Goal: Task Accomplishment & Management: Manage account settings

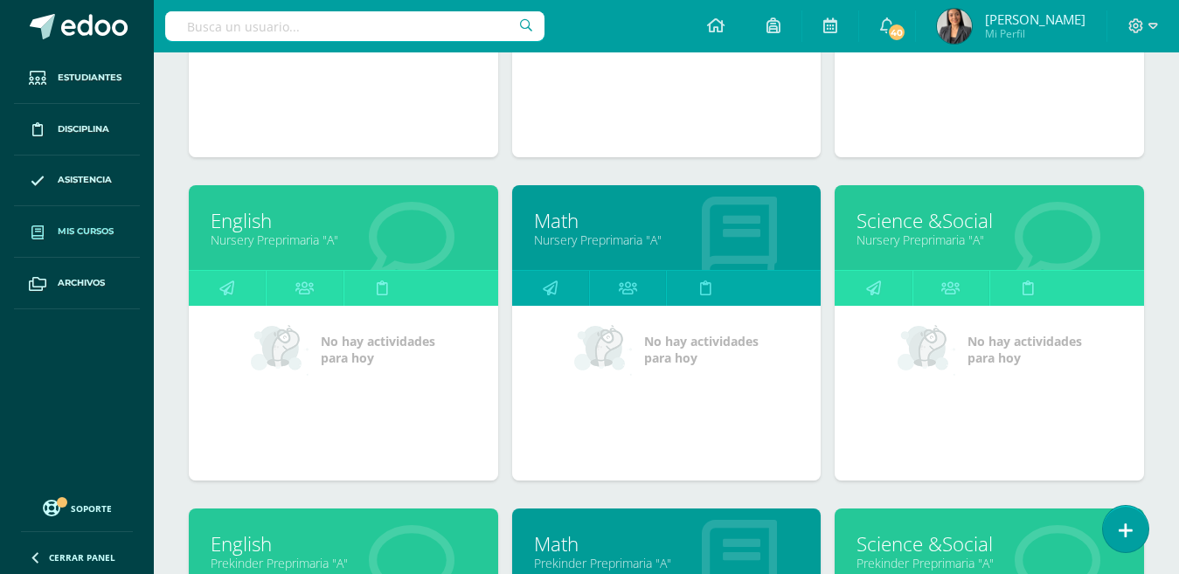
click at [935, 225] on link "Science &Social" at bounding box center [989, 220] width 266 height 27
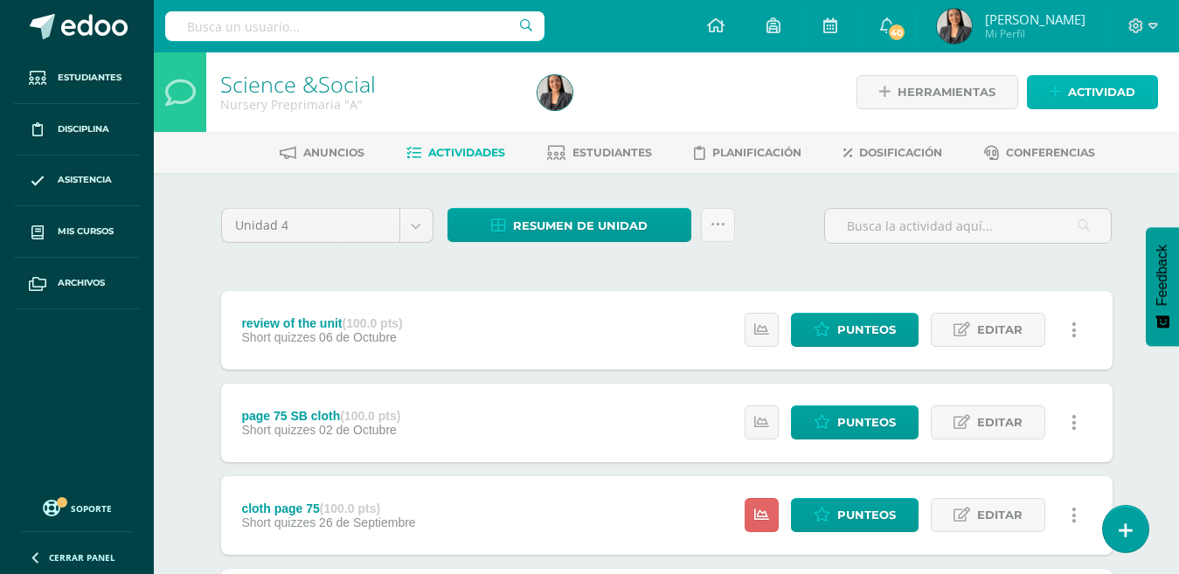
click at [1110, 87] on span "Actividad" at bounding box center [1101, 92] width 67 height 32
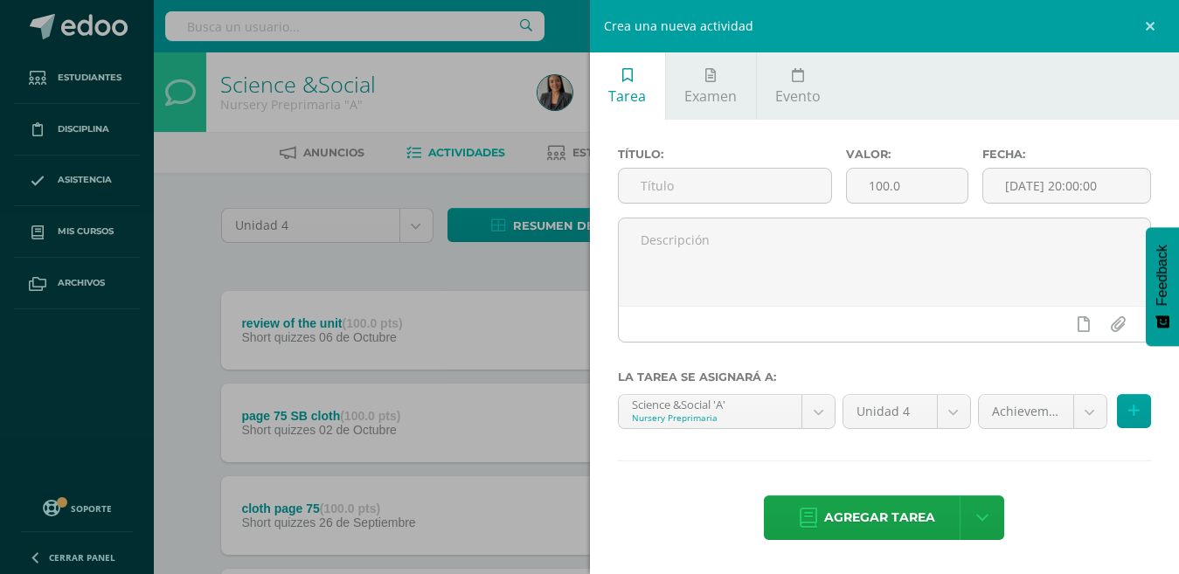
click at [702, 190] on input "text" at bounding box center [725, 186] width 212 height 34
paste input "achievement indicator"
type input "achievement indicator"
click at [891, 504] on span "Agregar tarea" at bounding box center [879, 517] width 111 height 43
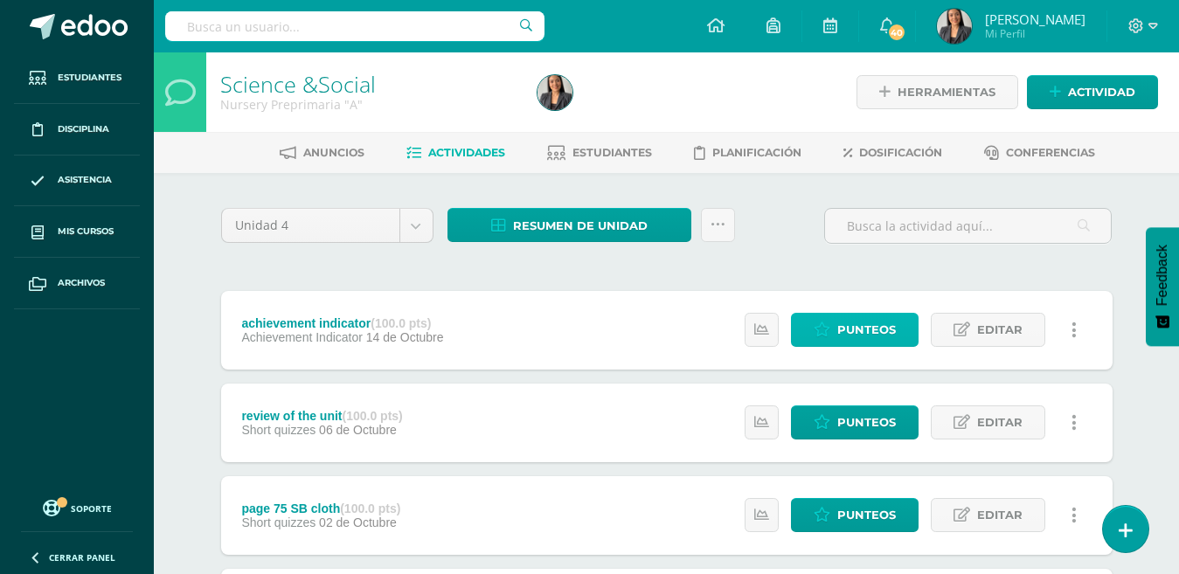
click at [868, 318] on span "Punteos" at bounding box center [866, 330] width 59 height 32
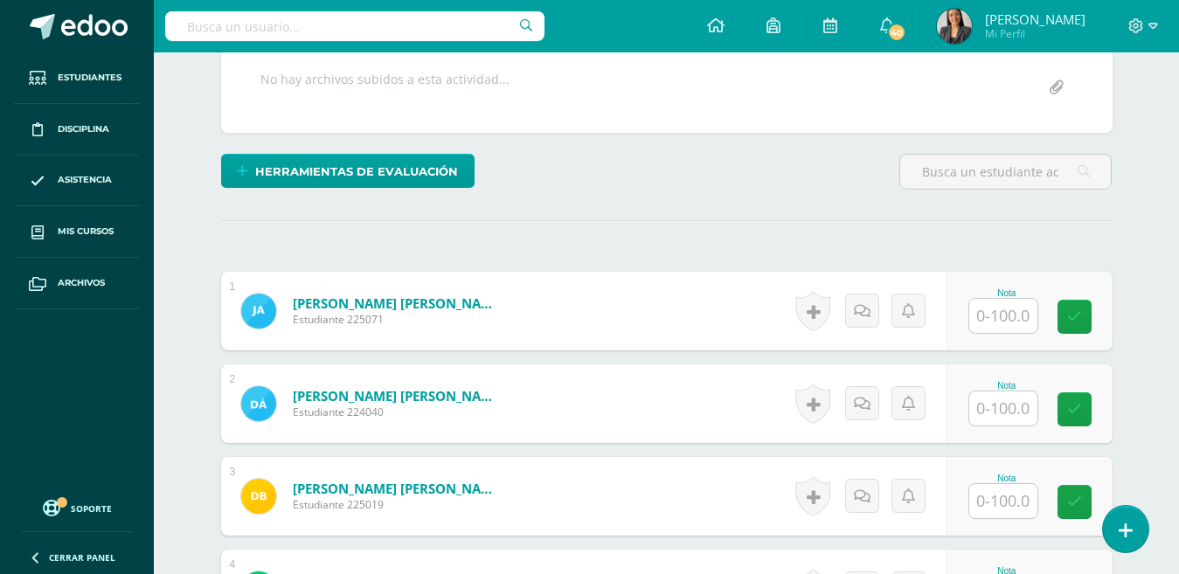
scroll to position [339, 0]
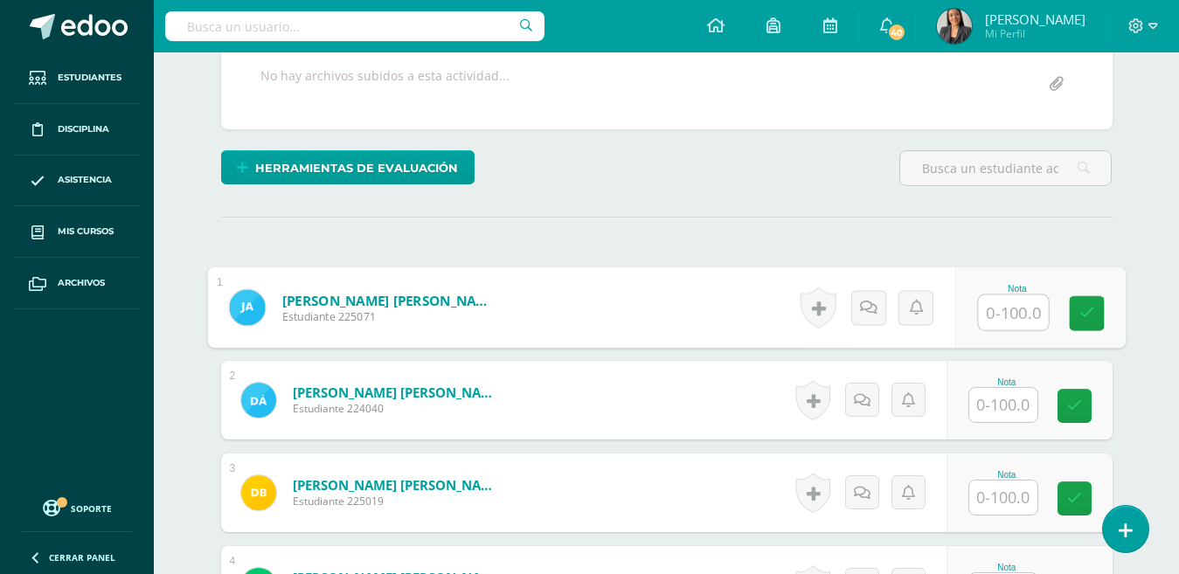
click at [1016, 322] on input "text" at bounding box center [1013, 312] width 70 height 35
type input "100"
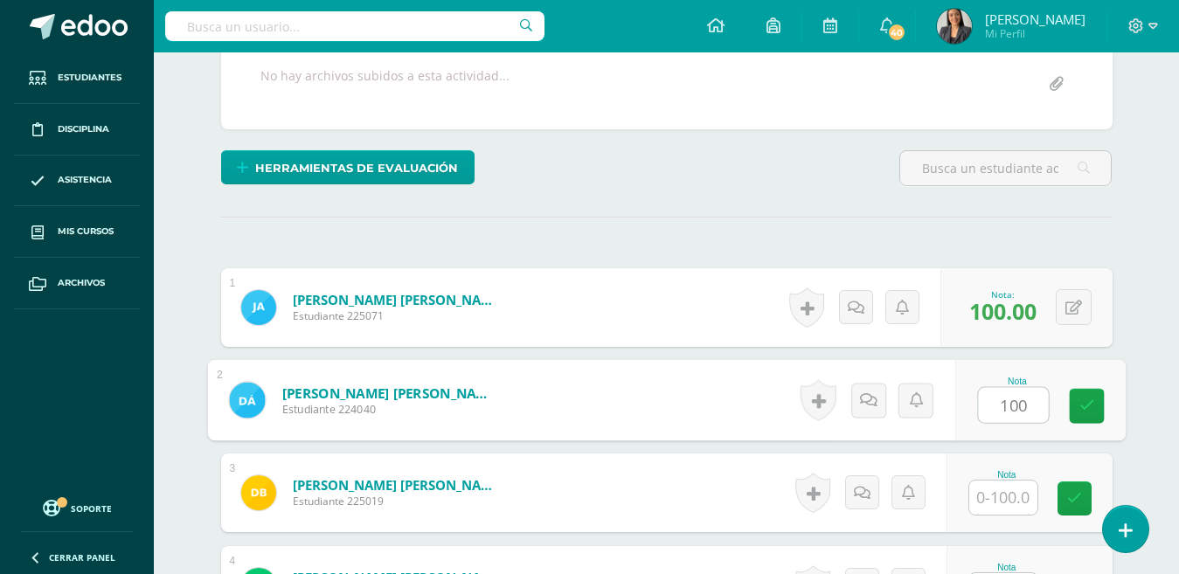
type input "100"
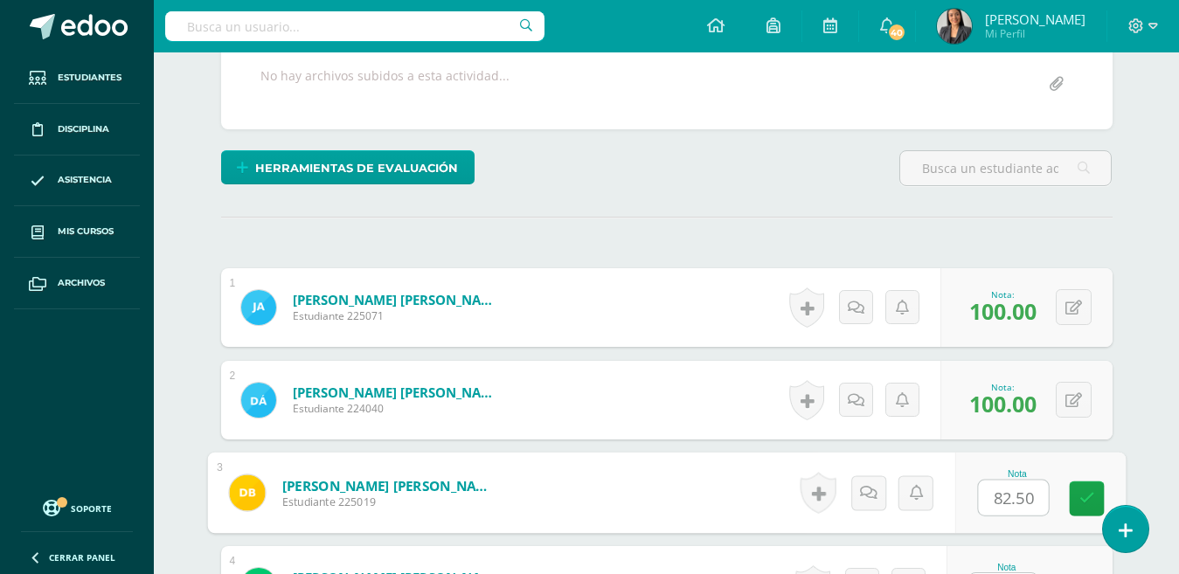
type input "82.50"
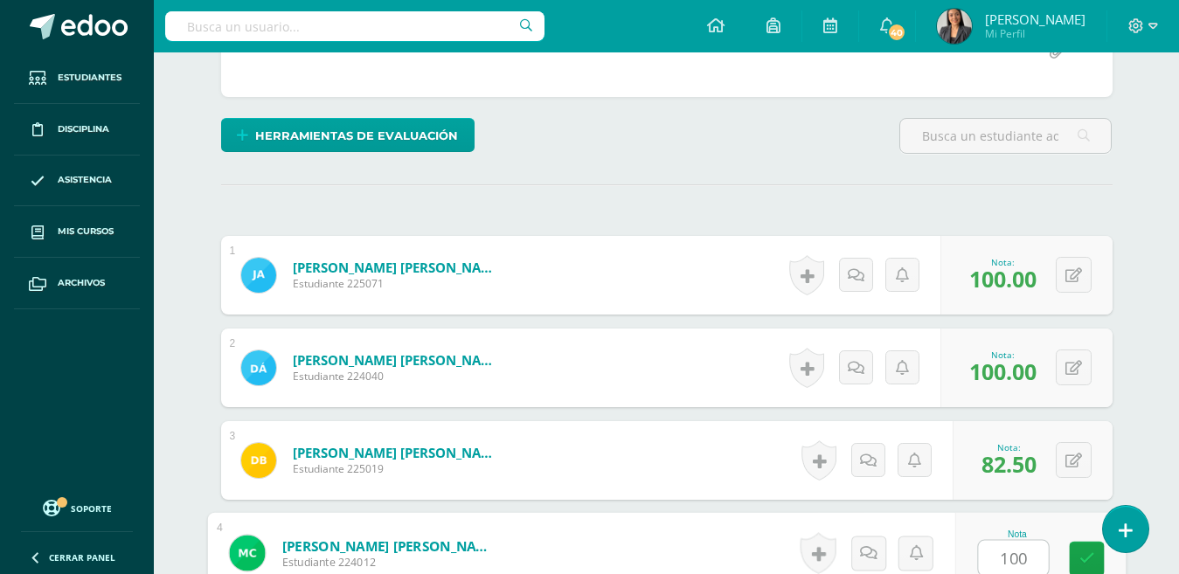
type input "100"
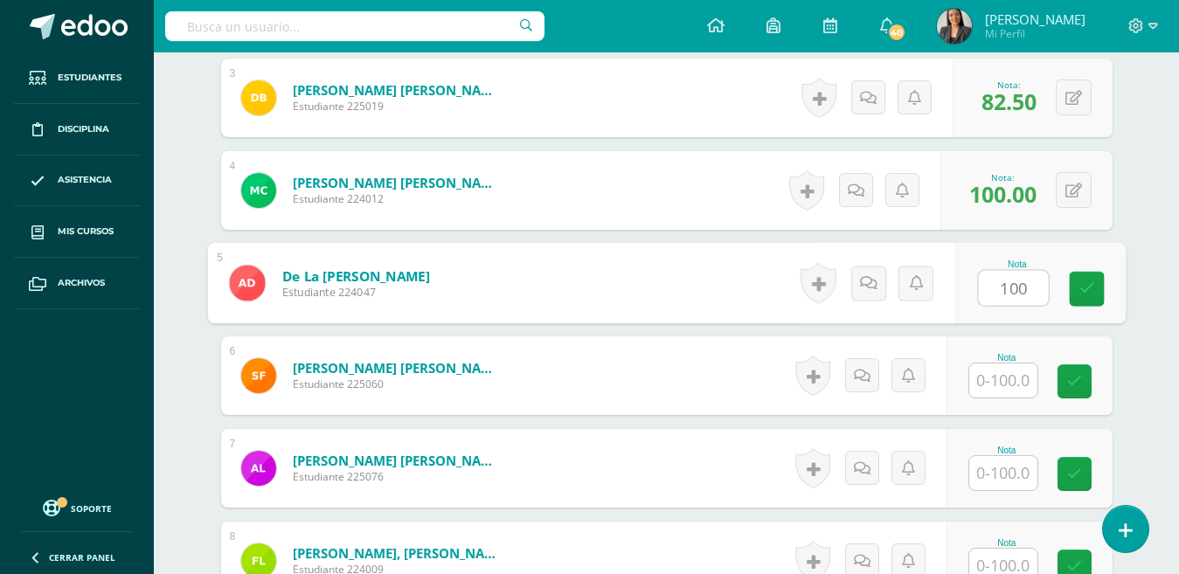
type input "100"
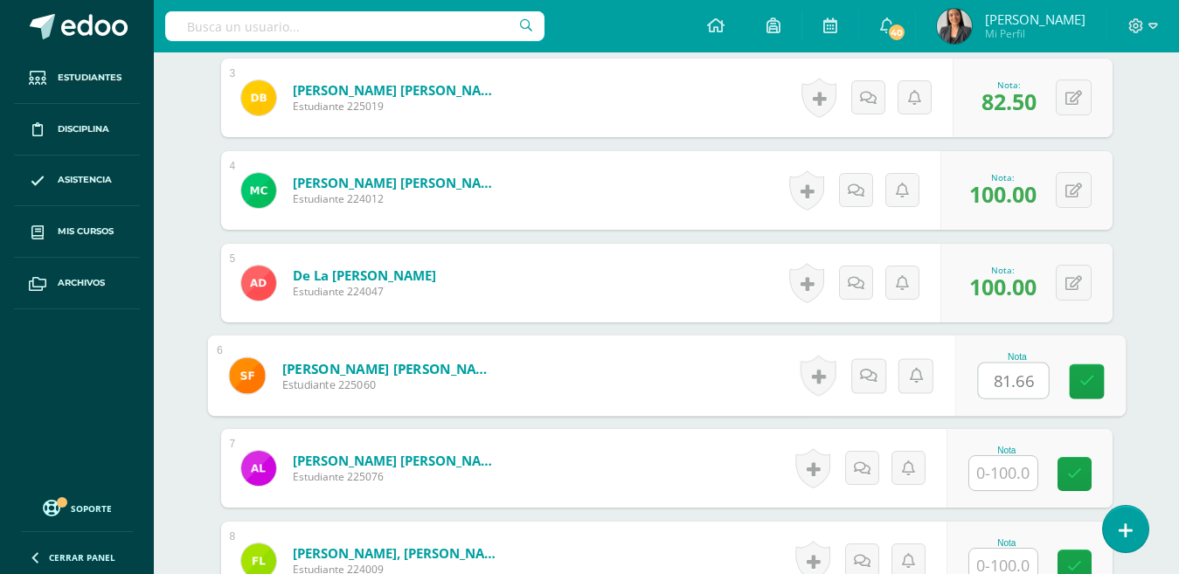
type input "81.66"
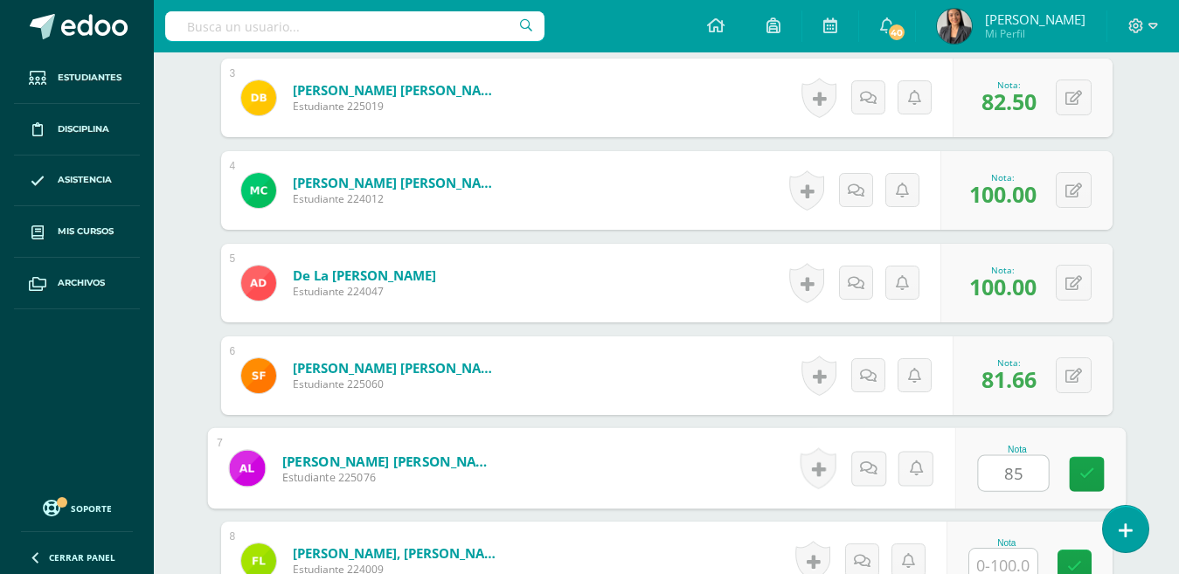
type input "85"
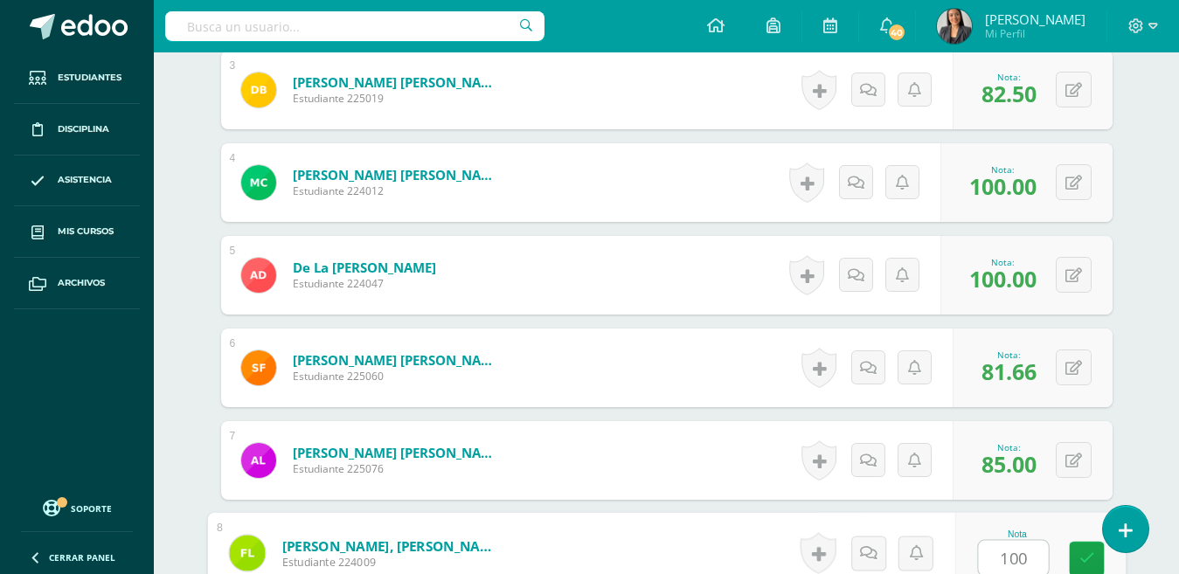
type input "100"
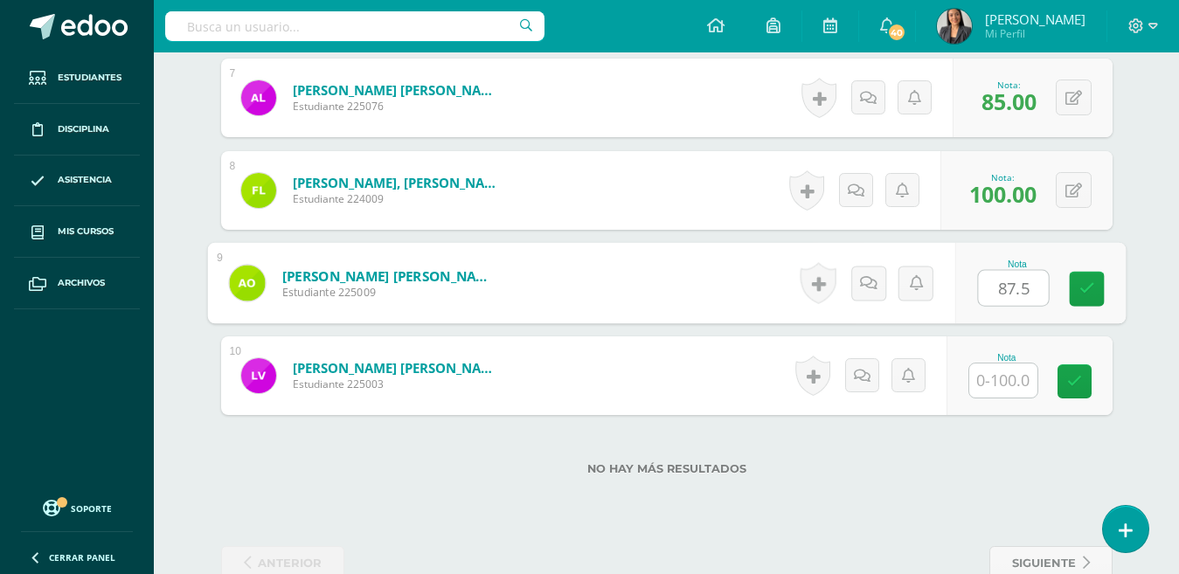
type input "87.5"
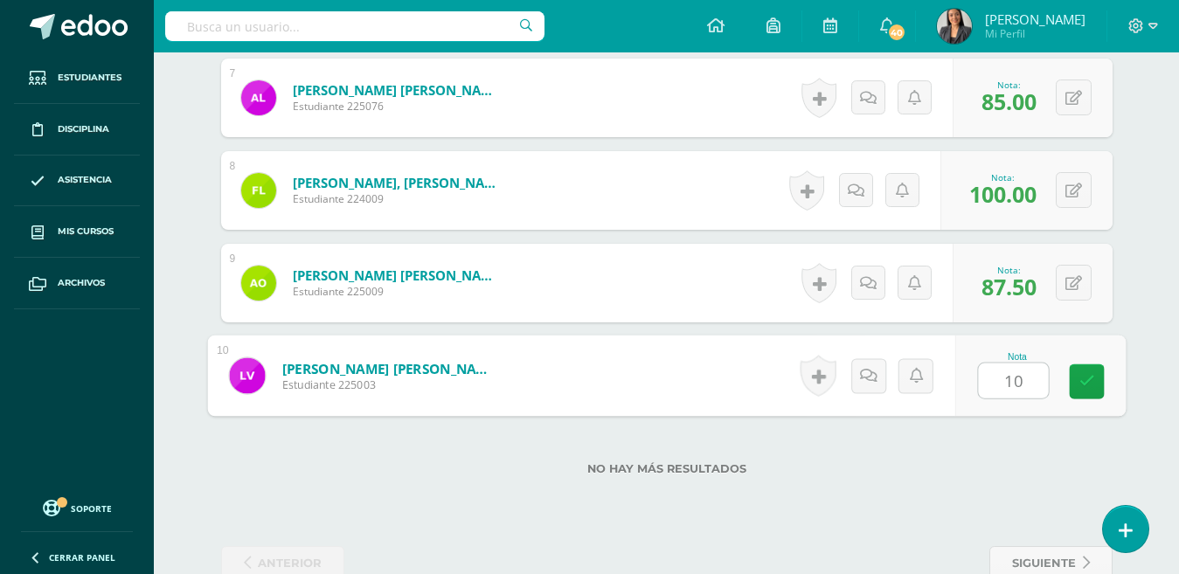
type input "100"
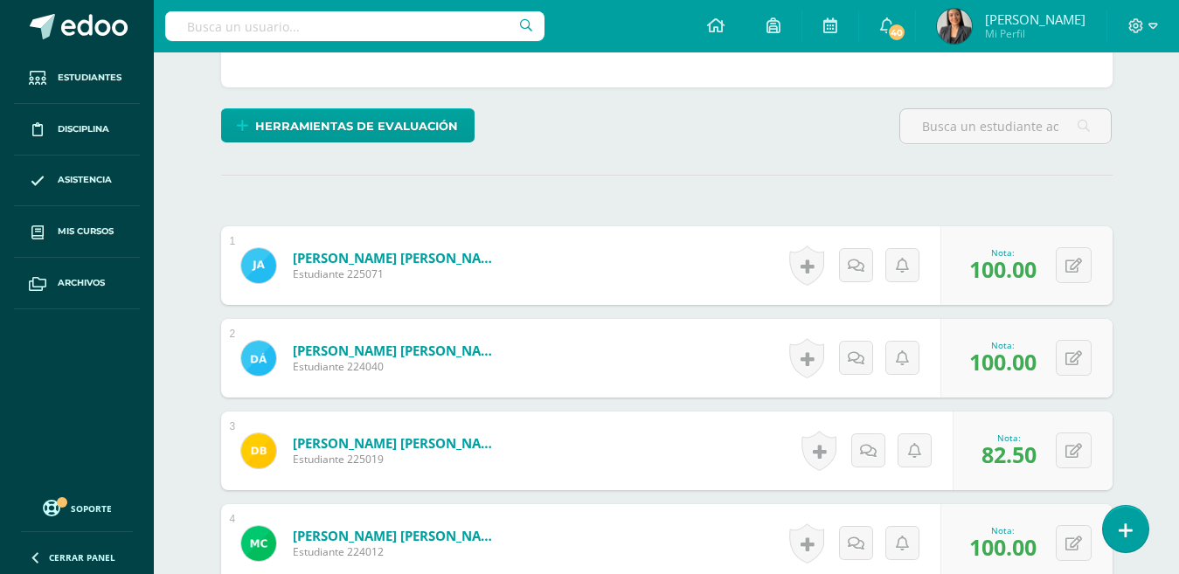
scroll to position [295, 0]
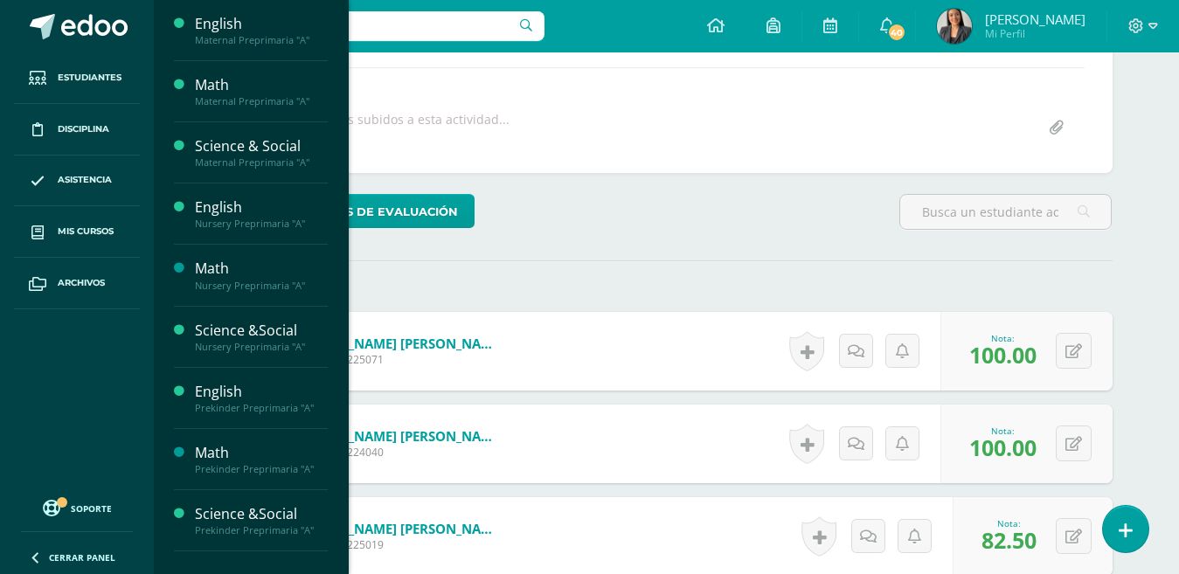
click at [81, 219] on link "Mis cursos" at bounding box center [77, 232] width 126 height 52
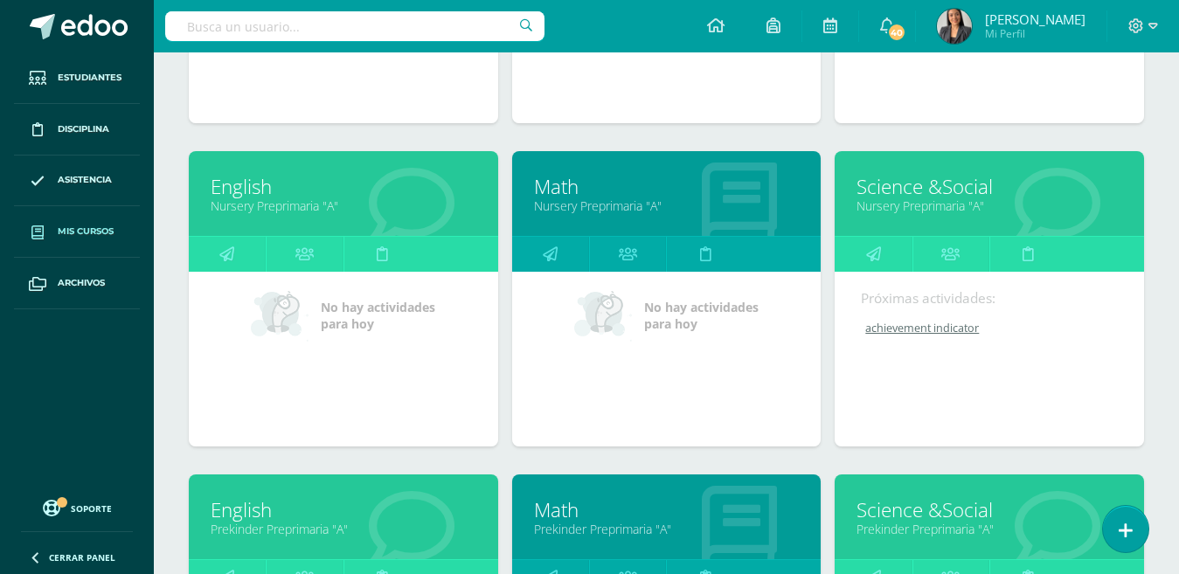
scroll to position [499, 0]
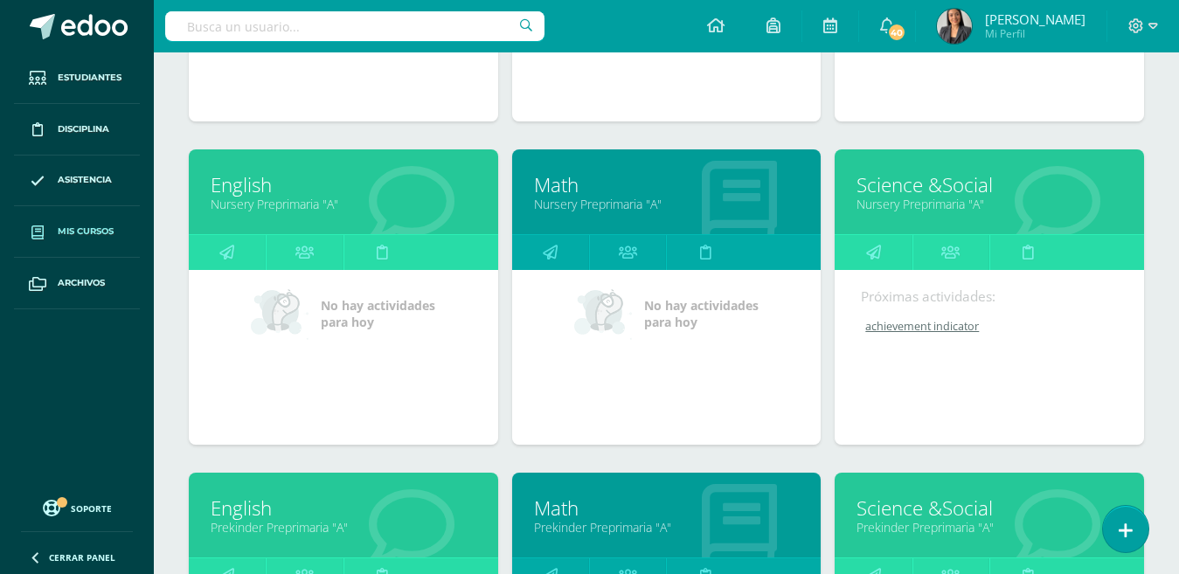
click at [243, 190] on link "English" at bounding box center [344, 184] width 266 height 27
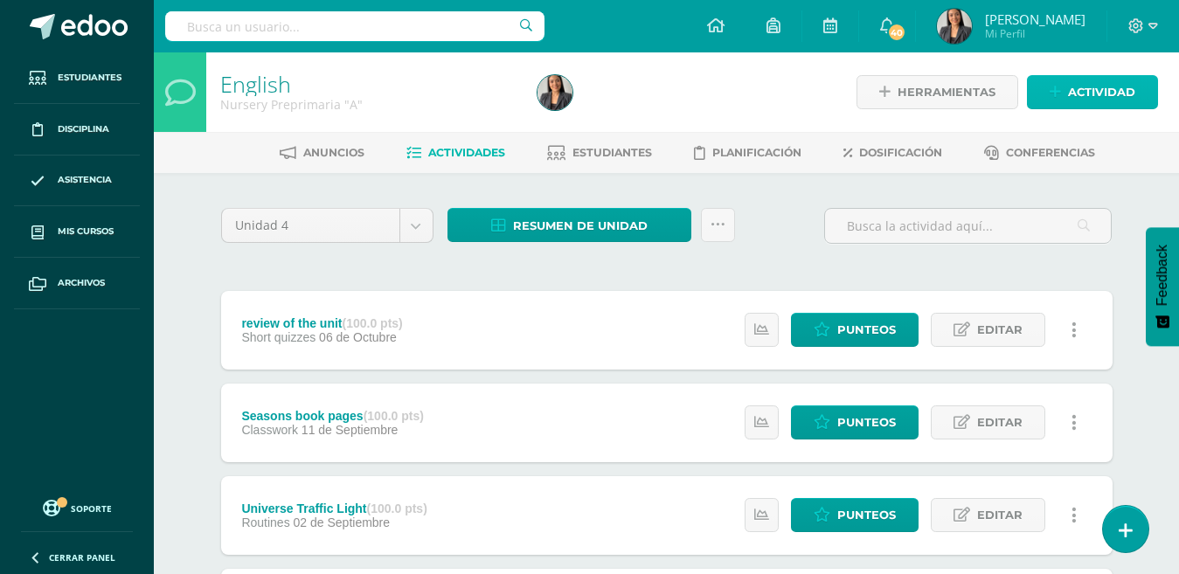
click at [1123, 85] on span "Actividad" at bounding box center [1101, 92] width 67 height 32
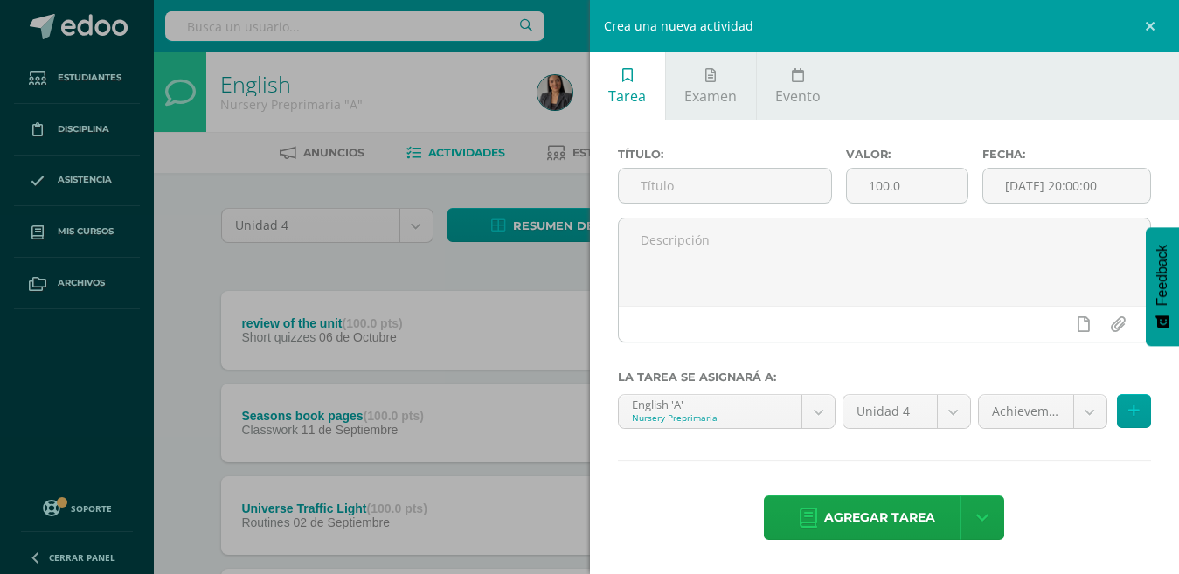
click at [726, 184] on input "text" at bounding box center [725, 186] width 212 height 34
paste input "achievement indicator"
type input "achievement indicator"
click at [894, 499] on span "Agregar tarea" at bounding box center [879, 517] width 111 height 43
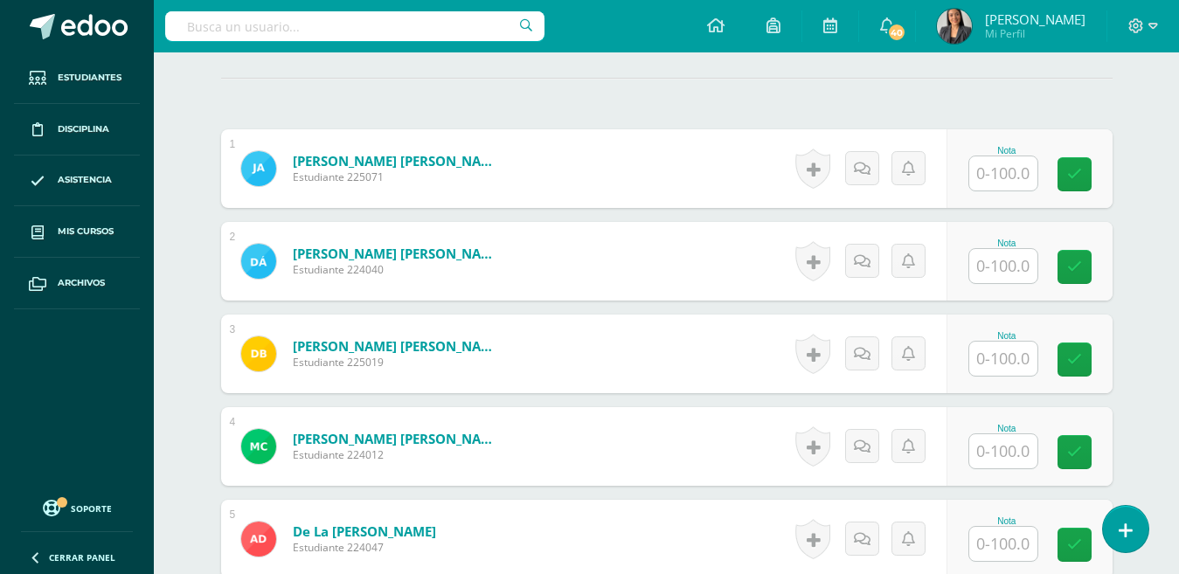
scroll to position [459, 0]
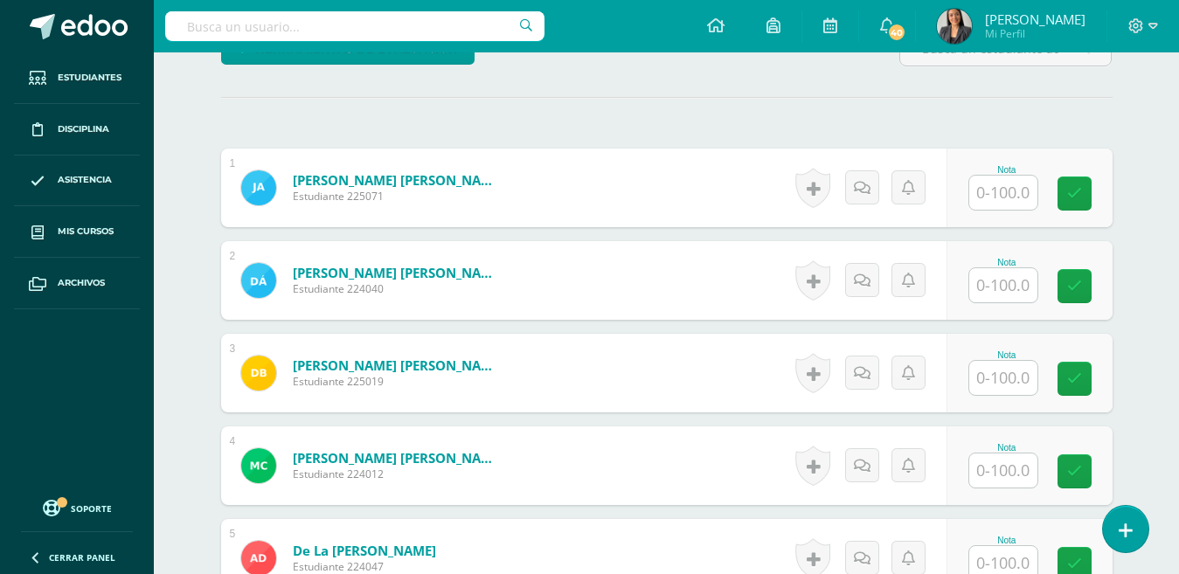
click at [995, 193] on input "text" at bounding box center [1003, 193] width 68 height 34
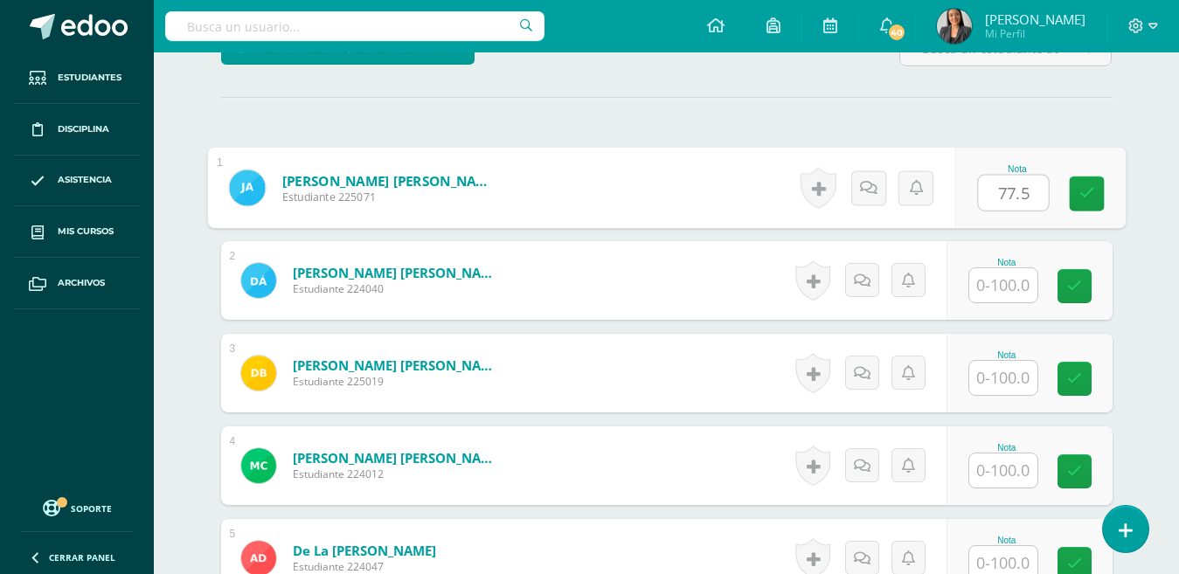
type input "77.5"
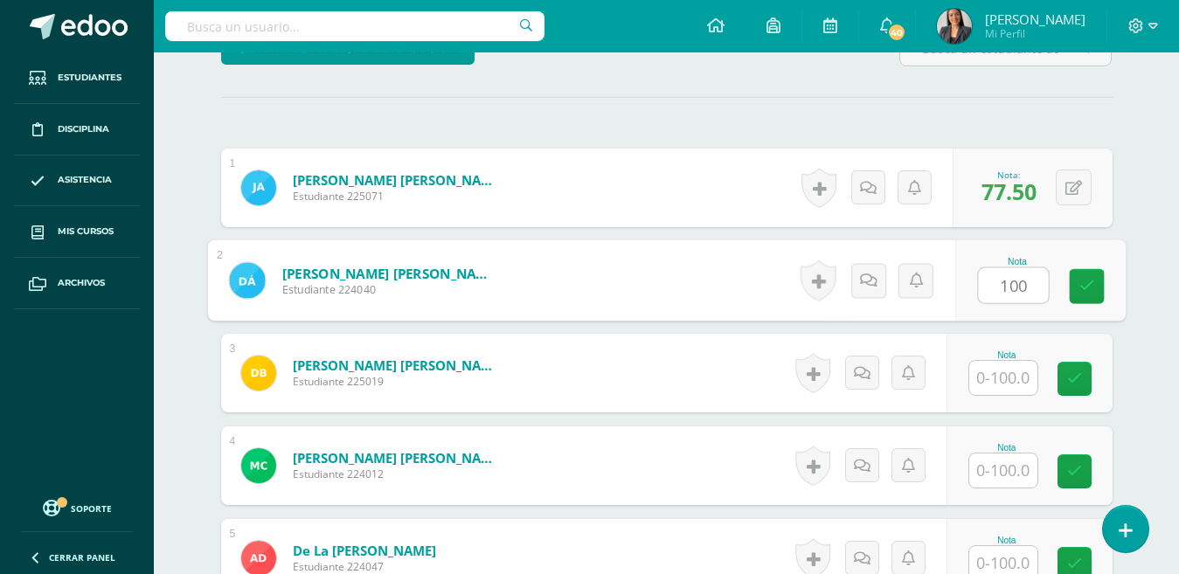
type input "100"
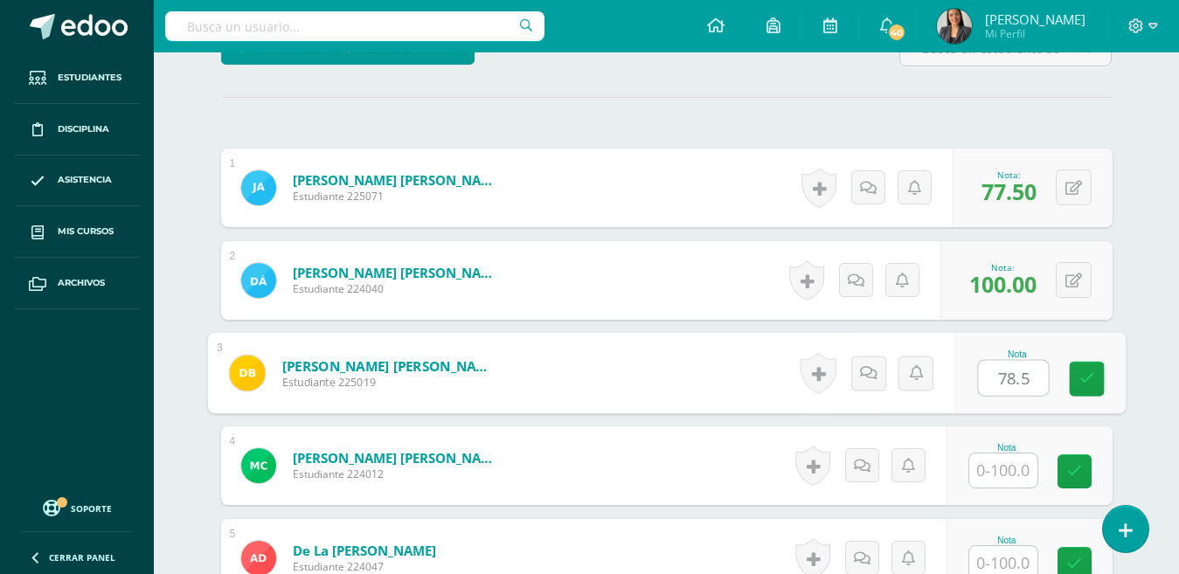
type input "78.5"
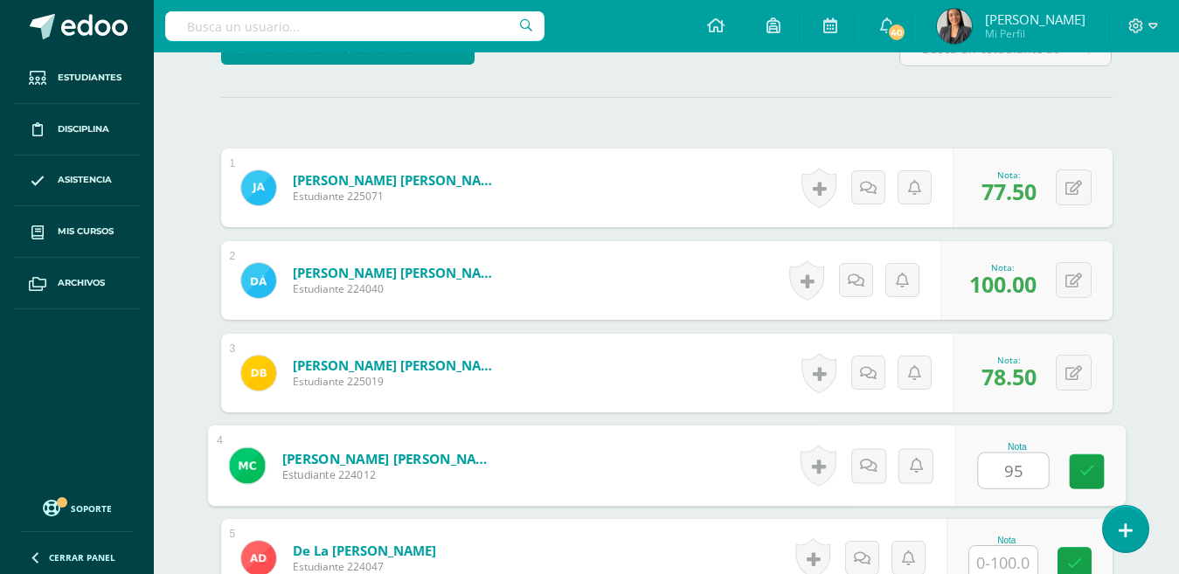
type input "95"
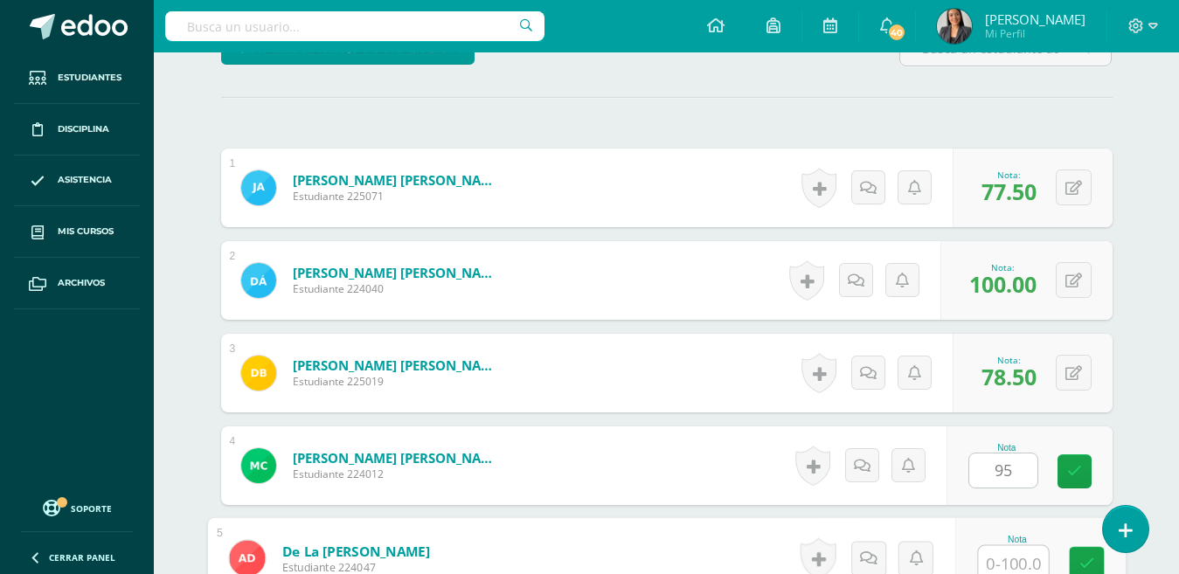
scroll to position [464, 0]
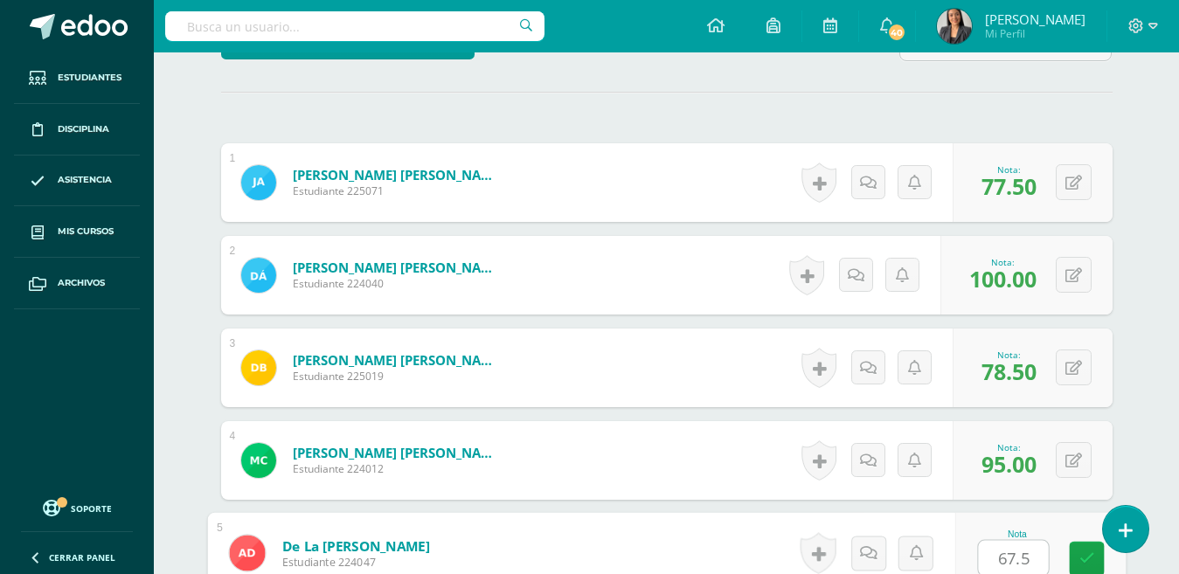
type input "67.5"
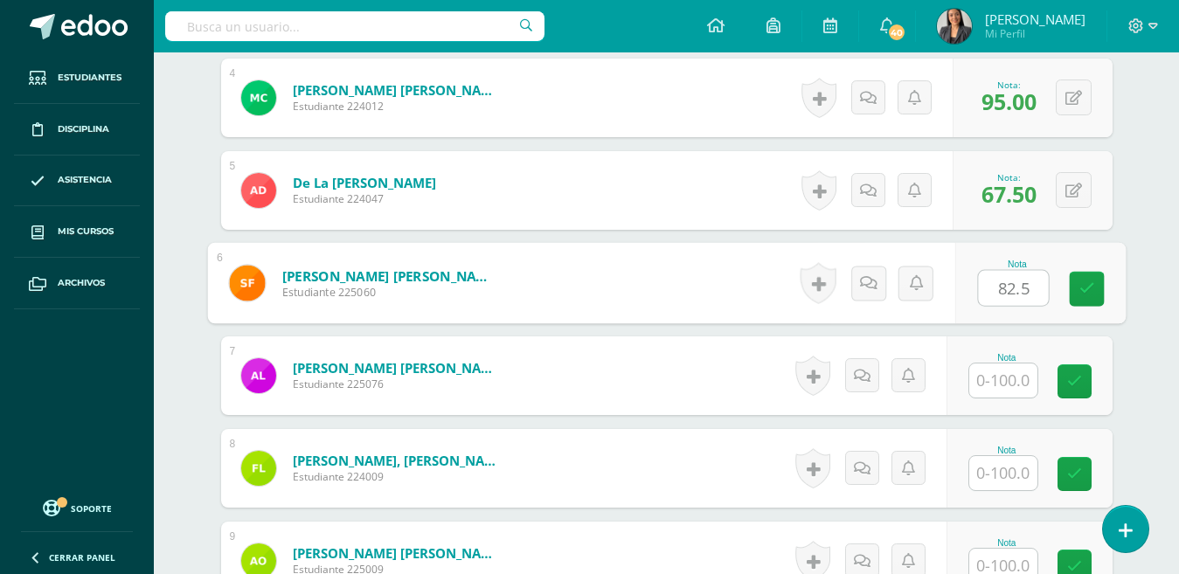
type input "82.5"
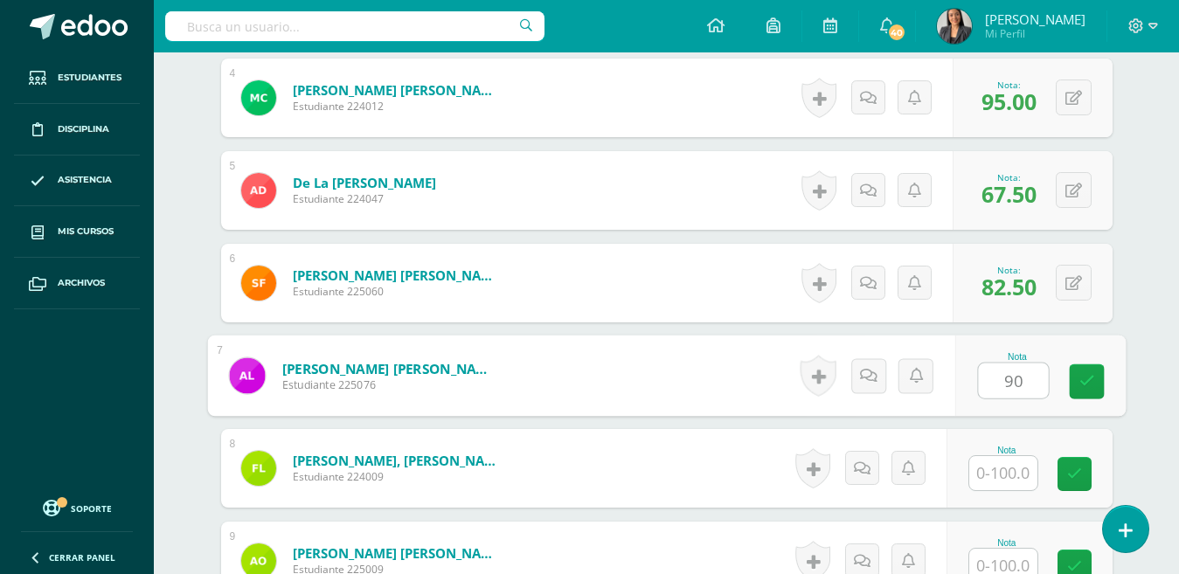
type input "90"
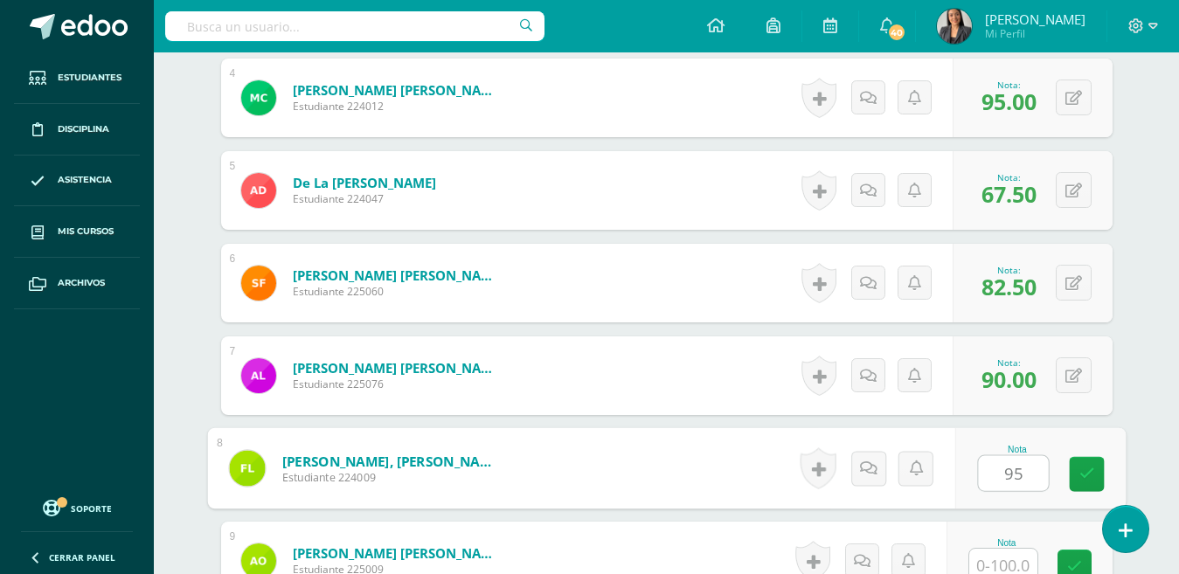
type input "95"
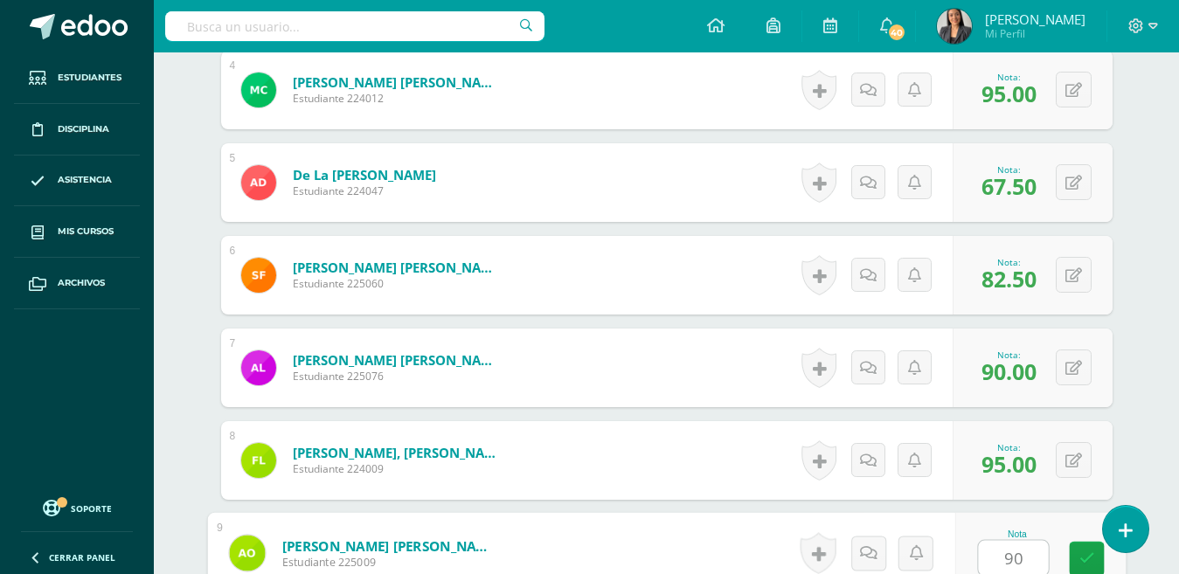
type input "90"
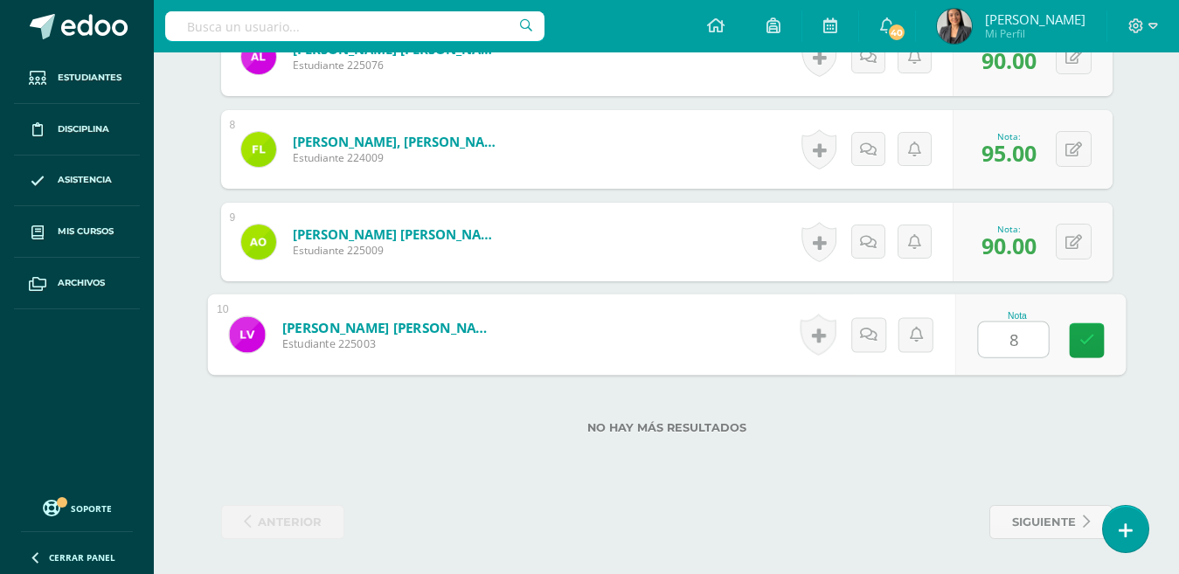
type input "85"
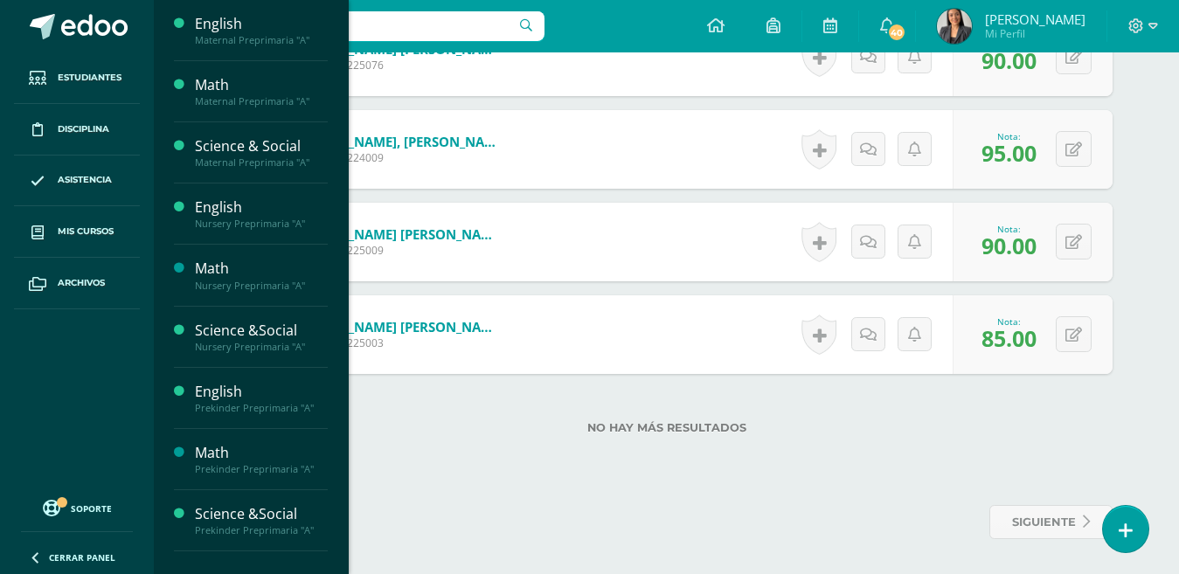
click at [106, 231] on span "Mis cursos" at bounding box center [86, 232] width 56 height 14
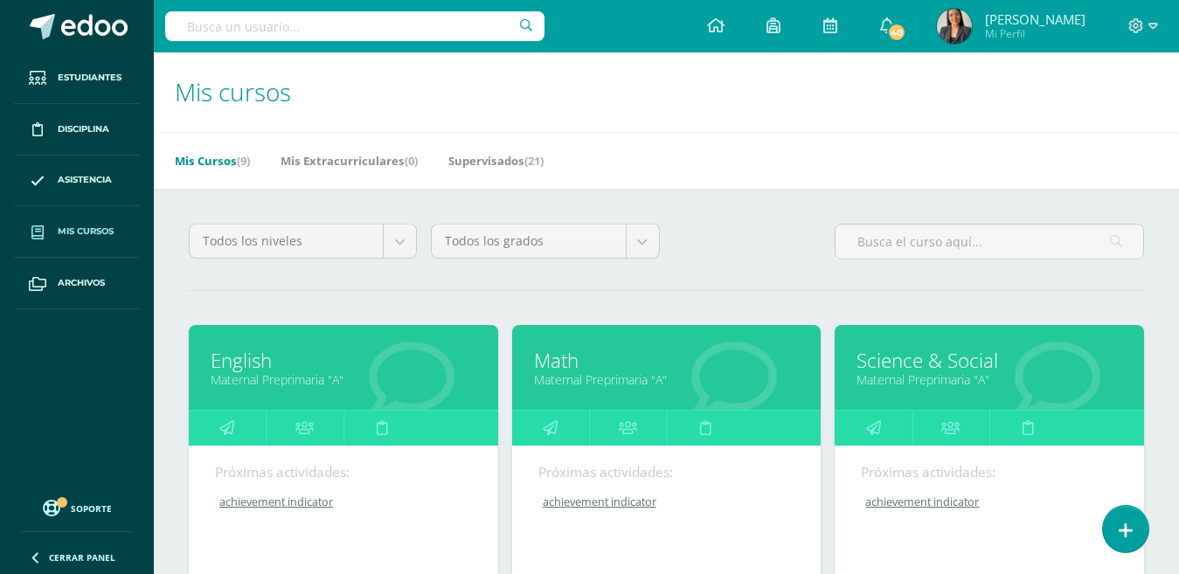
click at [444, 444] on div at bounding box center [343, 428] width 309 height 36
click at [439, 453] on div "Próximas actividades: achievement indicator achievement indicator English Carga…" at bounding box center [343, 533] width 309 height 175
click at [452, 399] on icon at bounding box center [412, 379] width 86 height 86
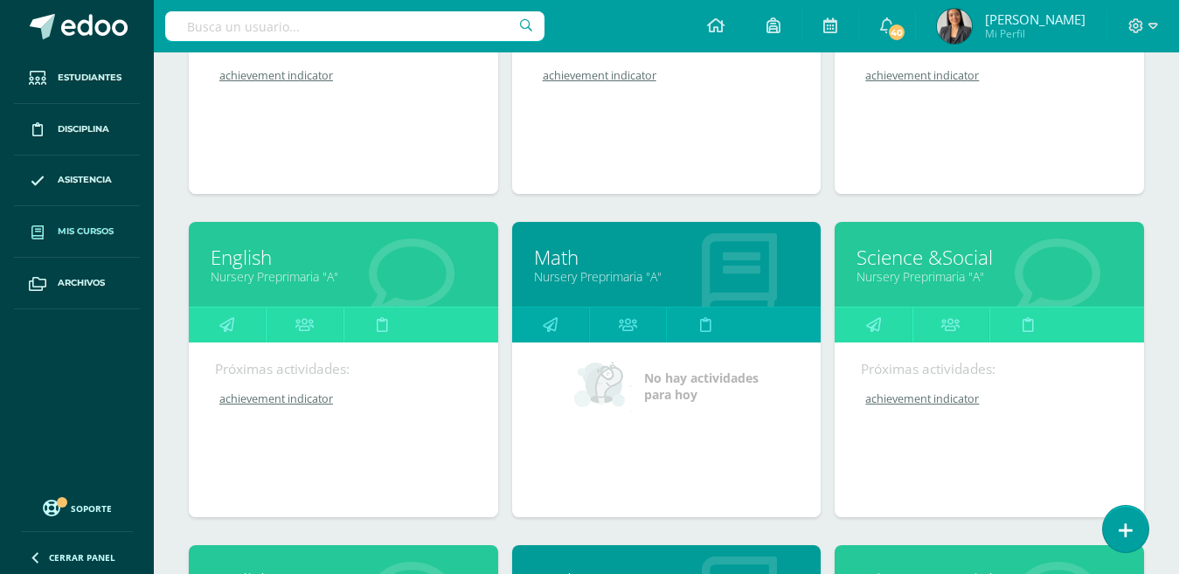
scroll to position [433, 0]
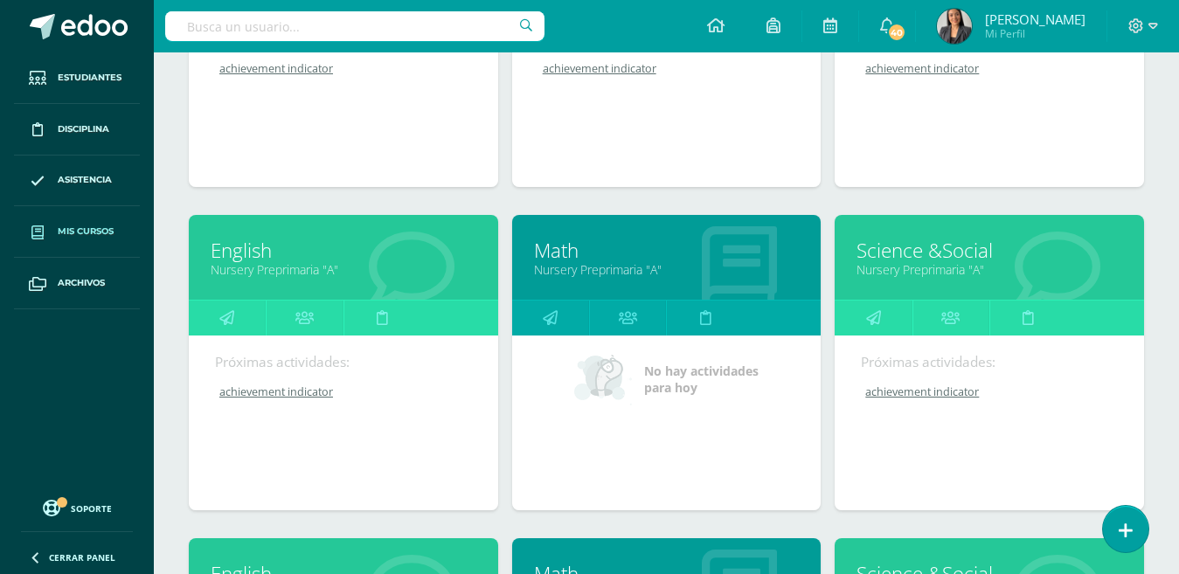
click at [570, 252] on link "Math" at bounding box center [667, 250] width 266 height 27
click at [560, 247] on link "Math" at bounding box center [667, 250] width 266 height 27
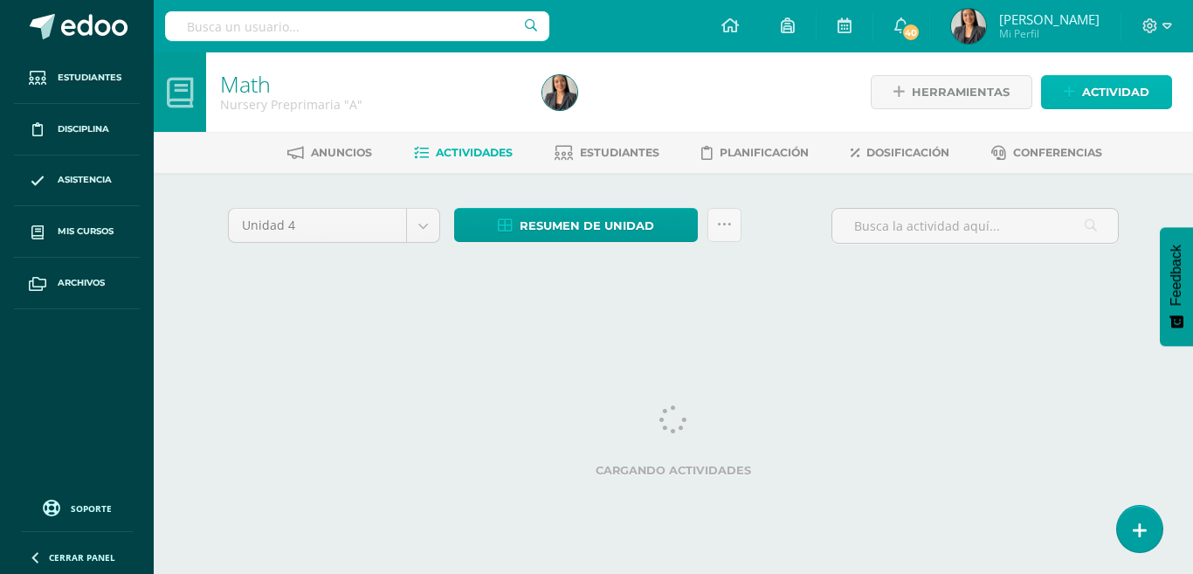
click at [1087, 91] on span "Actividad" at bounding box center [1115, 92] width 67 height 32
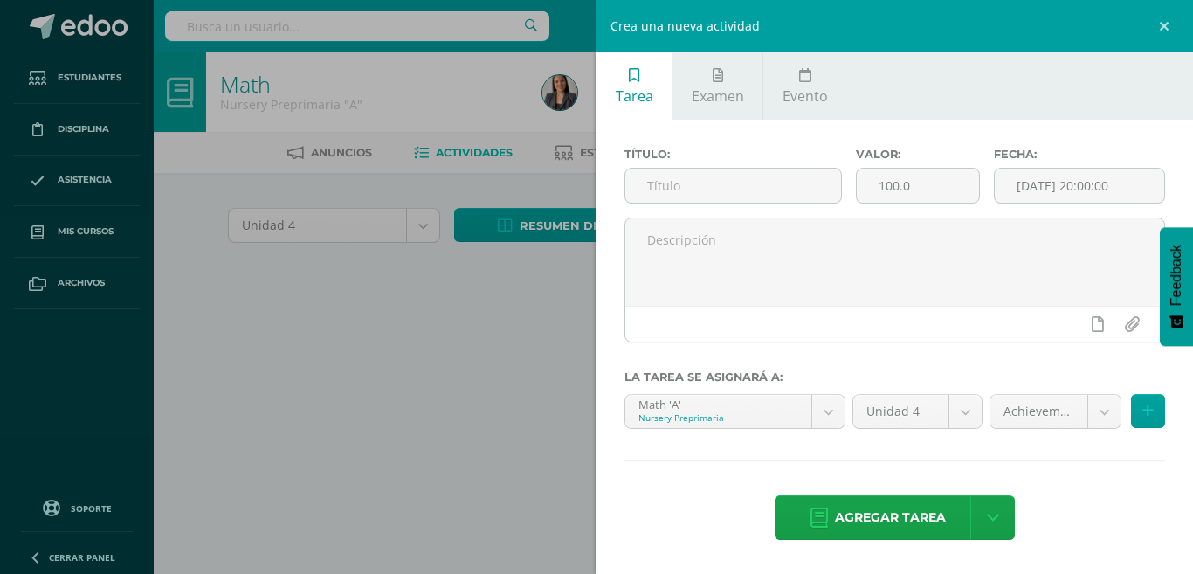
click at [725, 185] on input "text" at bounding box center [734, 186] width 216 height 34
paste input "achievement indicator"
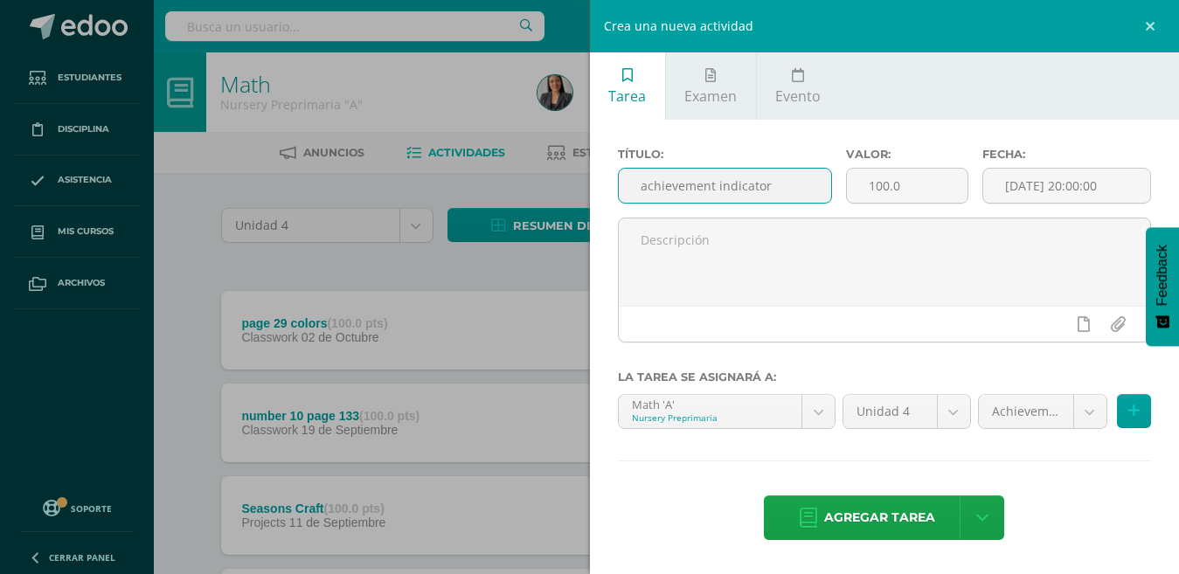
type input "achievement indicator"
click at [896, 520] on span "Agregar tarea" at bounding box center [879, 517] width 111 height 43
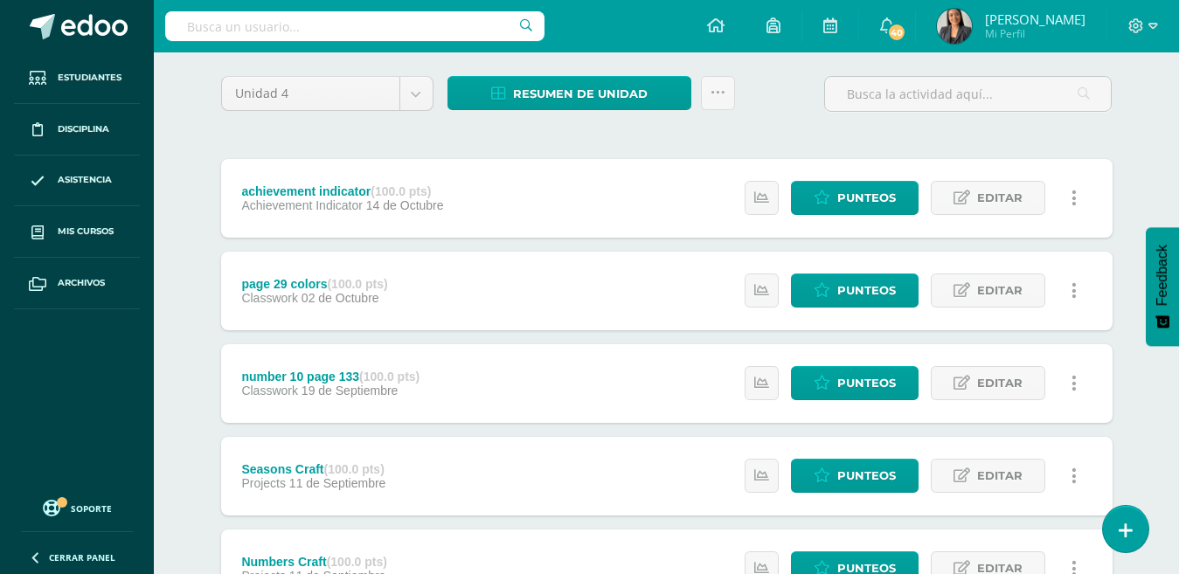
scroll to position [128, 0]
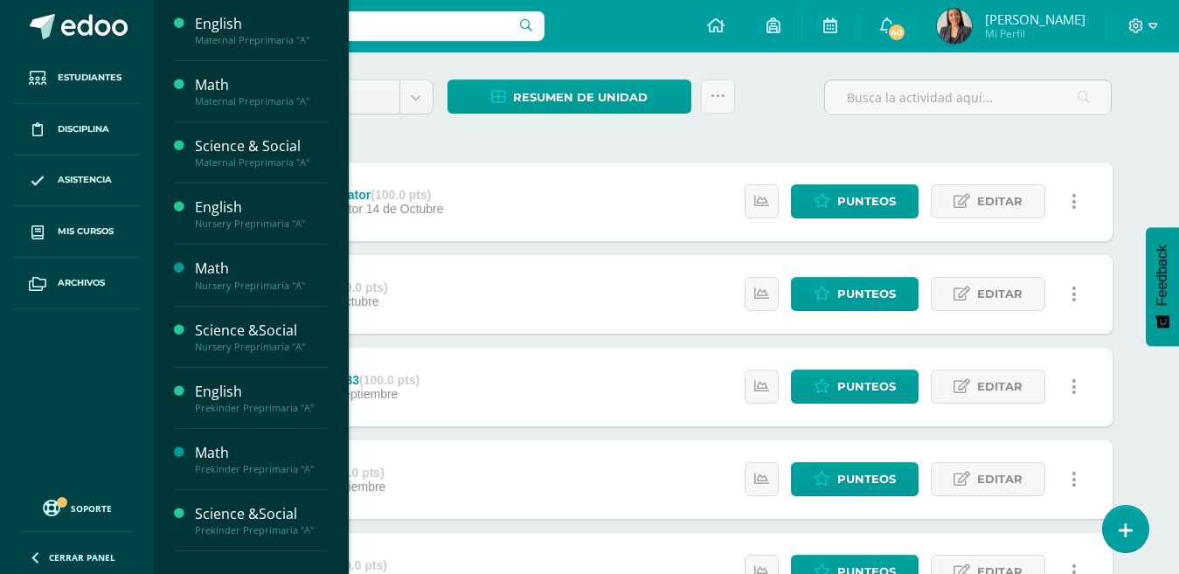
click at [94, 225] on span "Mis cursos" at bounding box center [86, 232] width 56 height 14
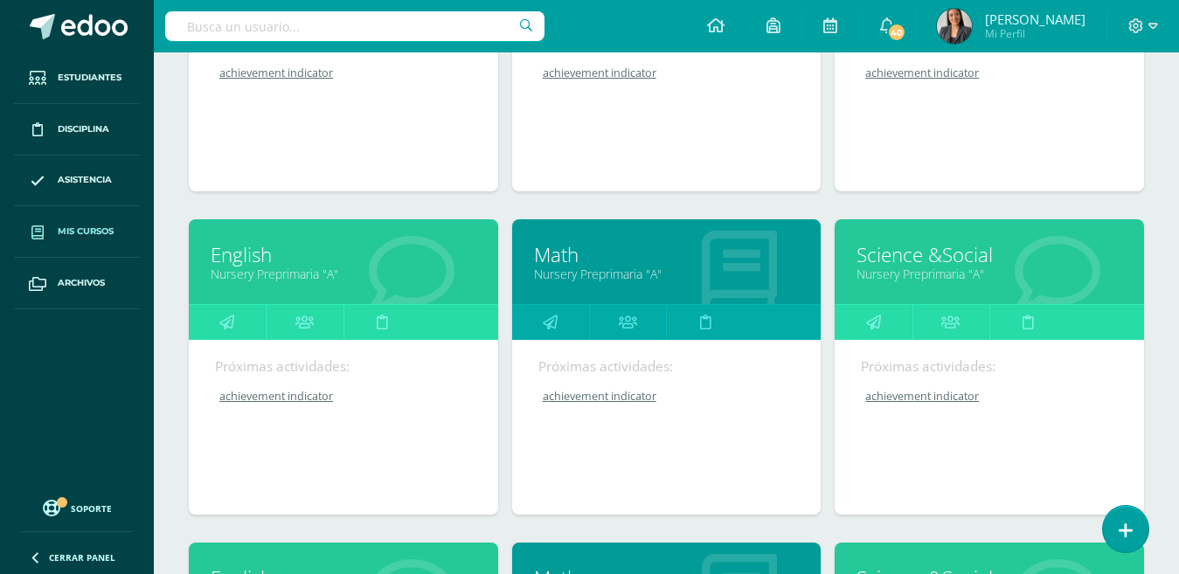
scroll to position [432, 0]
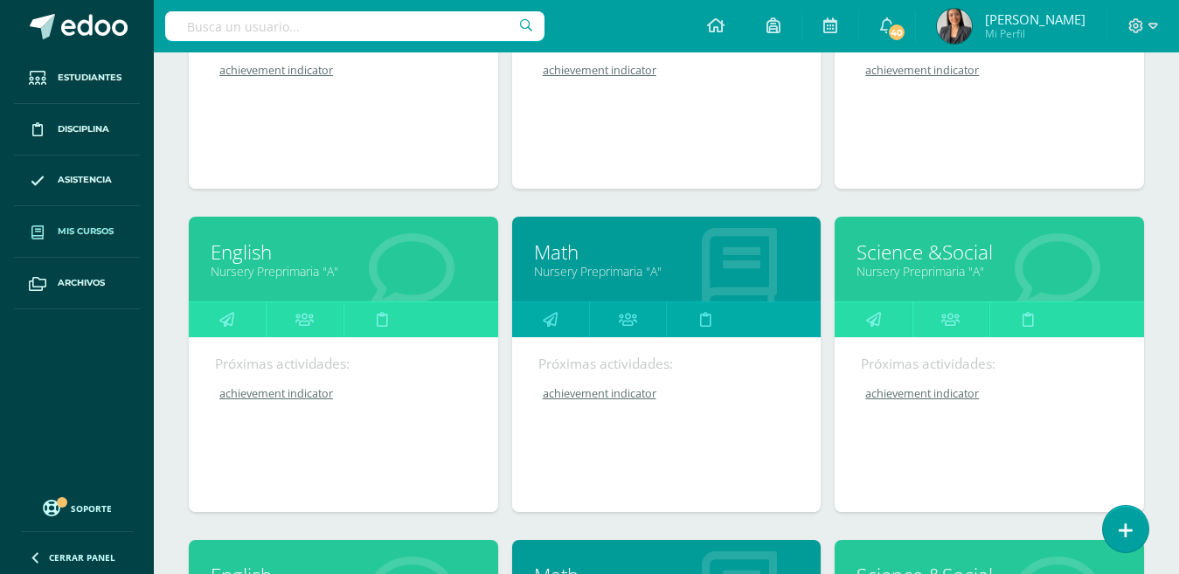
click at [571, 257] on link "Math" at bounding box center [667, 252] width 266 height 27
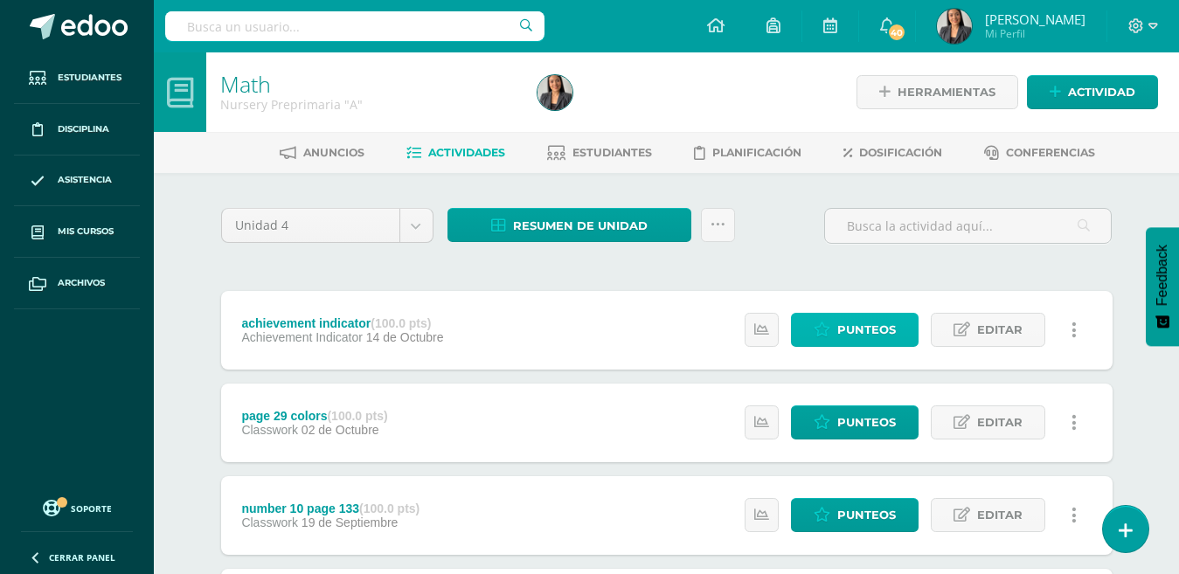
click at [857, 328] on span "Punteos" at bounding box center [866, 330] width 59 height 32
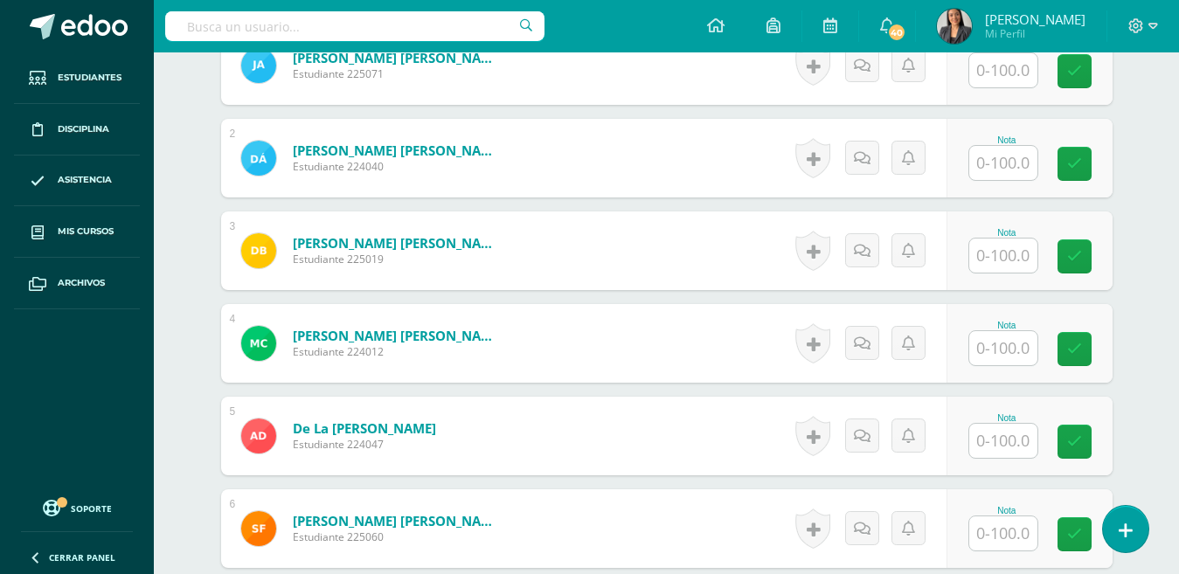
scroll to position [490, 0]
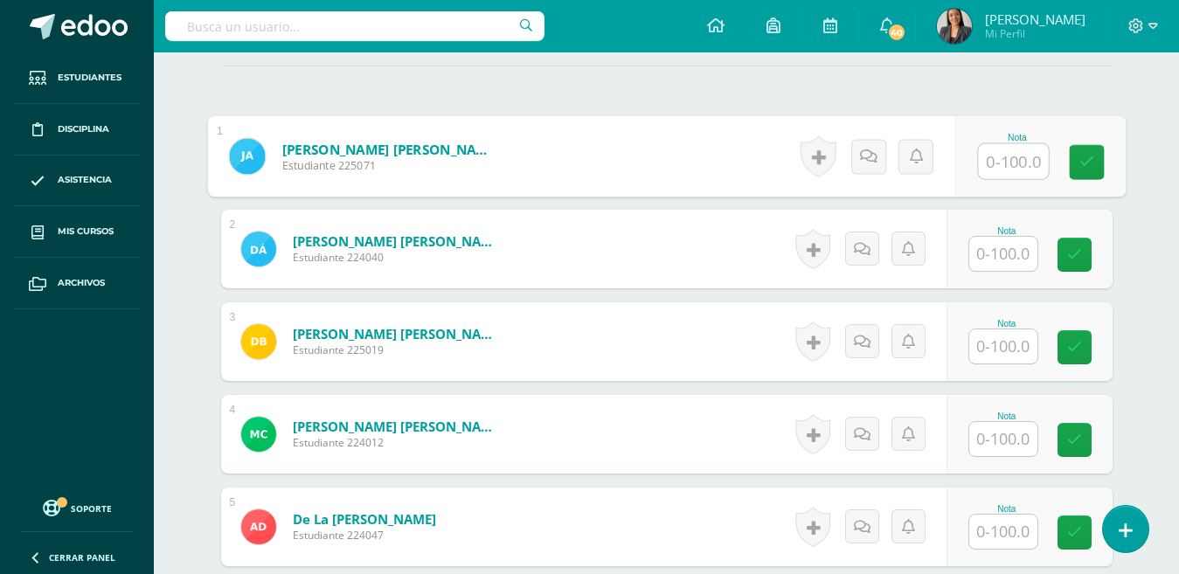
click at [997, 166] on input "text" at bounding box center [1013, 161] width 70 height 35
type input "75"
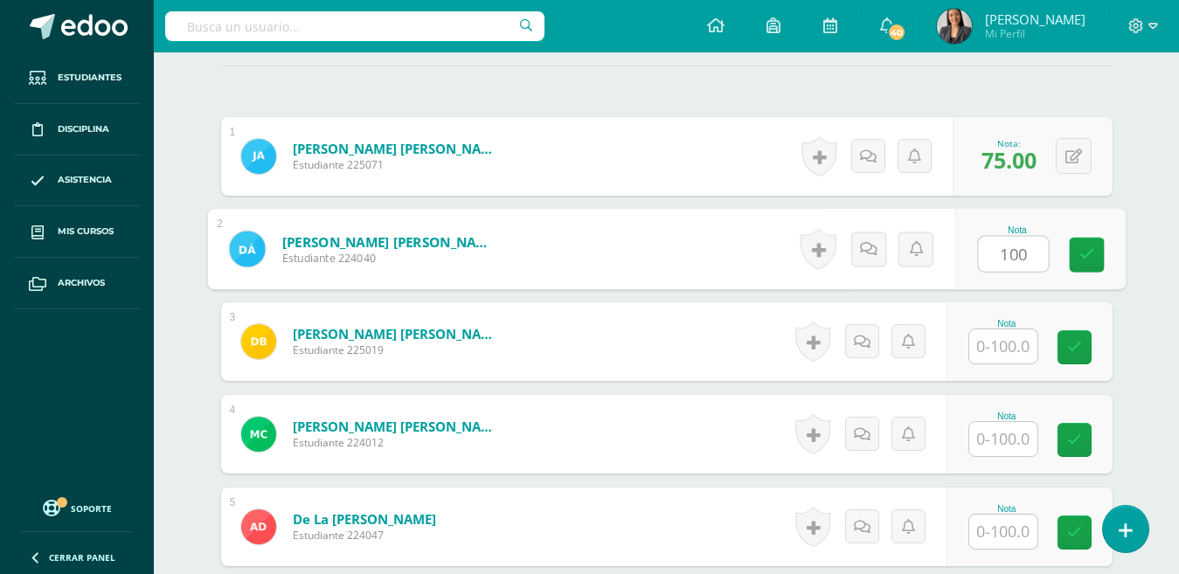
type input "100"
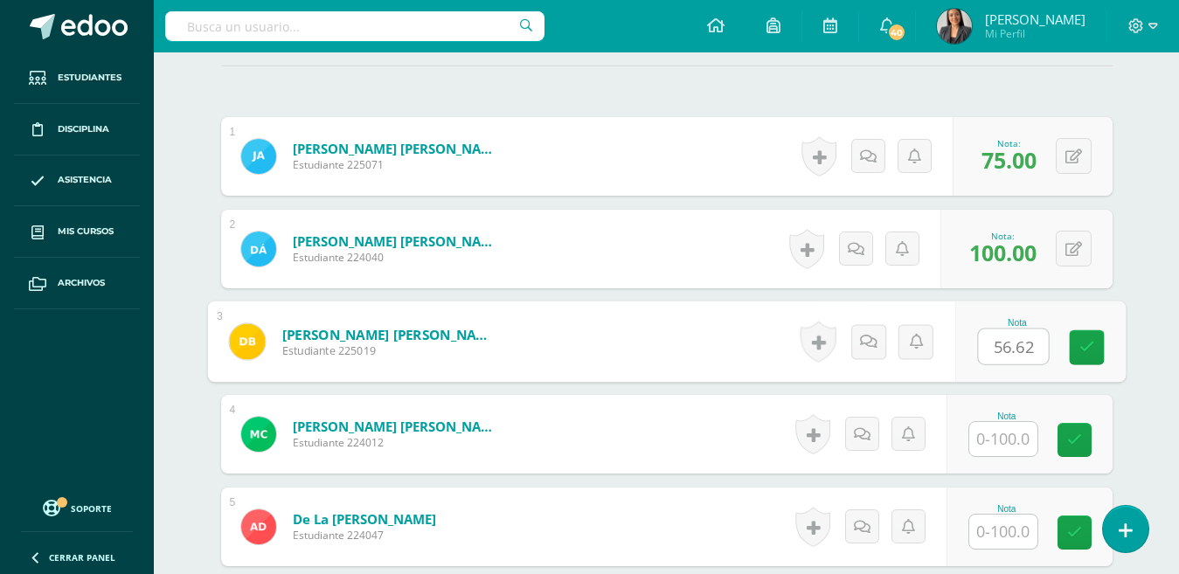
type input "56.62"
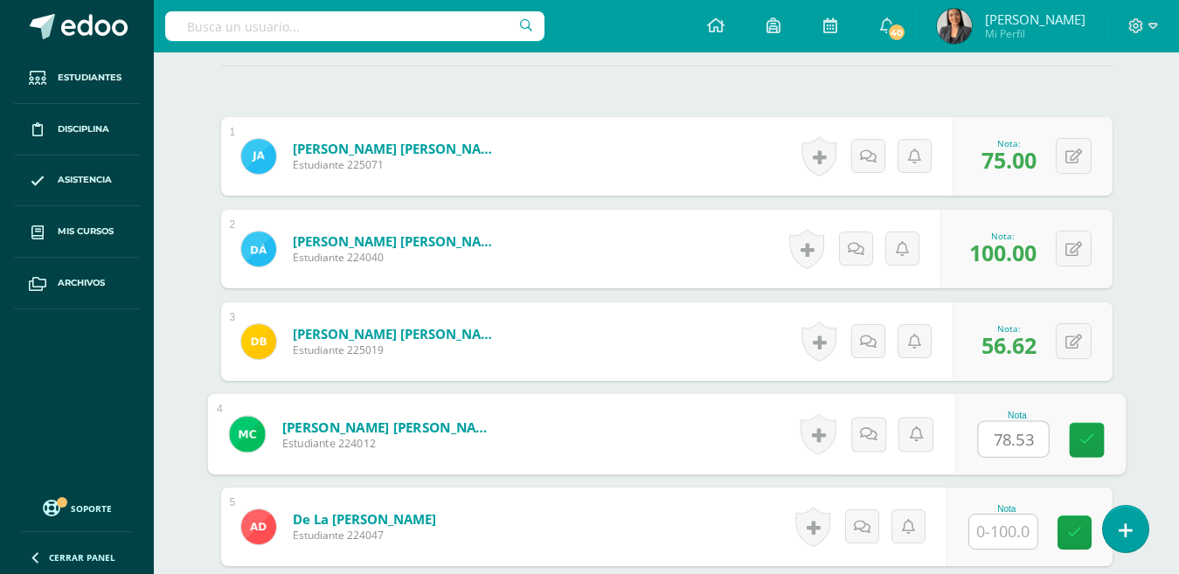
type input "78.53"
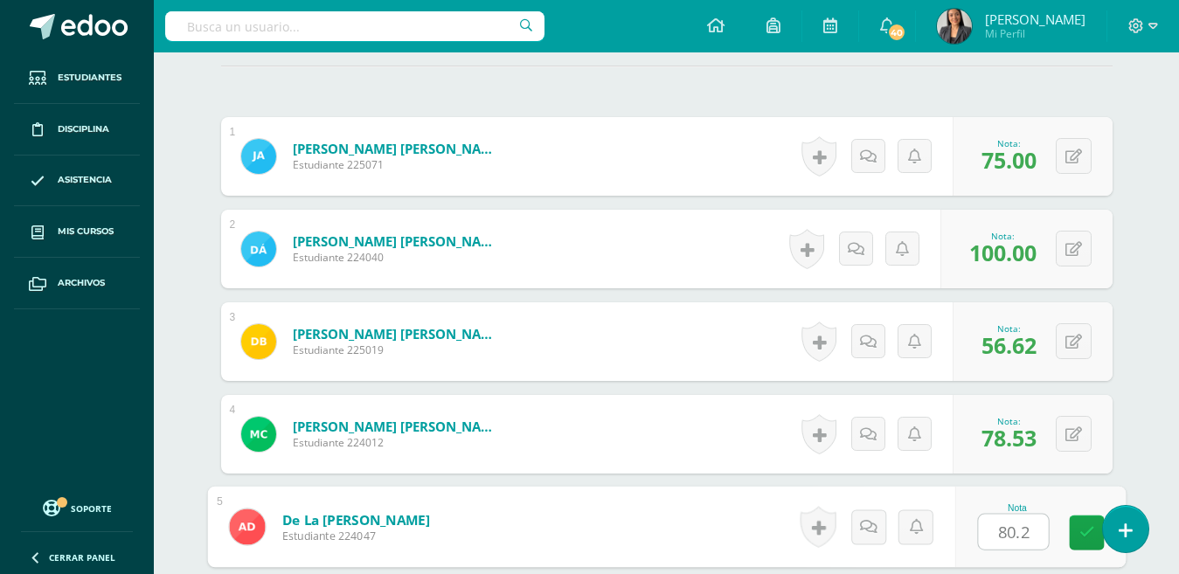
type input "80.2"
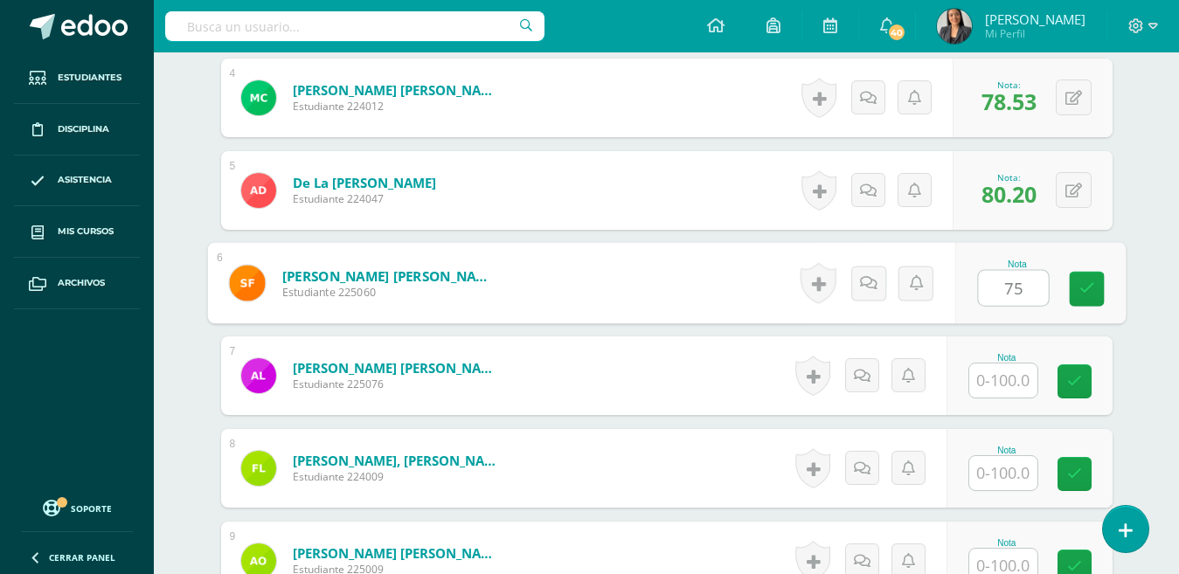
type input "75"
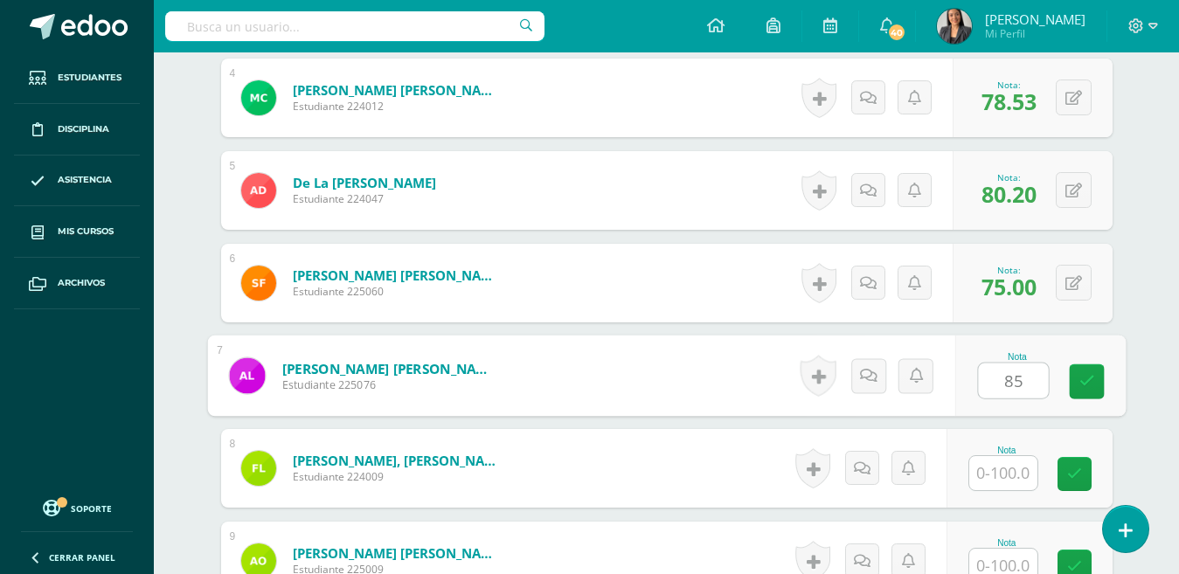
type input "85"
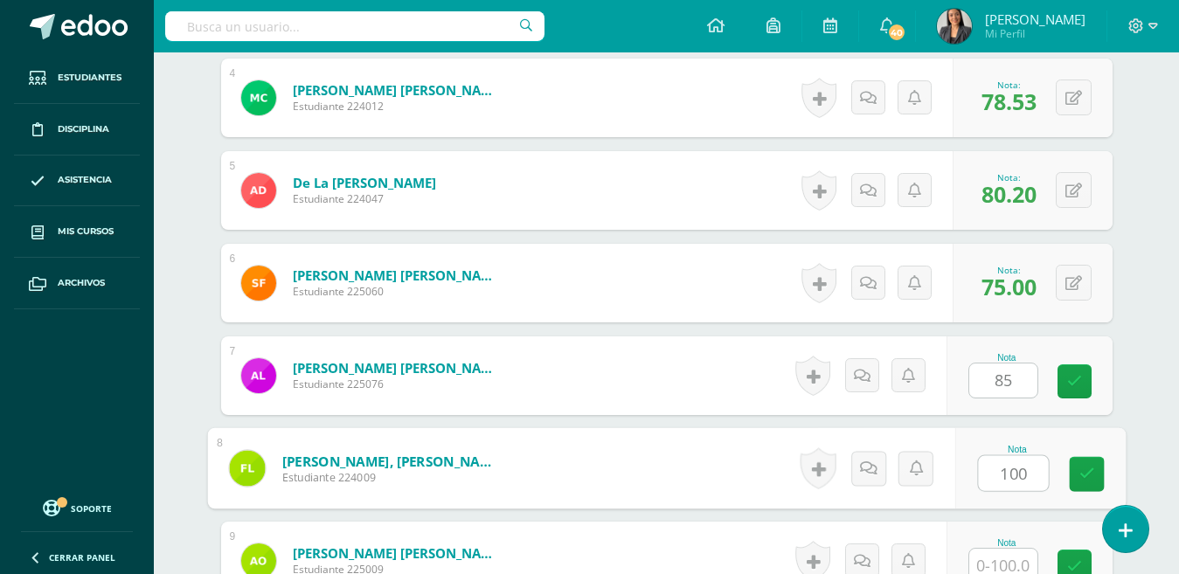
type input "100"
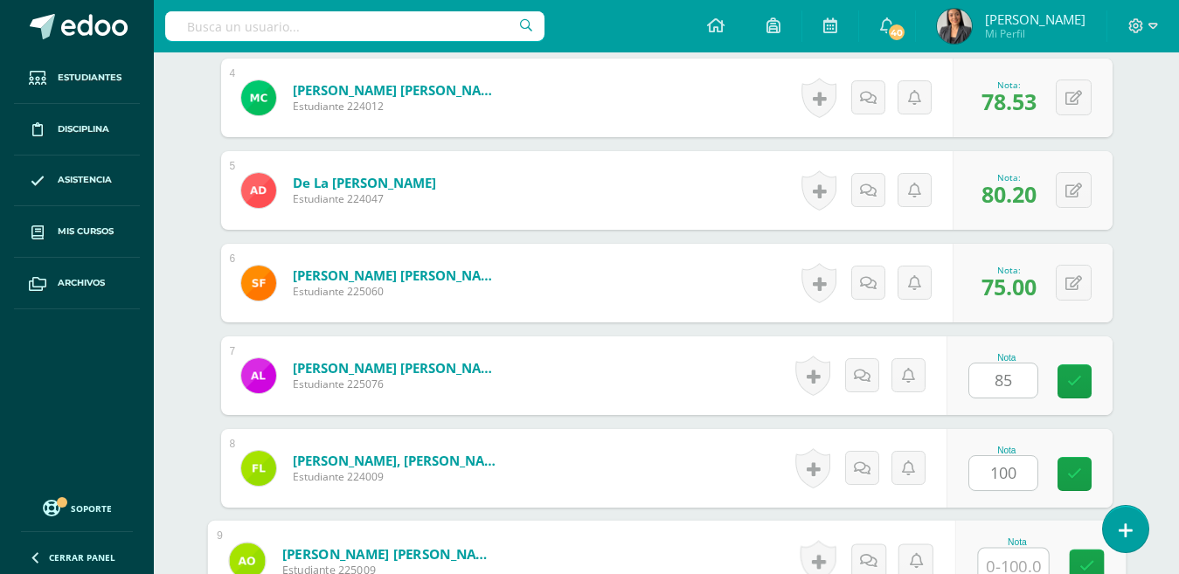
scroll to position [834, 0]
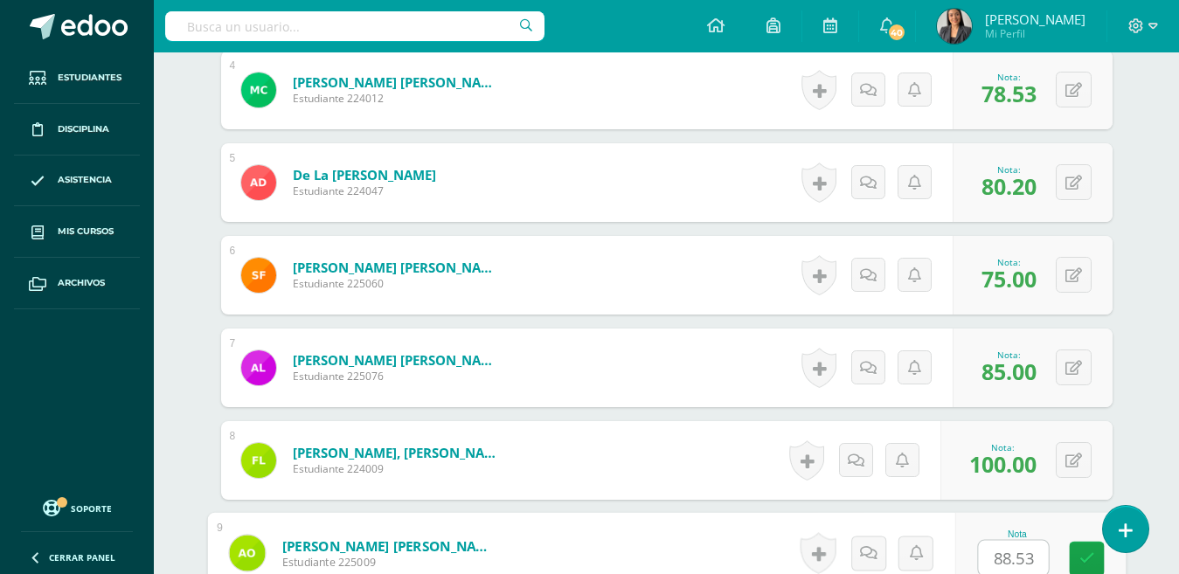
type input "88.53"
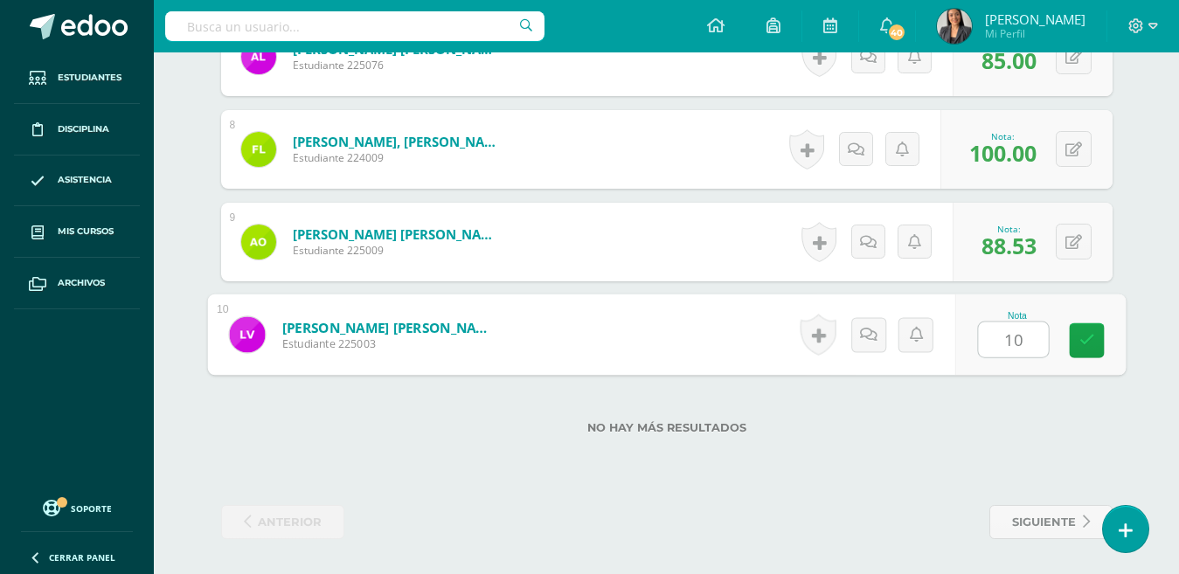
type input "100"
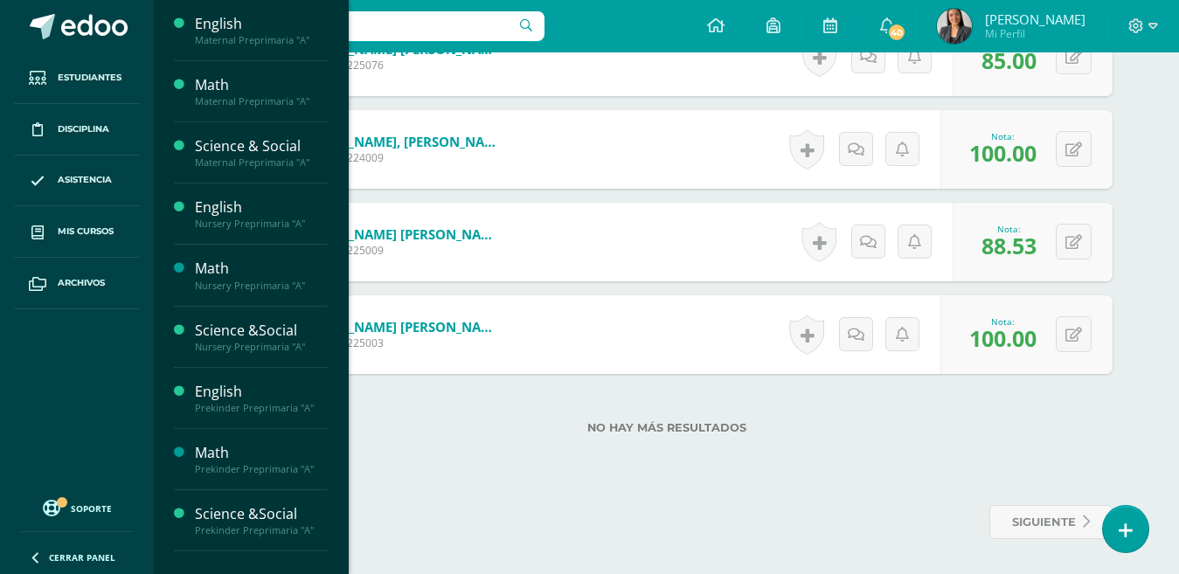
click at [96, 234] on span "Mis cursos" at bounding box center [86, 232] width 56 height 14
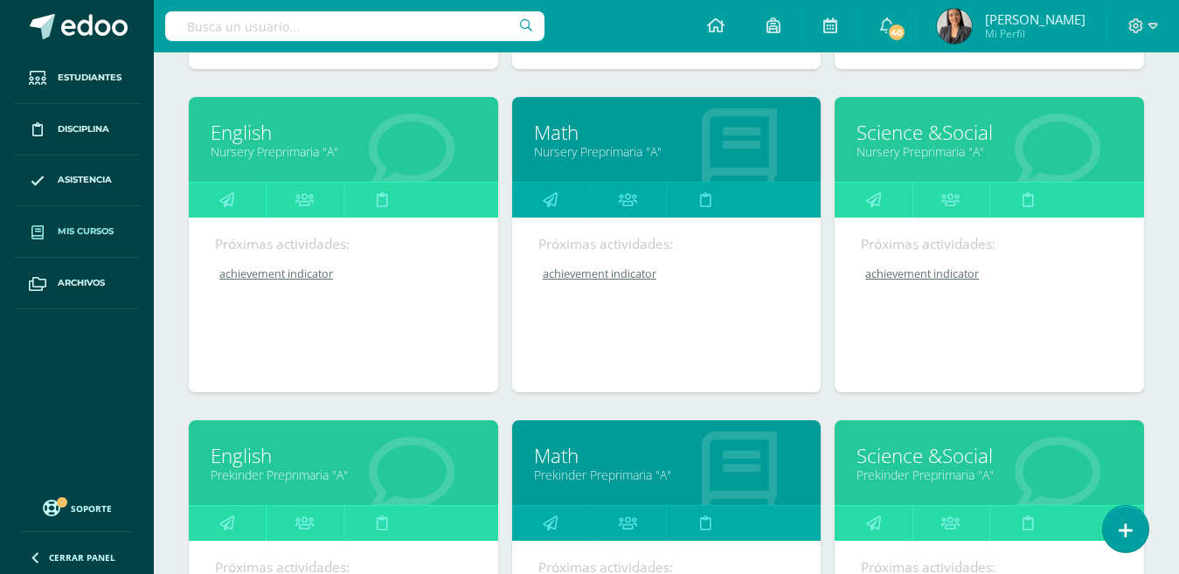
scroll to position [594, 0]
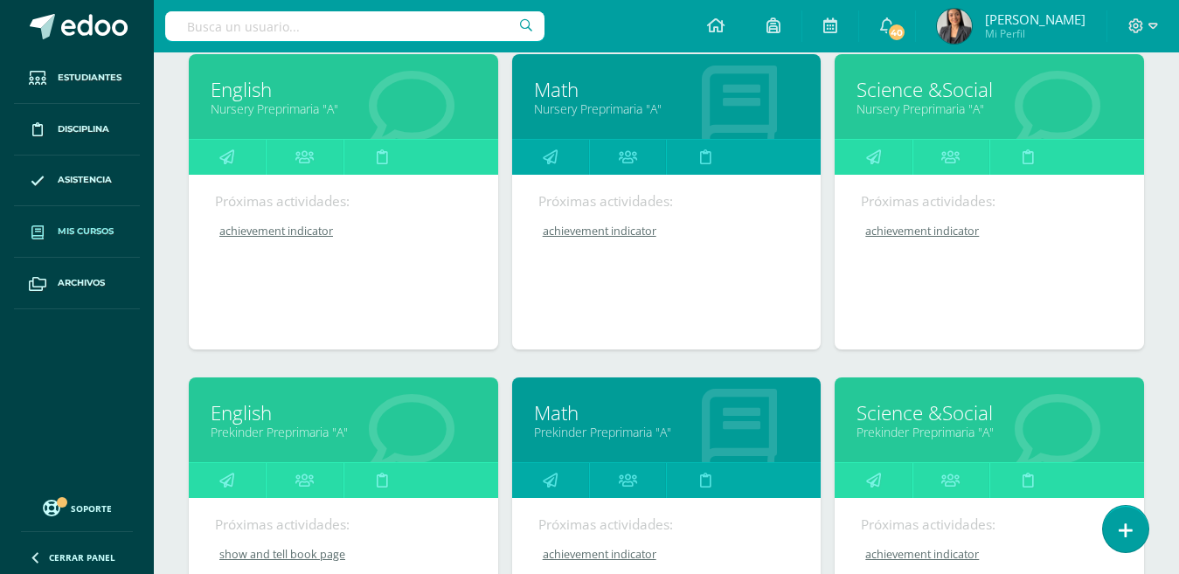
click at [567, 414] on link "Math" at bounding box center [667, 412] width 266 height 27
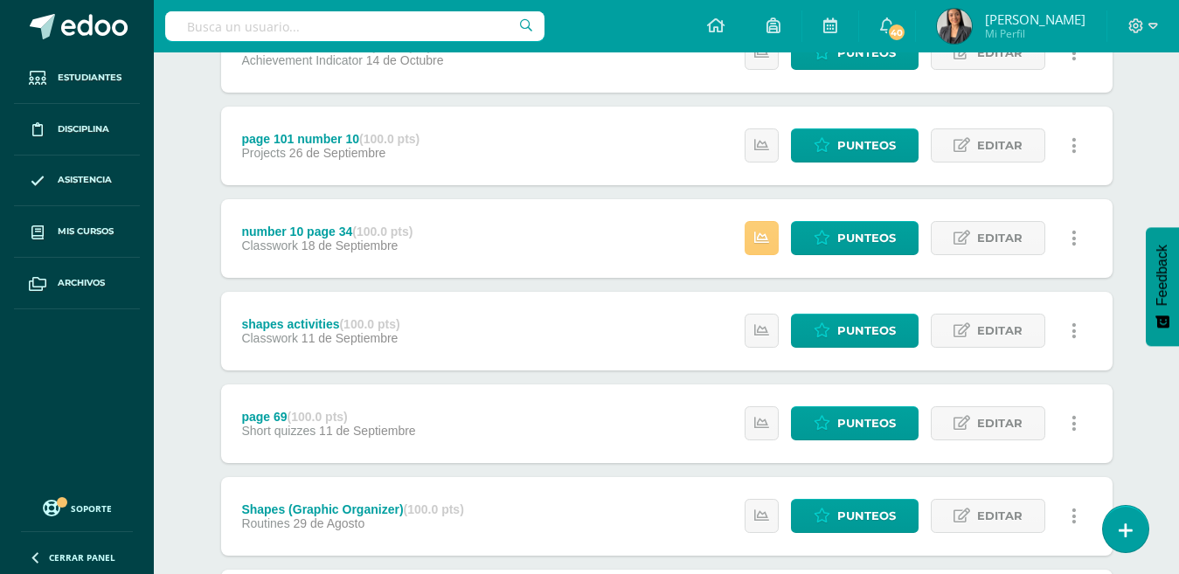
scroll to position [273, 0]
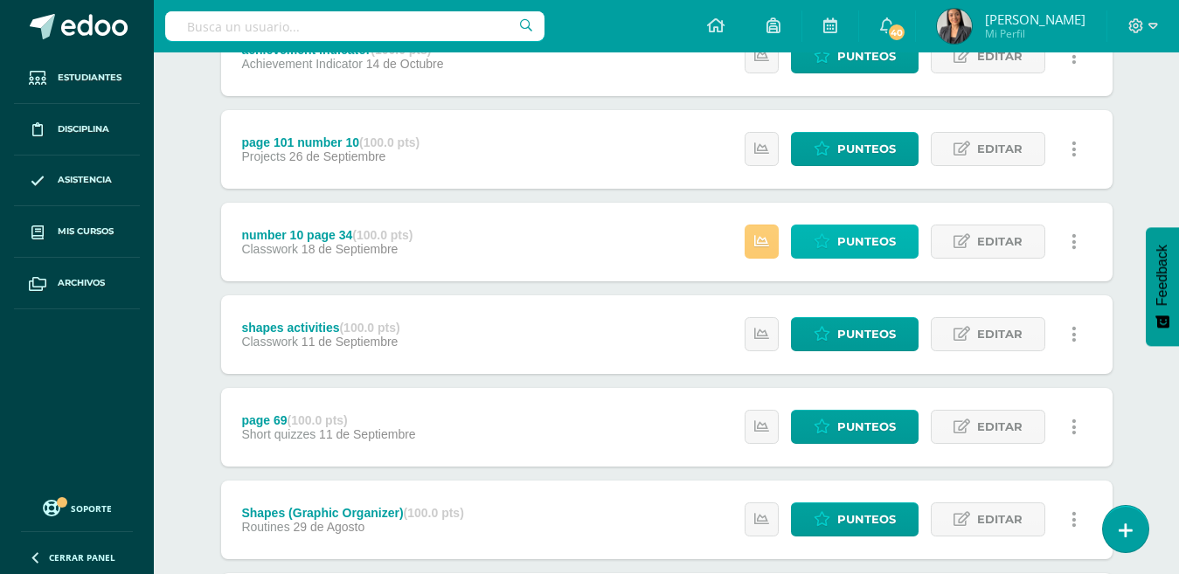
click at [847, 248] on span "Punteos" at bounding box center [866, 241] width 59 height 32
click at [838, 239] on span "Punteos" at bounding box center [866, 241] width 59 height 32
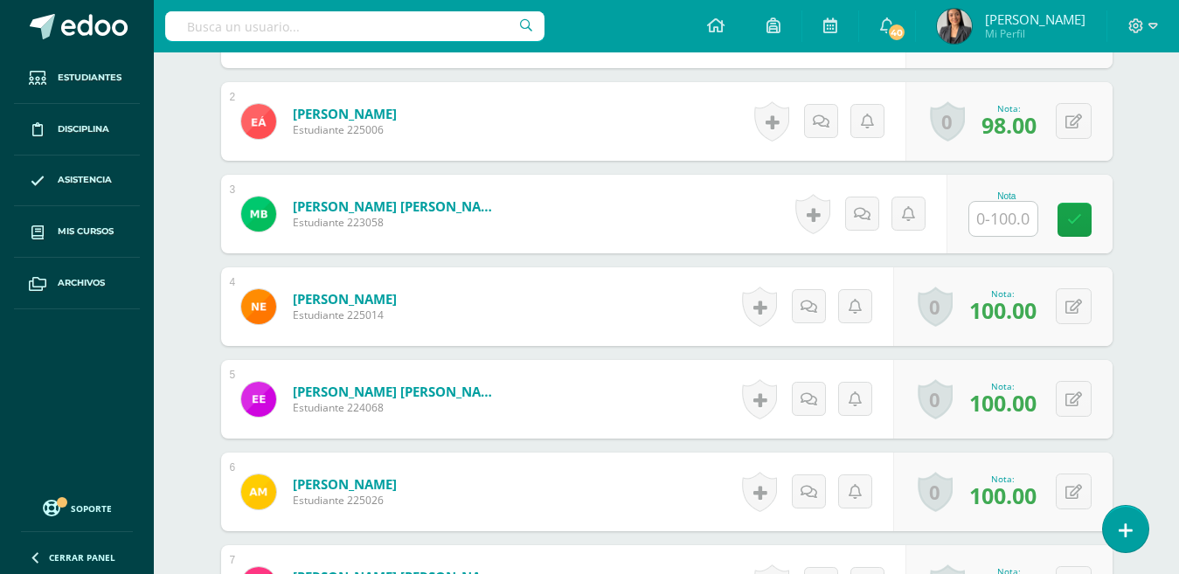
scroll to position [612, 0]
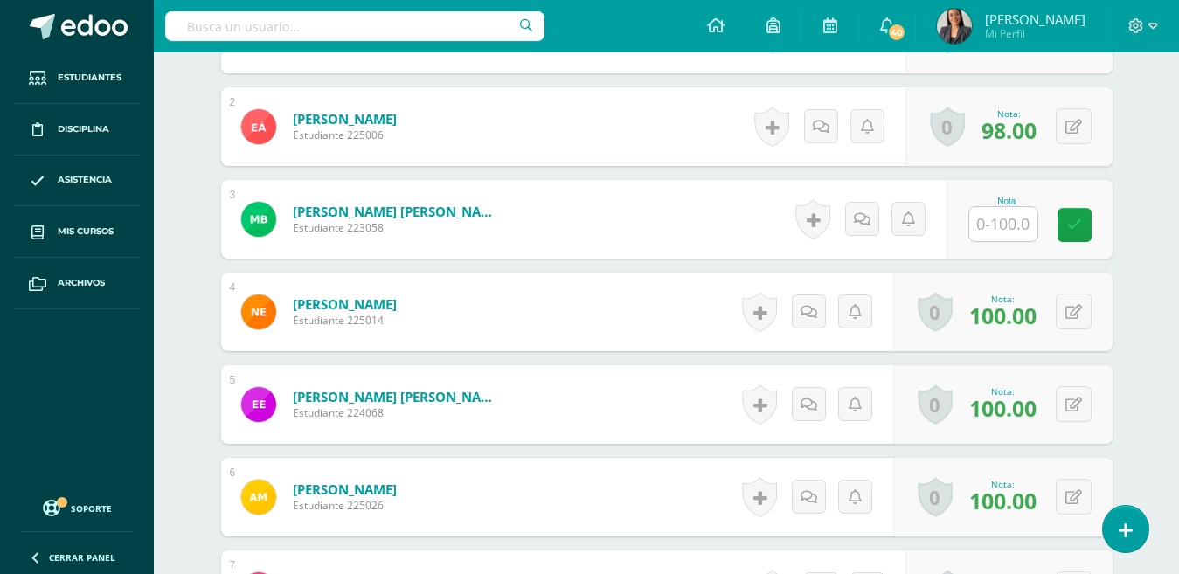
click at [1002, 217] on input "text" at bounding box center [1003, 224] width 68 height 34
type input "100"
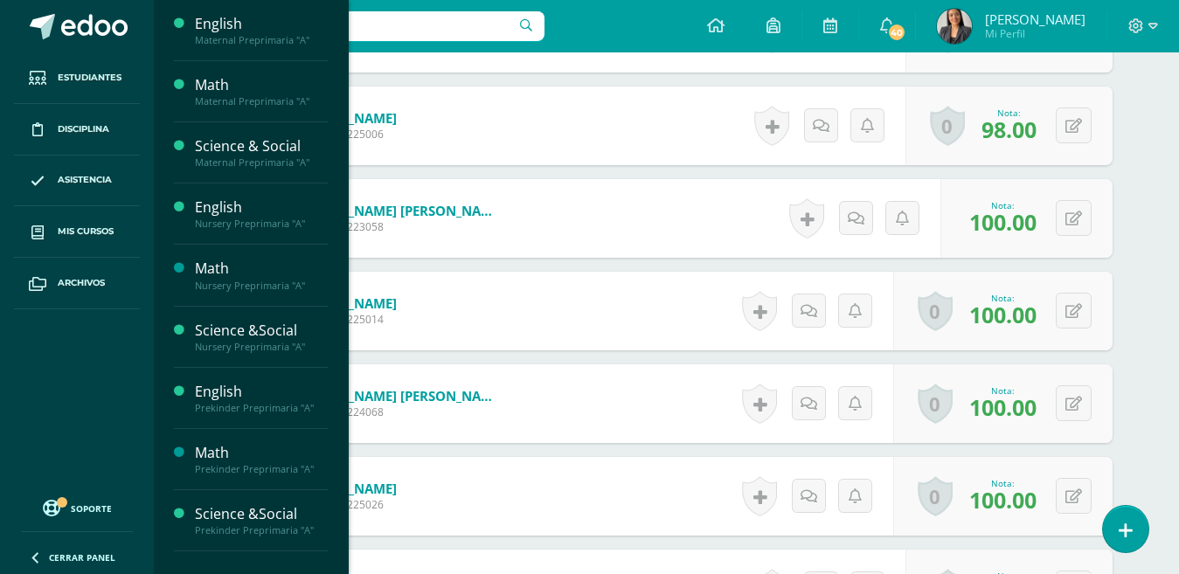
click at [84, 218] on link "Mis cursos" at bounding box center [77, 232] width 126 height 52
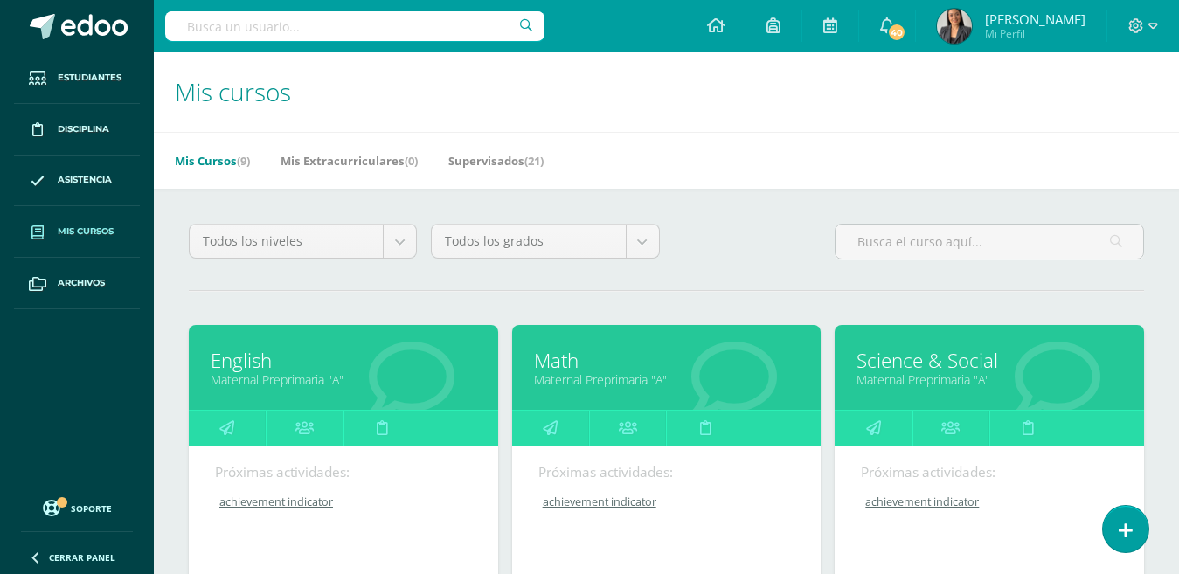
click at [246, 366] on link "English" at bounding box center [344, 360] width 266 height 27
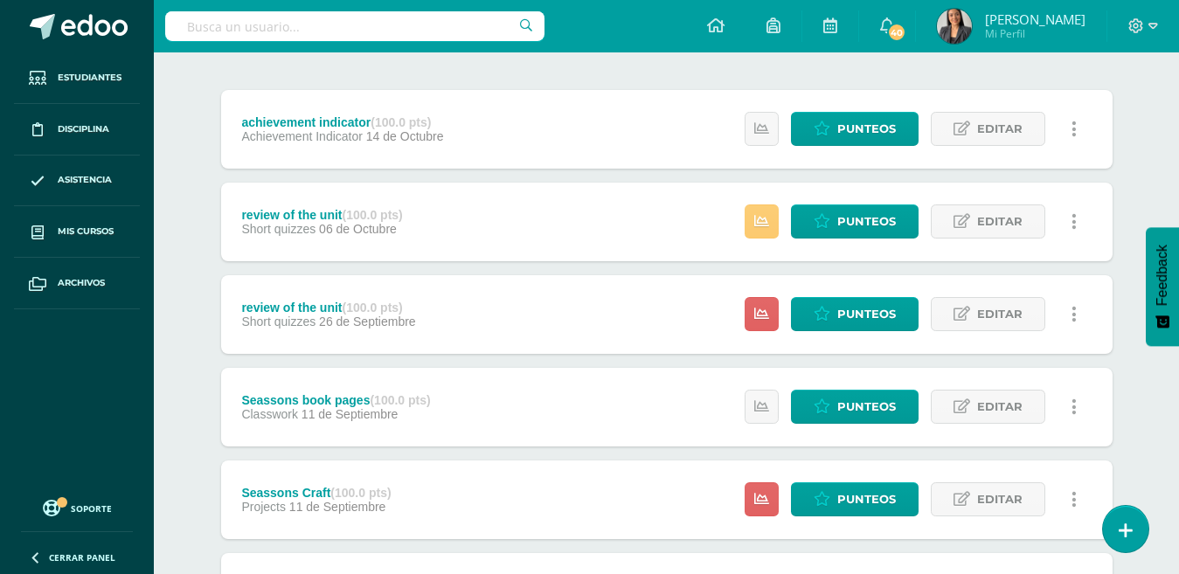
scroll to position [221, 0]
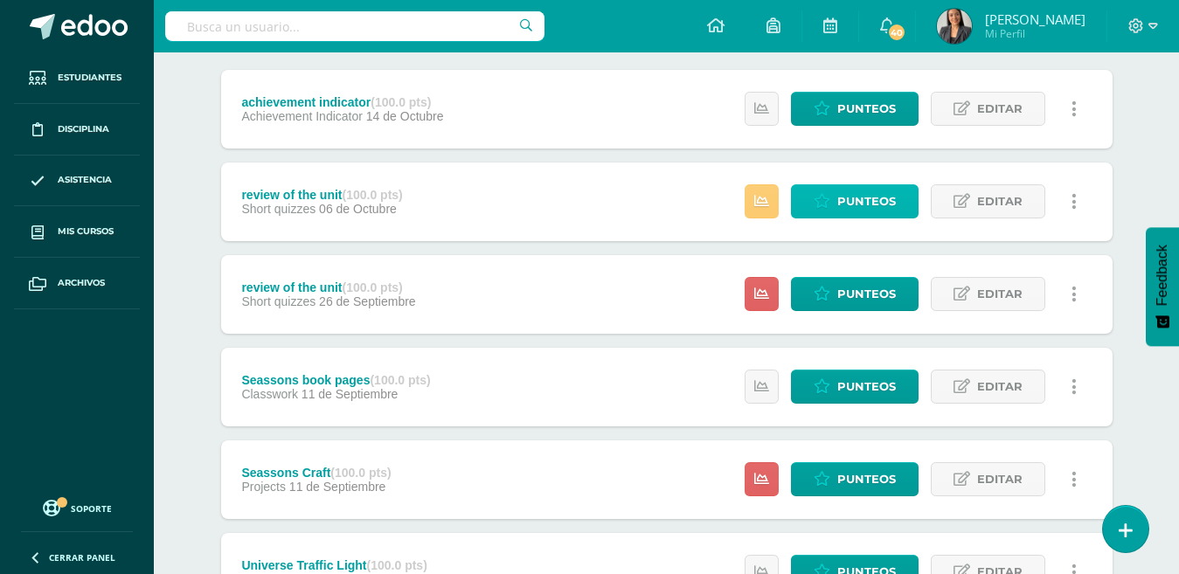
click at [868, 193] on span "Punteos" at bounding box center [866, 201] width 59 height 32
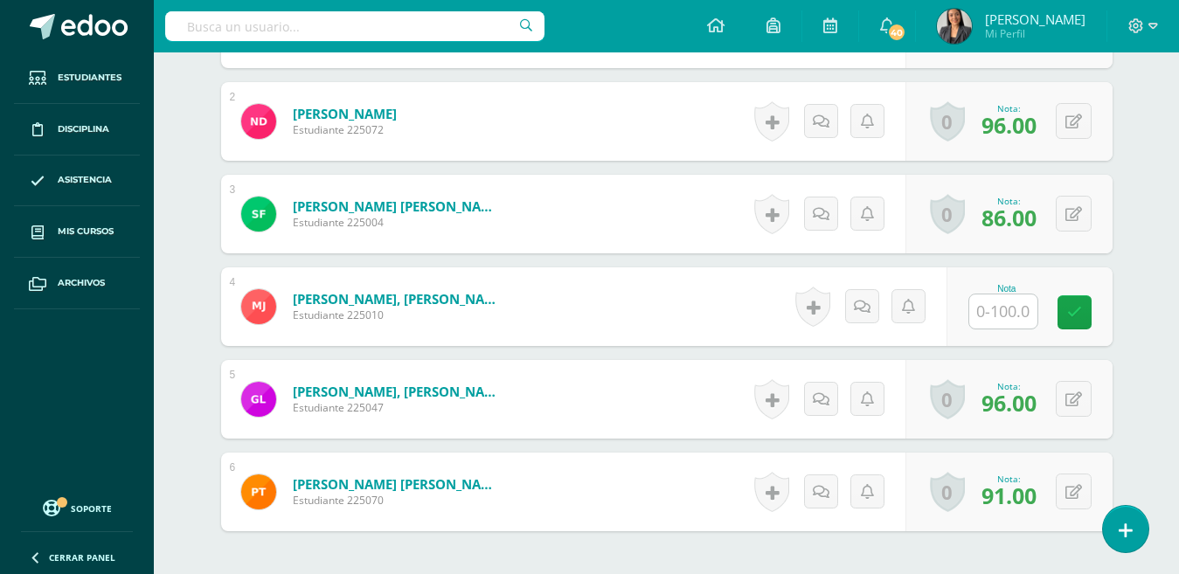
scroll to position [540, 0]
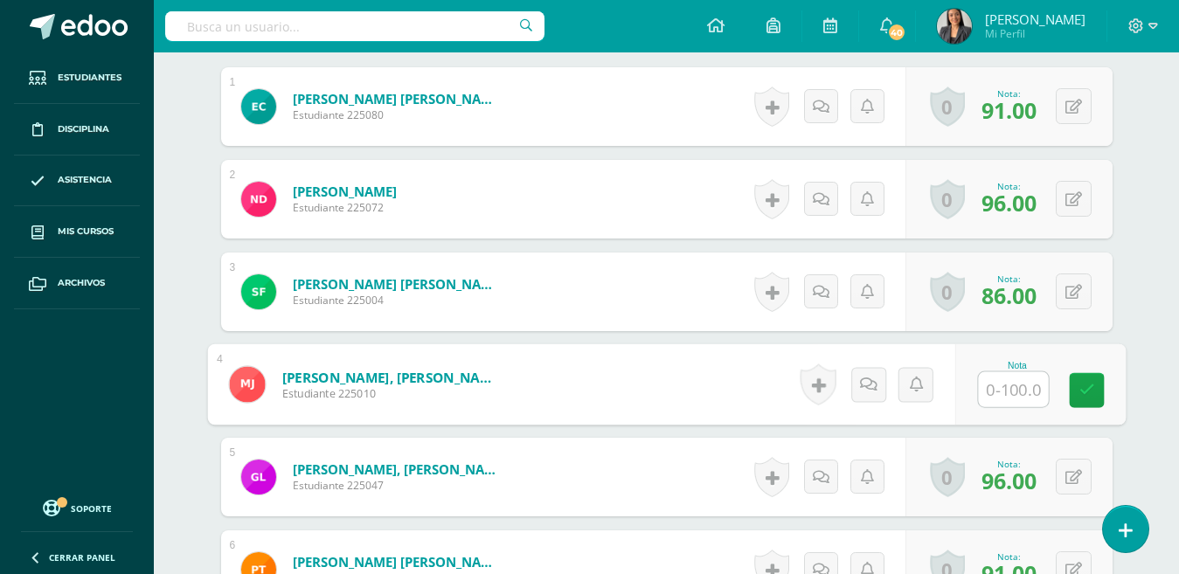
click at [1018, 392] on input "text" at bounding box center [1013, 389] width 70 height 35
type input "80.54"
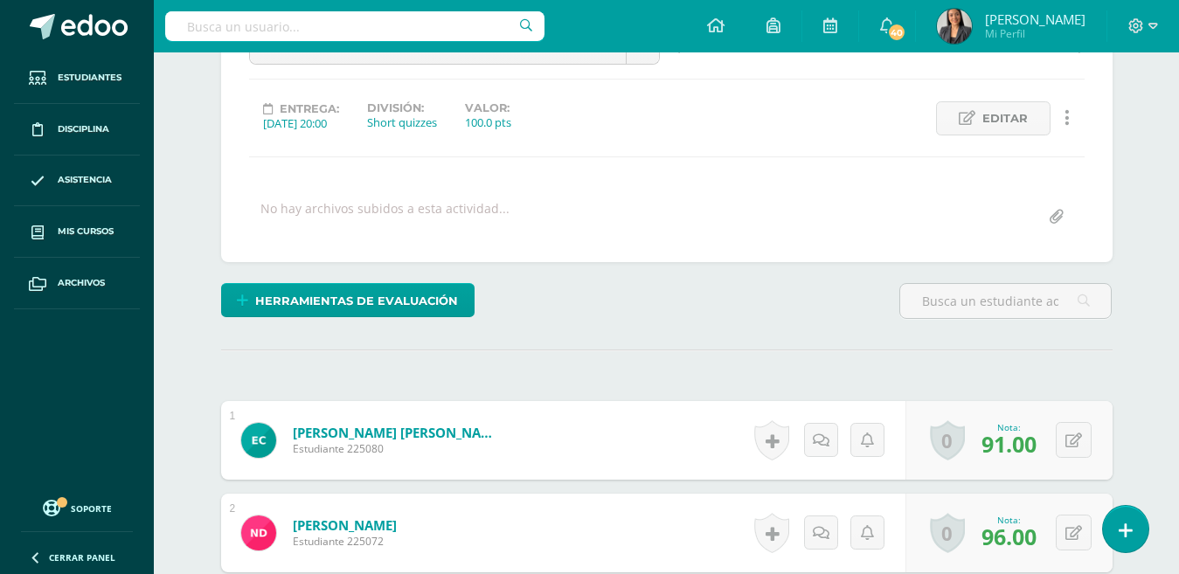
scroll to position [122, 0]
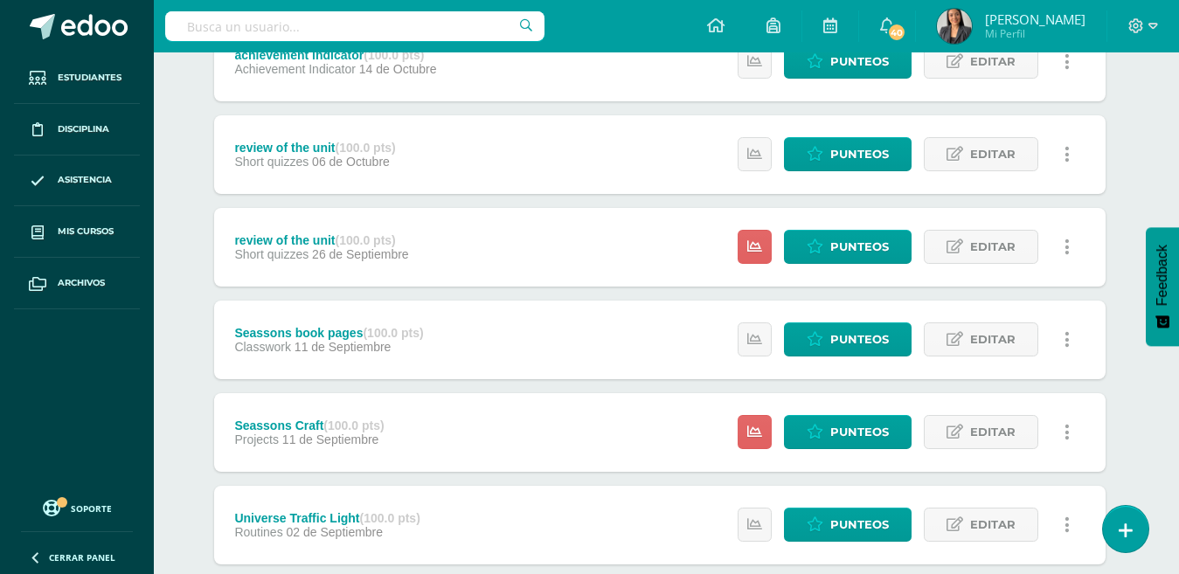
scroll to position [328, 7]
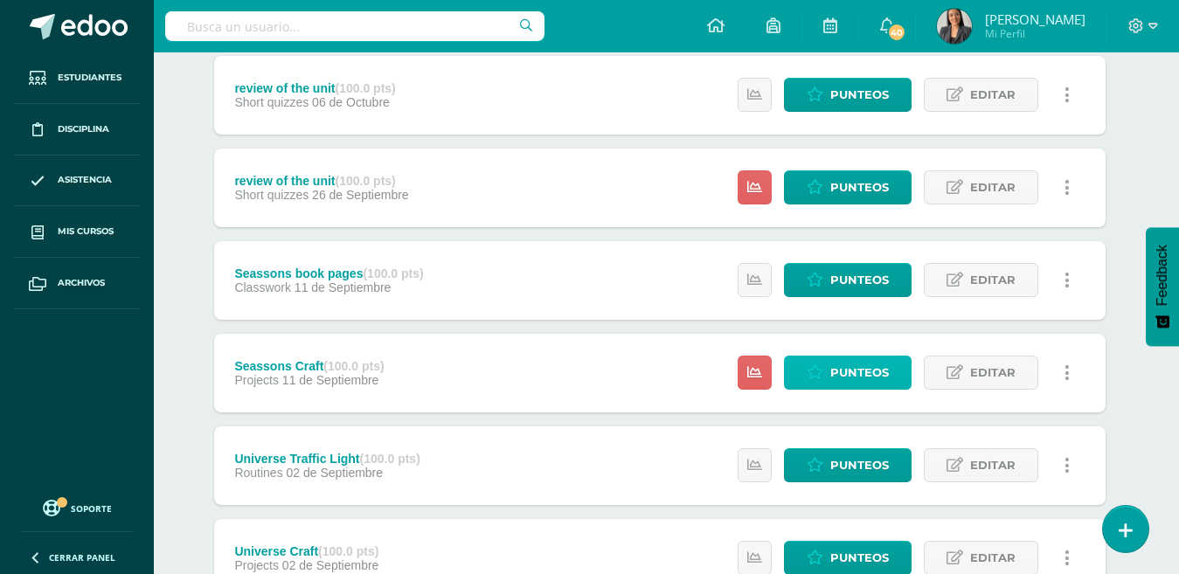
click at [821, 368] on icon at bounding box center [814, 372] width 17 height 15
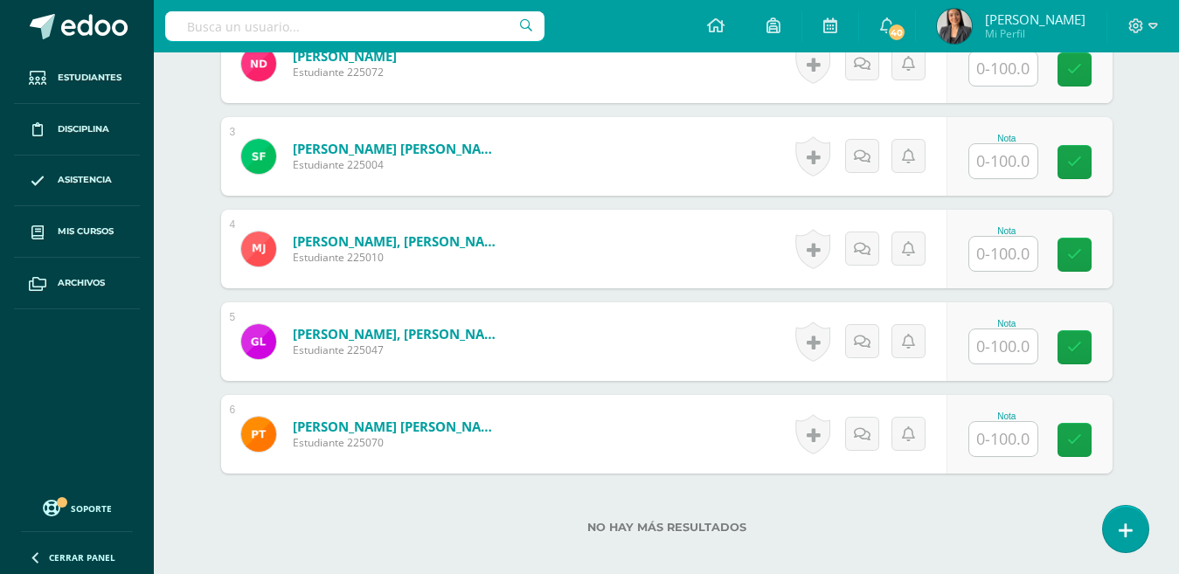
scroll to position [385, 0]
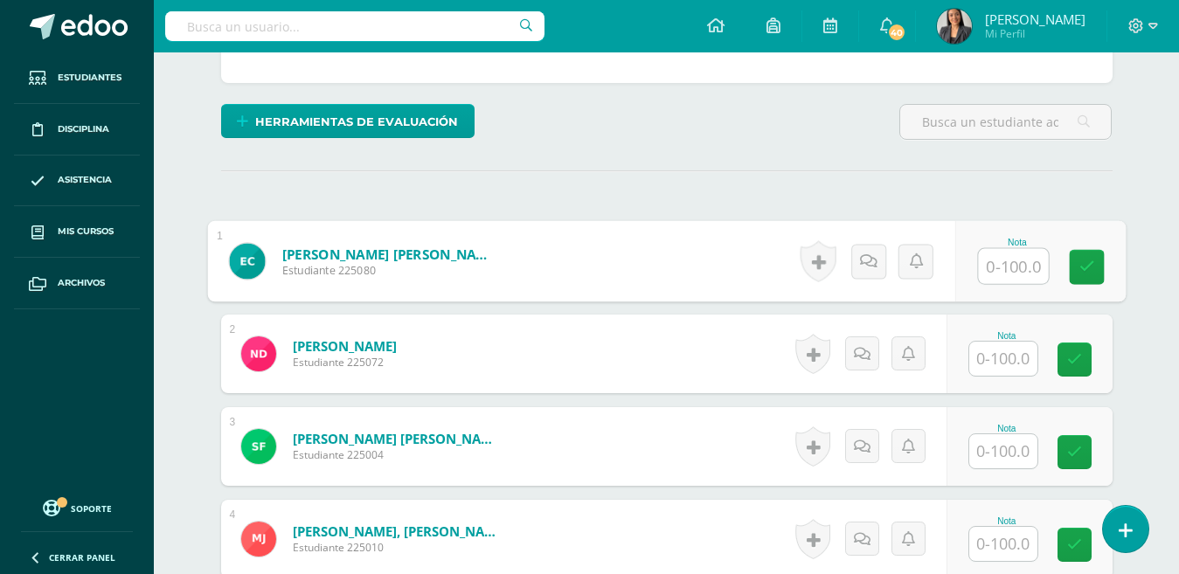
click at [1003, 255] on input "text" at bounding box center [1013, 266] width 70 height 35
type input "90"
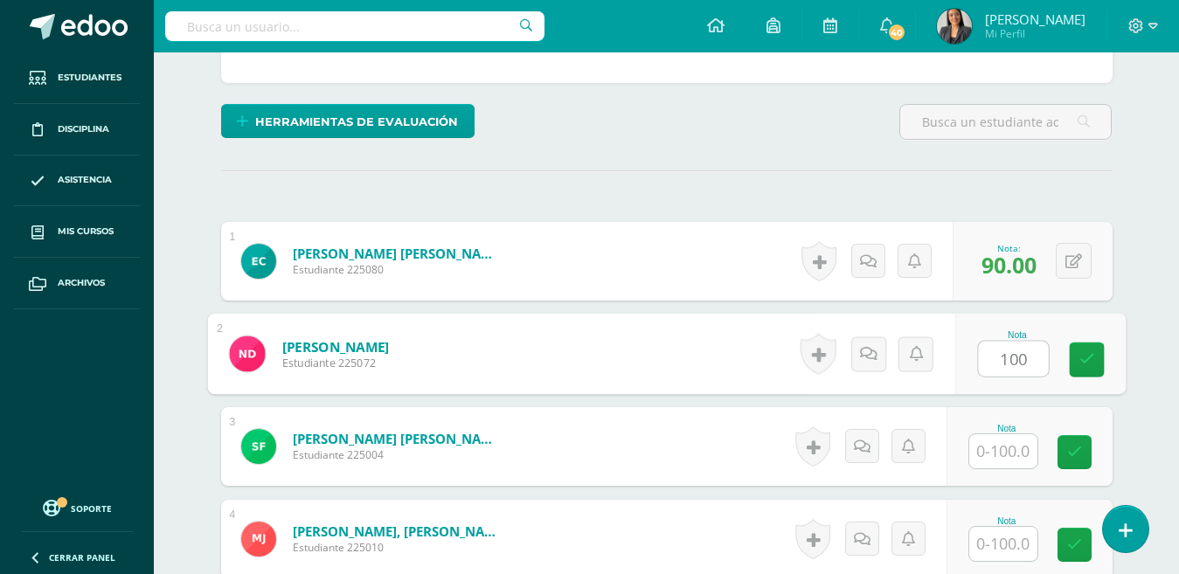
type input "100"
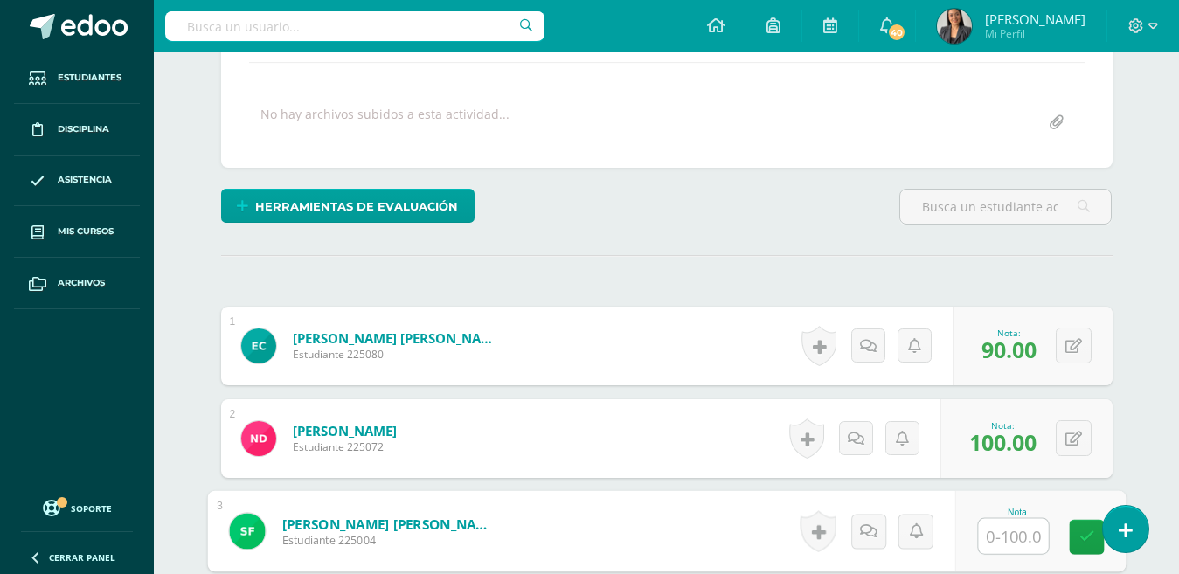
scroll to position [353, 0]
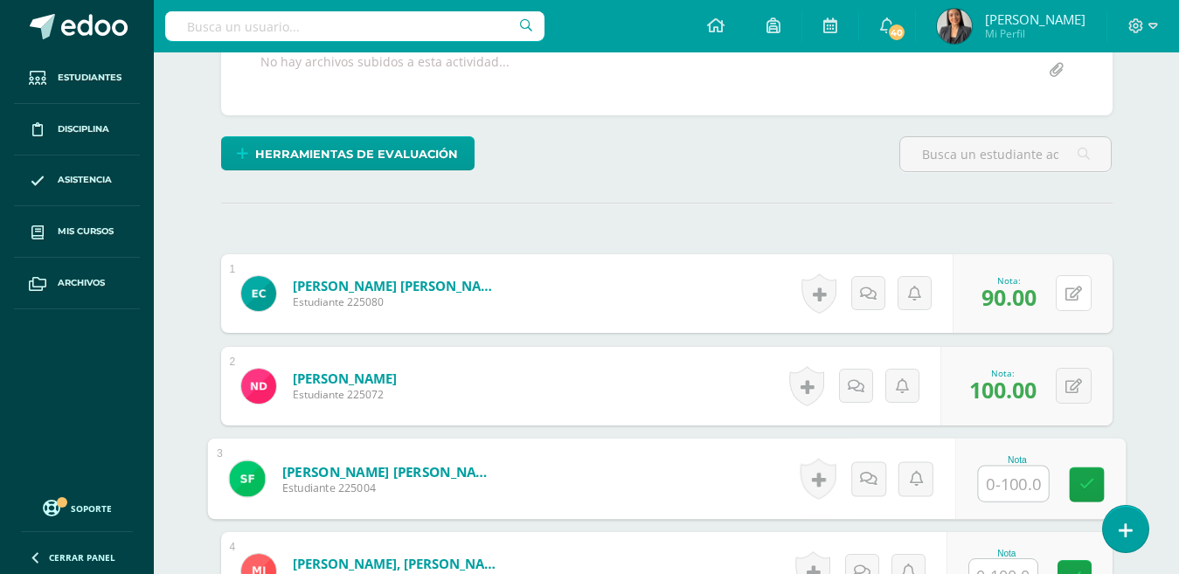
click at [1077, 293] on icon at bounding box center [1073, 294] width 17 height 15
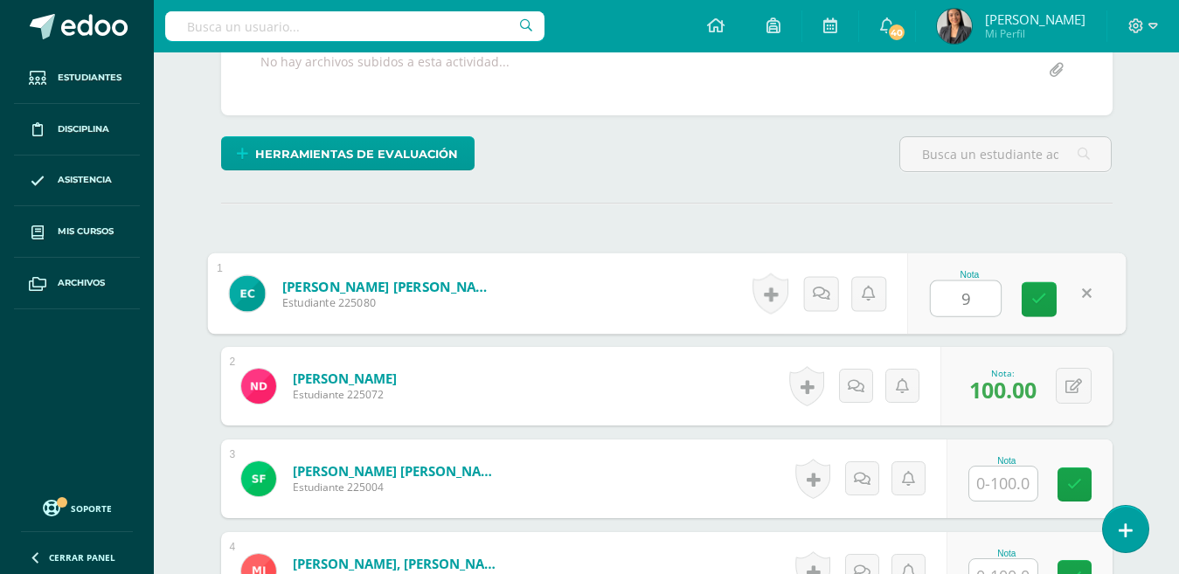
type input "98"
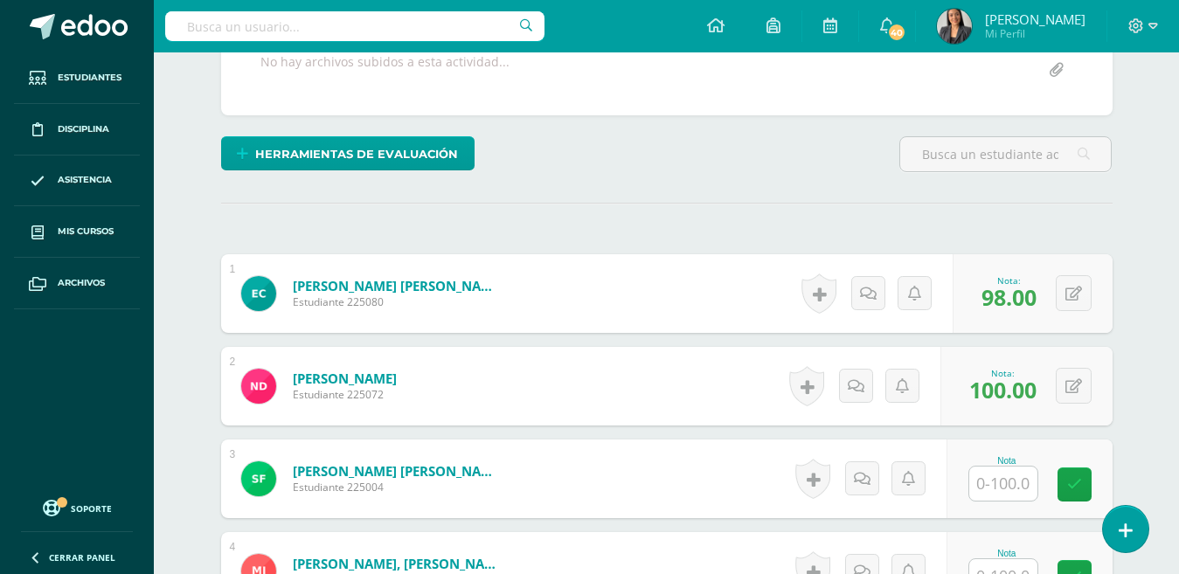
click at [1016, 482] on input "text" at bounding box center [1003, 484] width 68 height 34
type input "96"
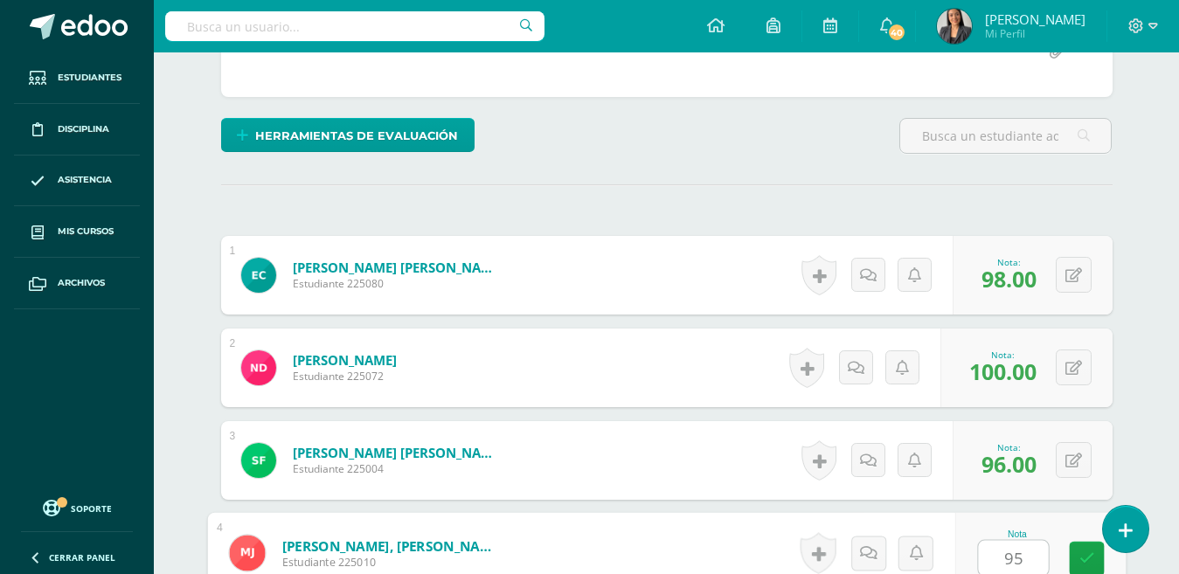
type input "95"
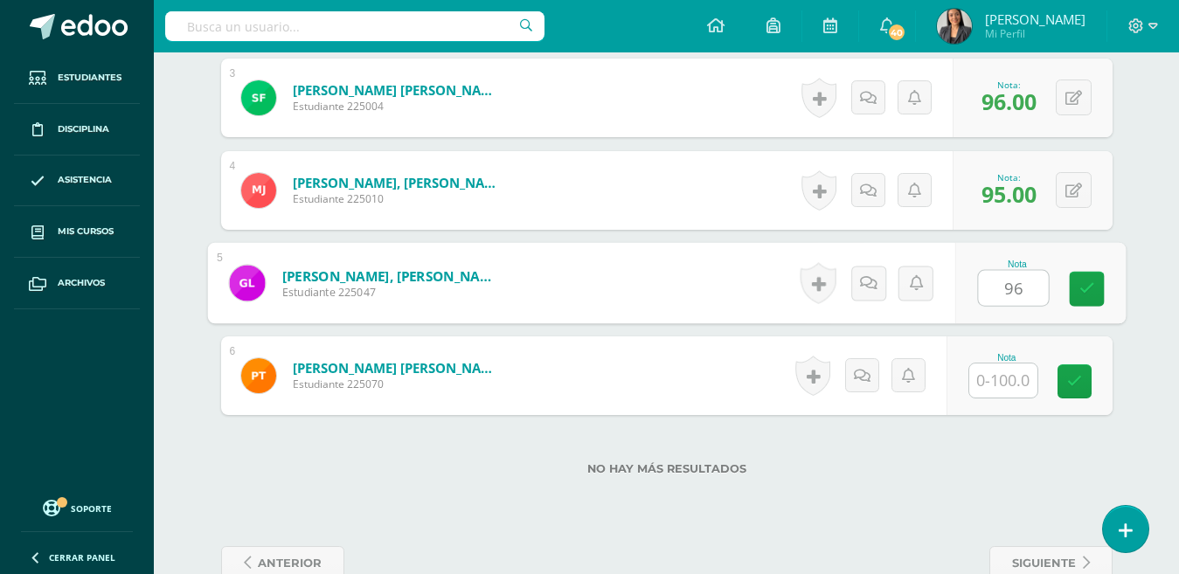
type input "96"
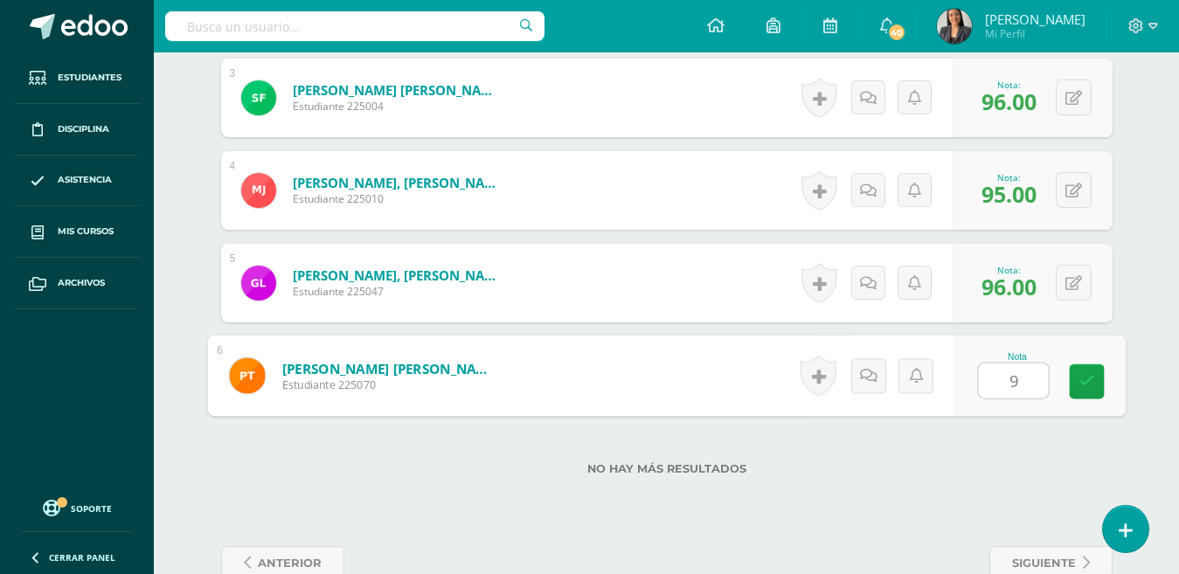
type input "98"
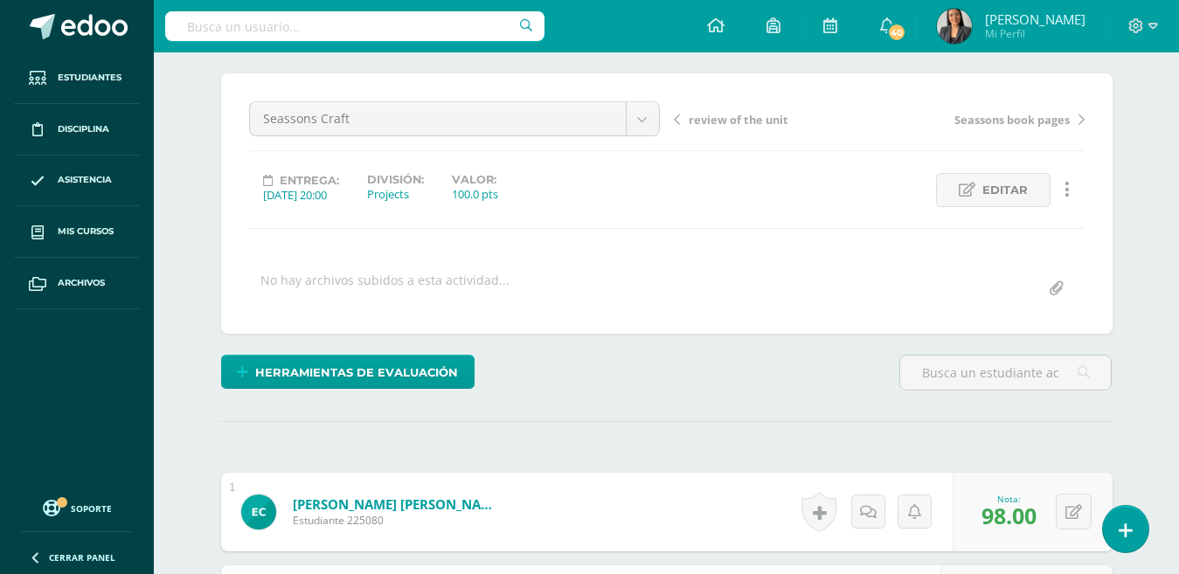
scroll to position [0, 0]
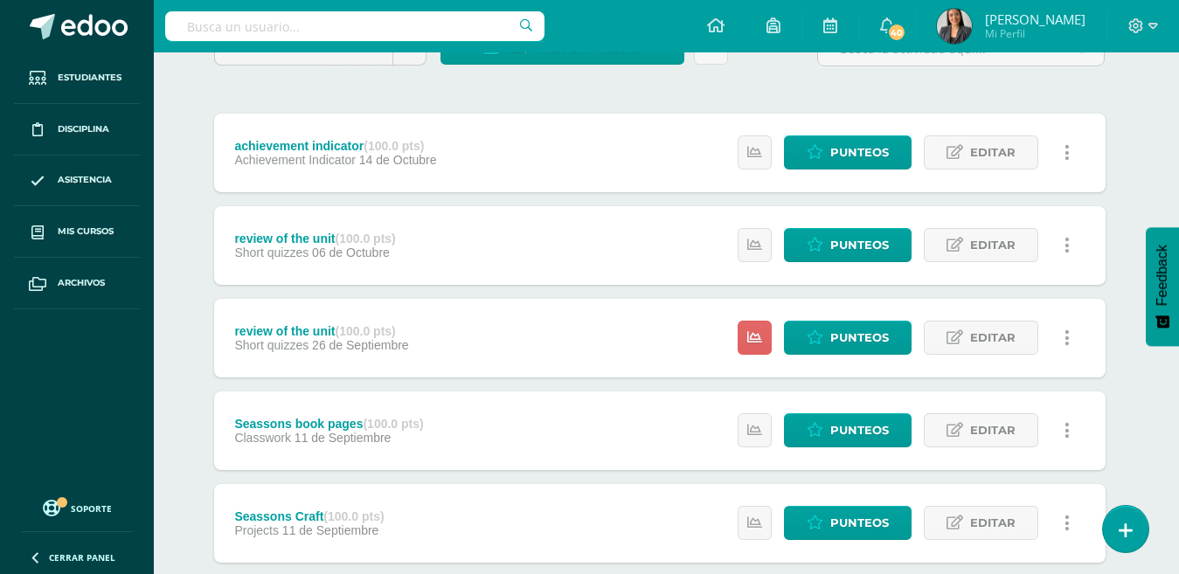
scroll to position [176, 7]
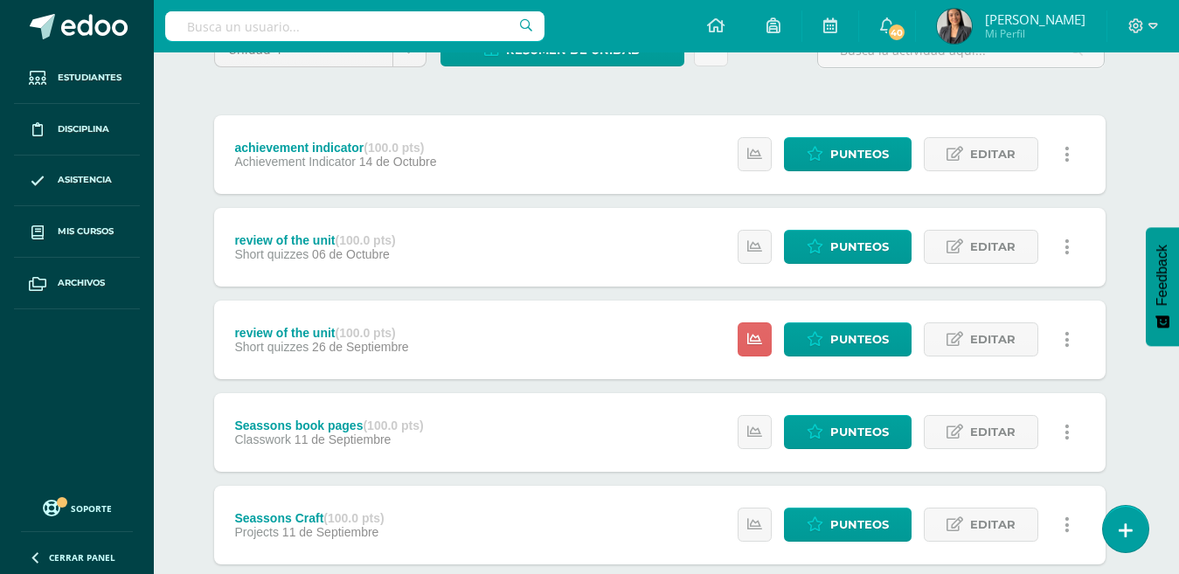
click at [1071, 339] on link at bounding box center [1067, 339] width 34 height 34
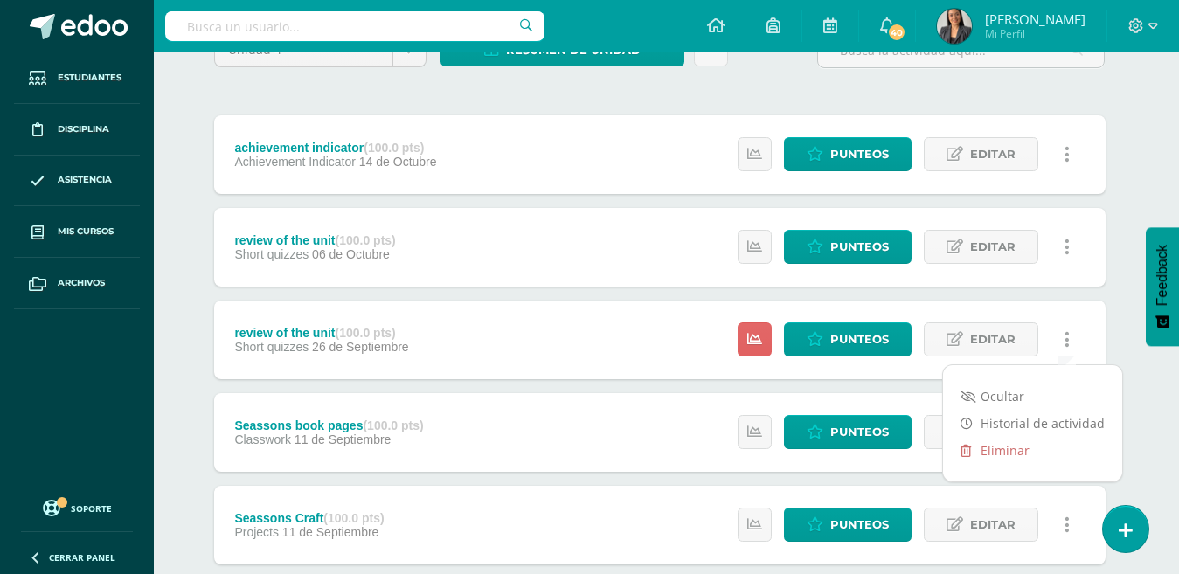
click at [1000, 449] on link "Eliminar" at bounding box center [1032, 450] width 179 height 27
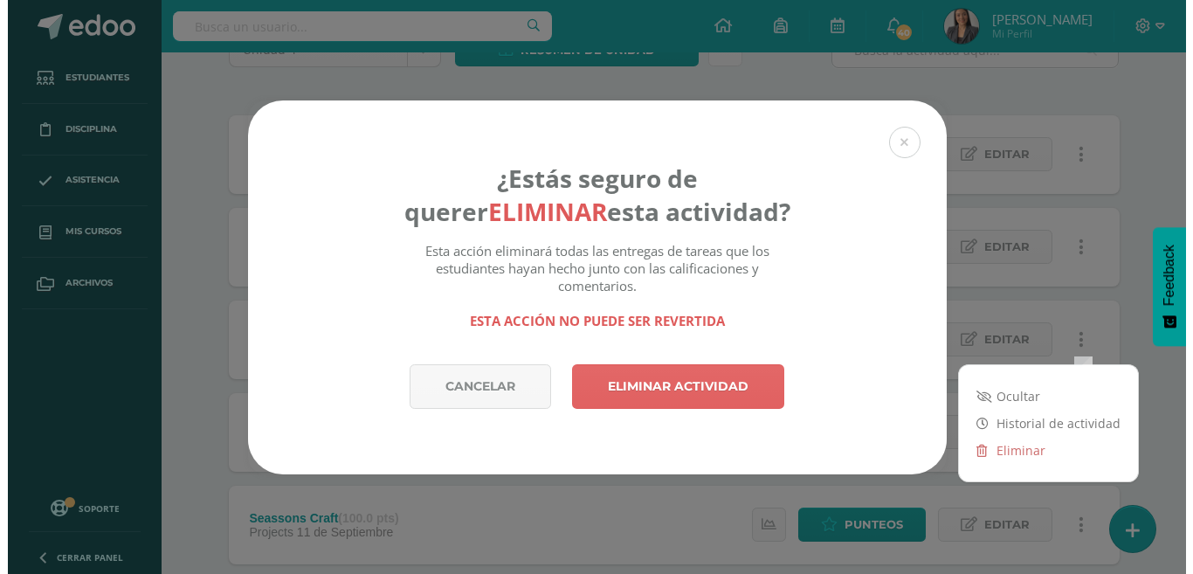
scroll to position [176, 0]
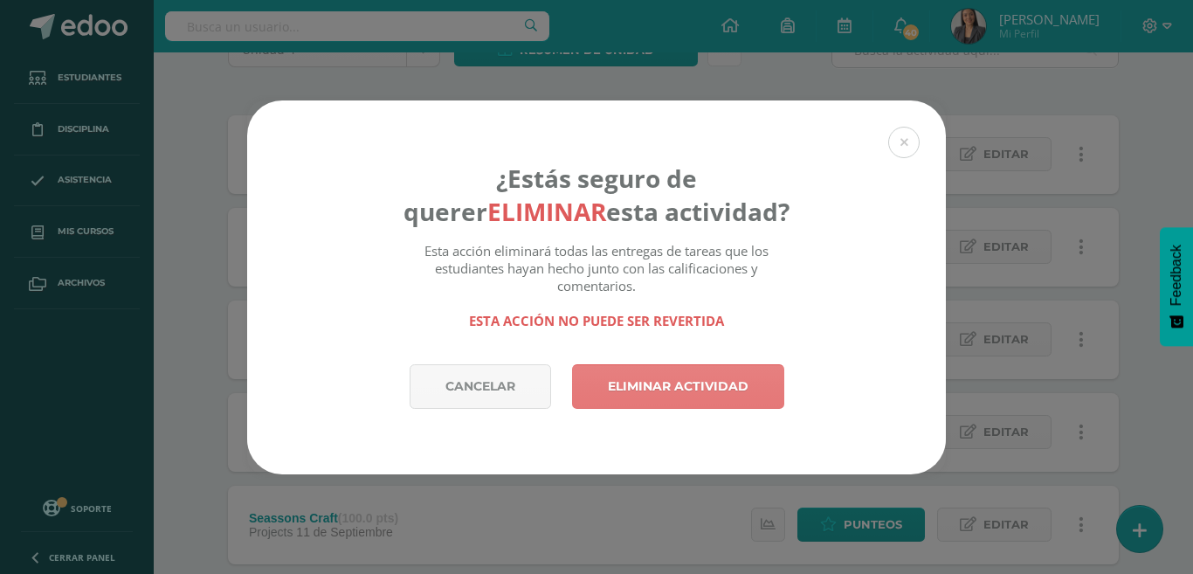
click at [688, 387] on link "Eliminar actividad" at bounding box center [678, 386] width 212 height 45
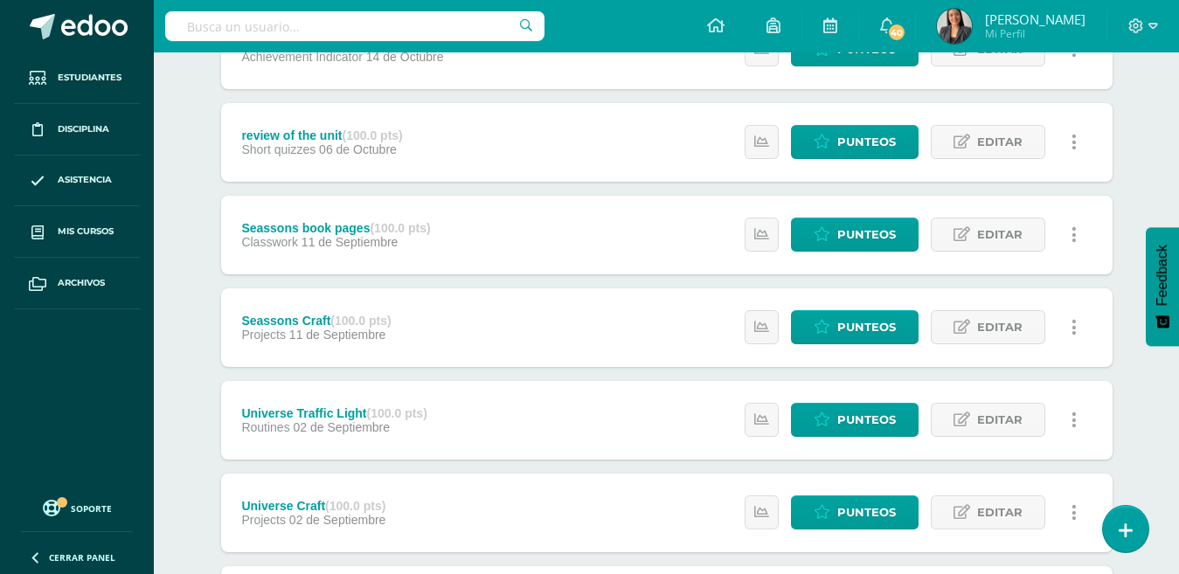
scroll to position [282, 0]
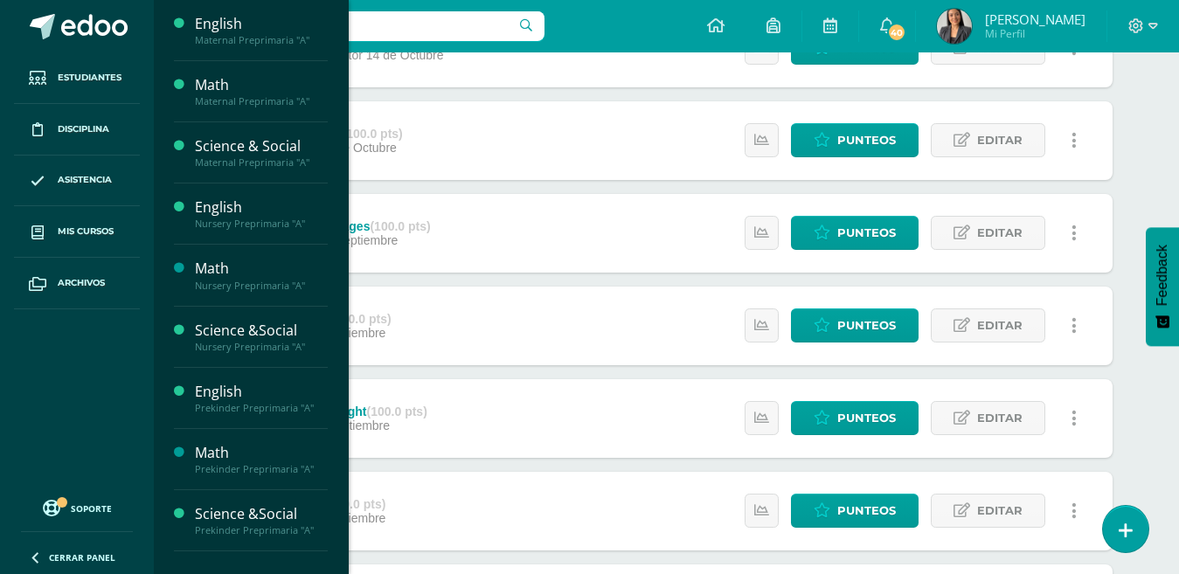
click at [56, 224] on link "Mis cursos" at bounding box center [77, 232] width 126 height 52
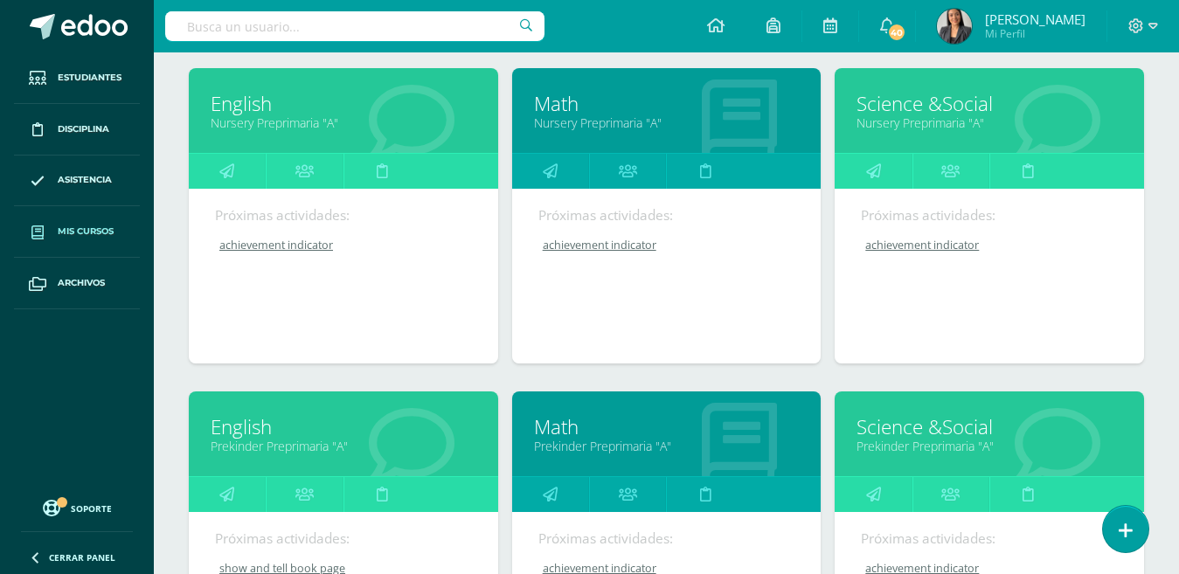
scroll to position [546, 0]
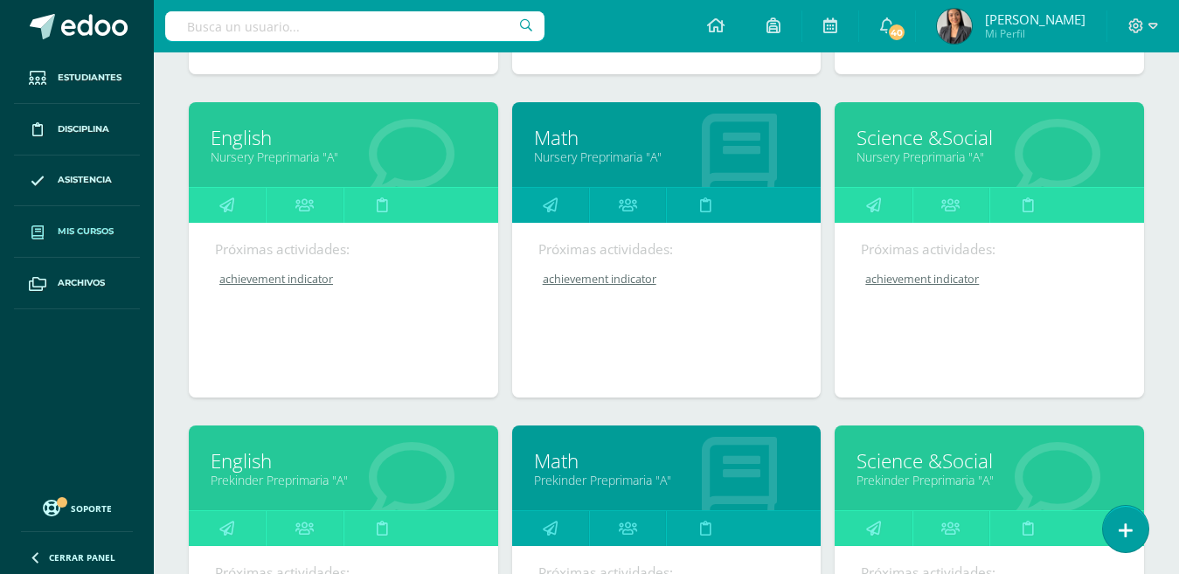
click at [233, 137] on link "English" at bounding box center [344, 137] width 266 height 27
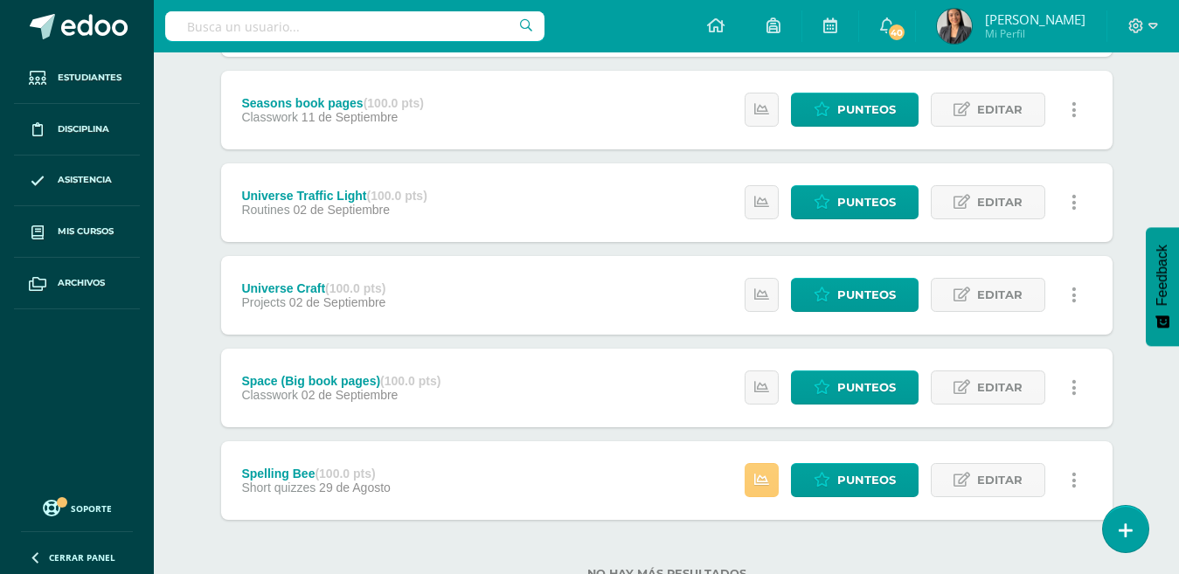
scroll to position [462, 0]
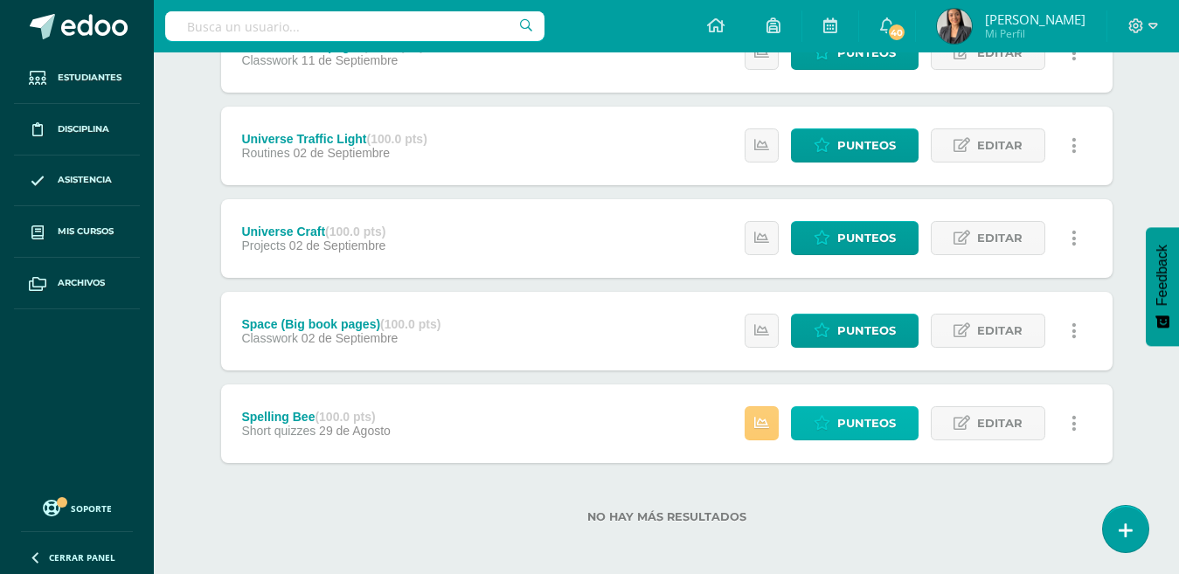
click at [840, 421] on span "Punteos" at bounding box center [866, 423] width 59 height 32
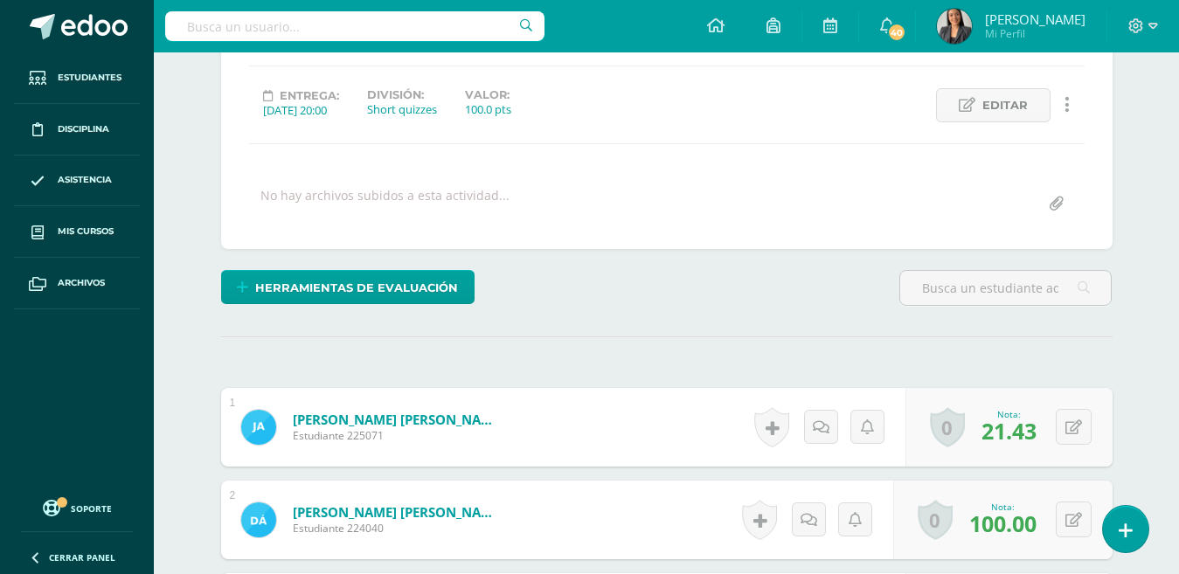
scroll to position [85, 0]
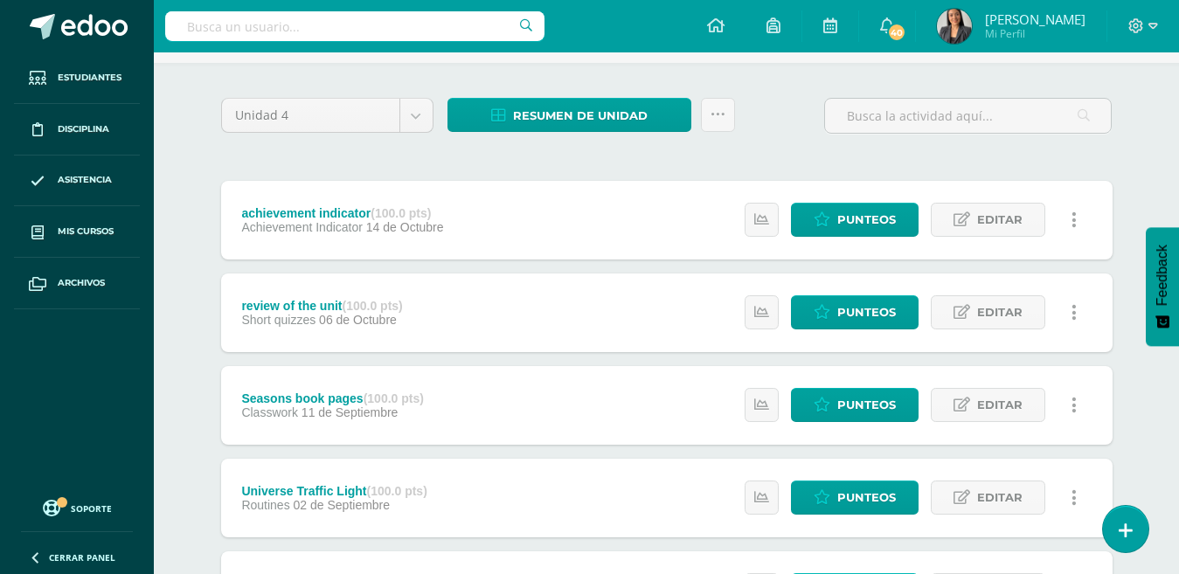
scroll to position [165, 0]
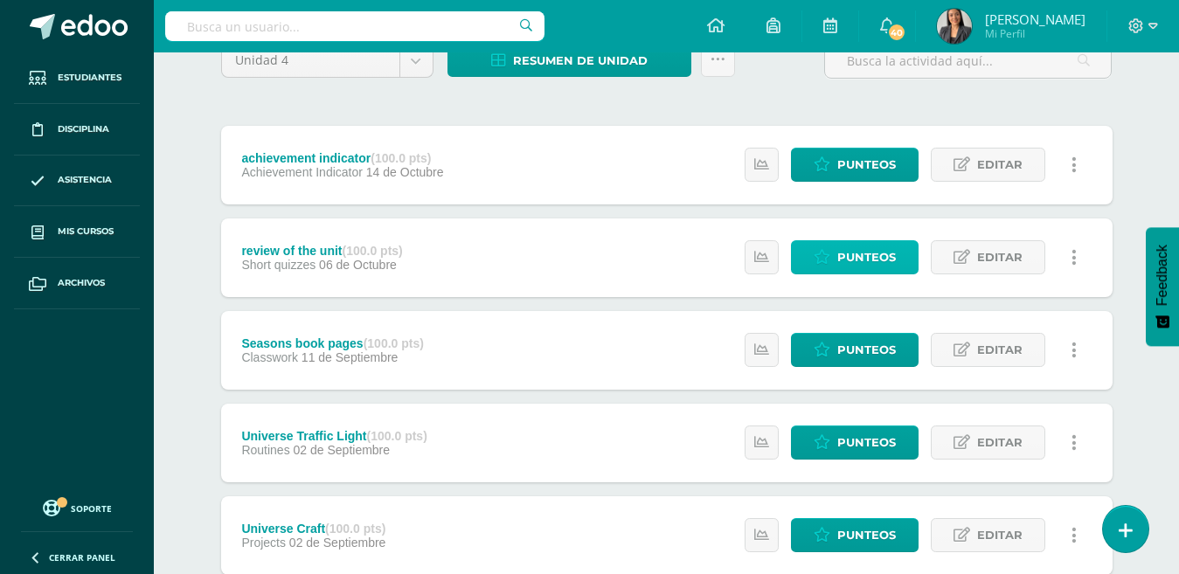
click at [819, 255] on icon at bounding box center [821, 257] width 17 height 15
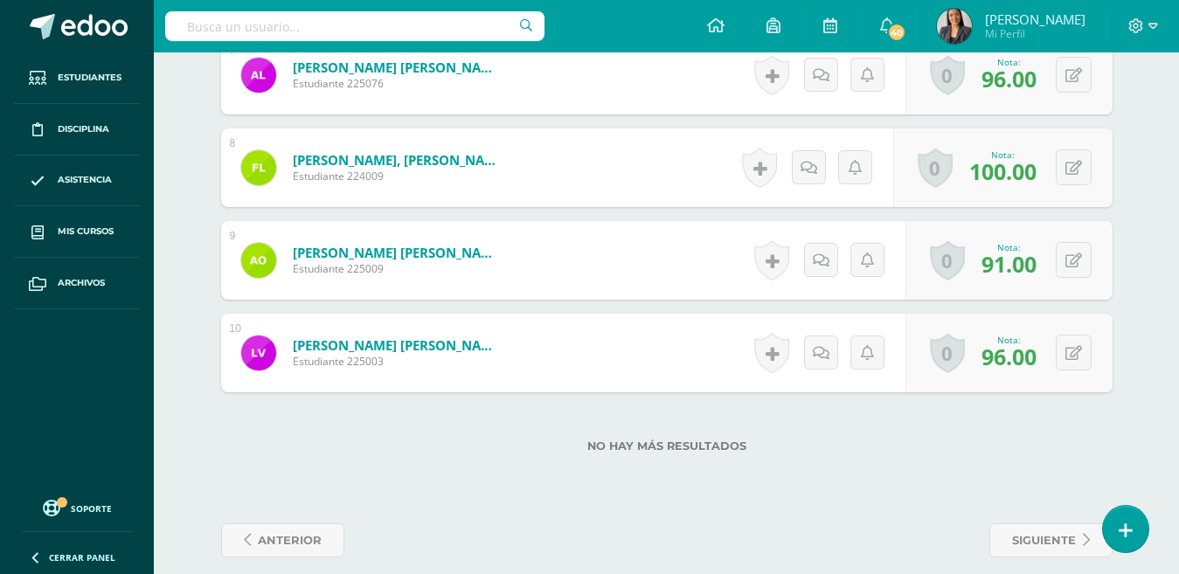
scroll to position [1128, 0]
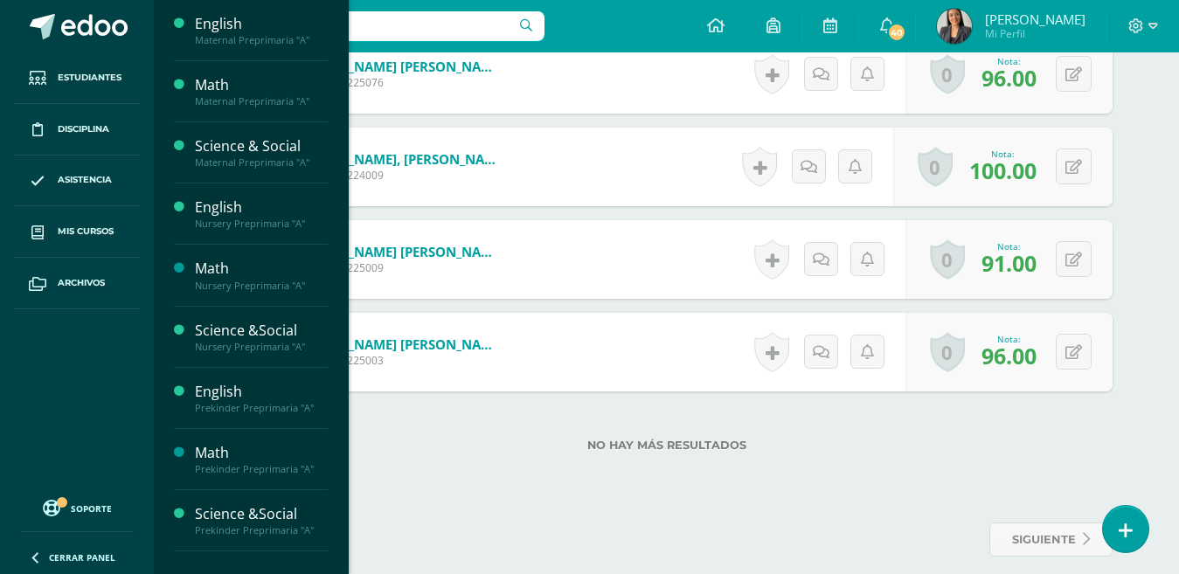
click at [68, 223] on link "Mis cursos" at bounding box center [77, 232] width 126 height 52
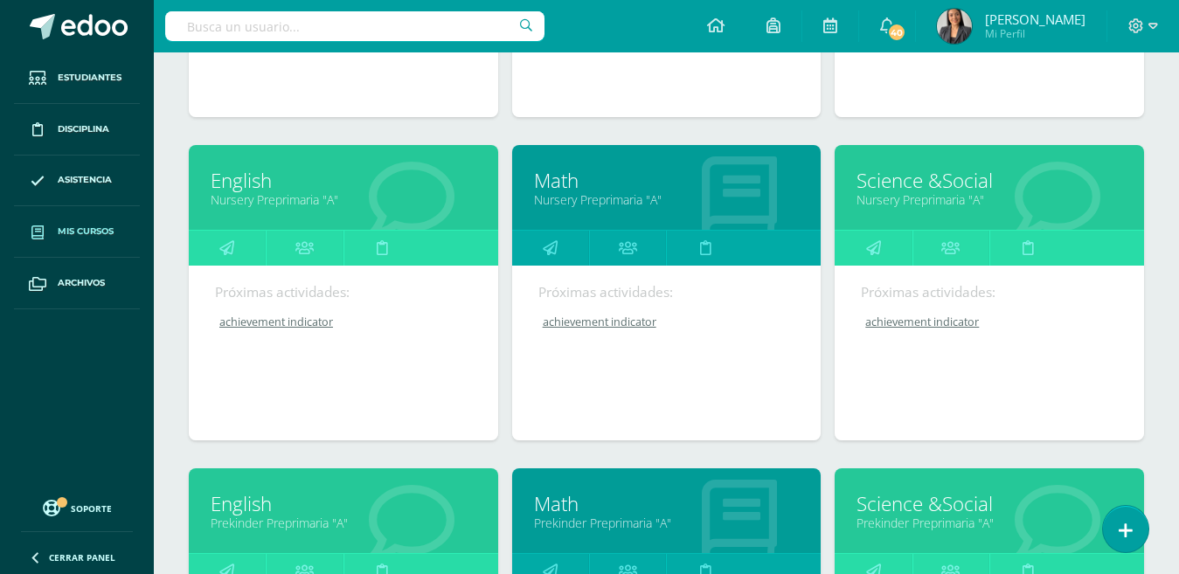
scroll to position [551, 0]
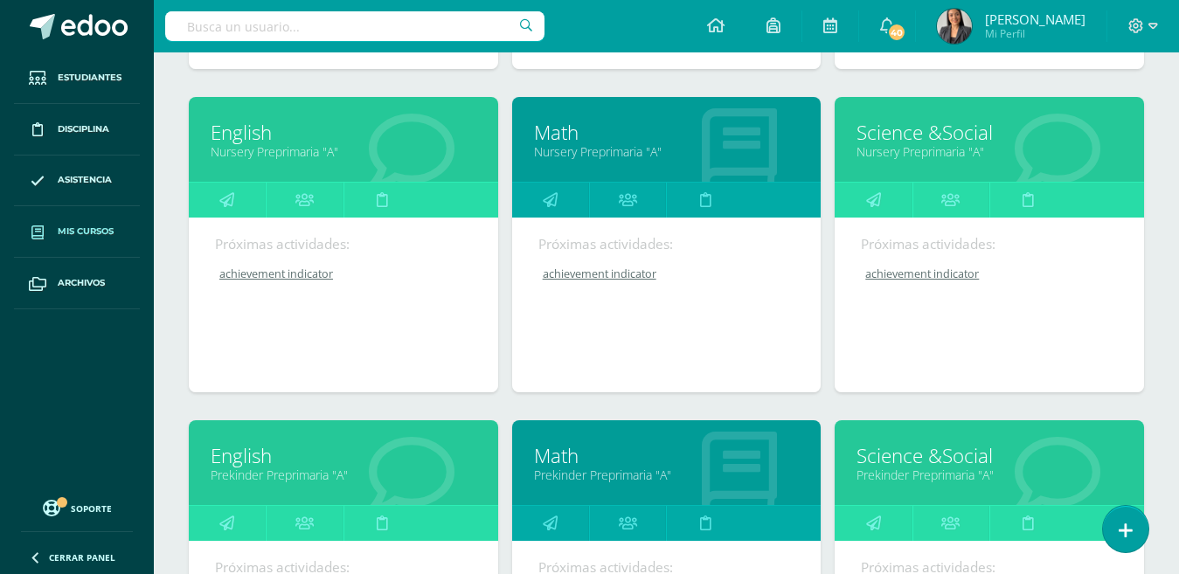
click at [915, 135] on link "Science &Social" at bounding box center [989, 132] width 266 height 27
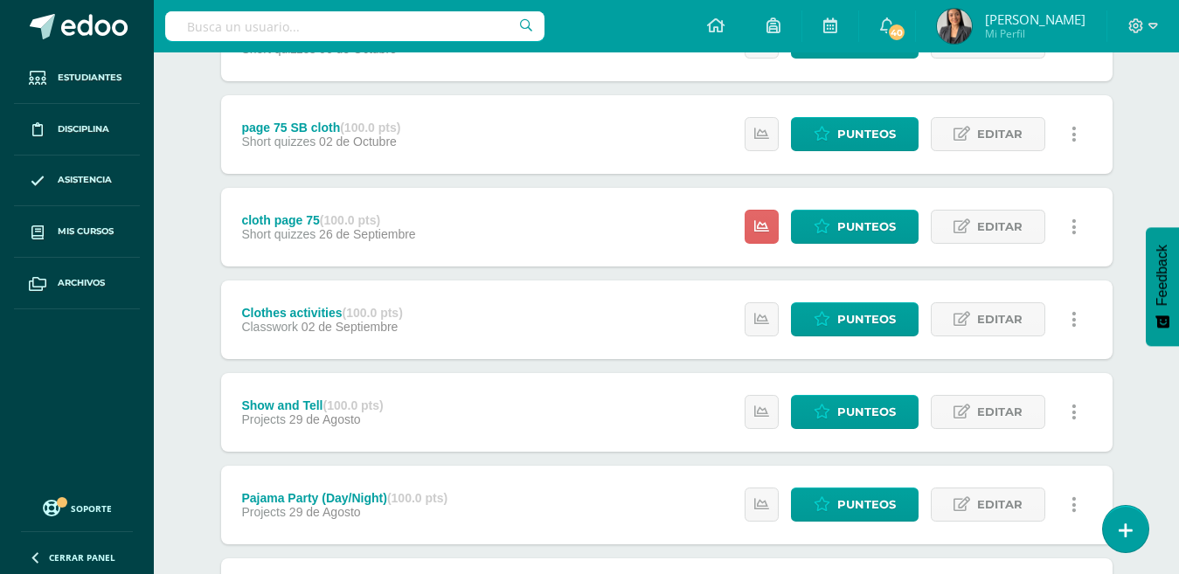
scroll to position [383, 0]
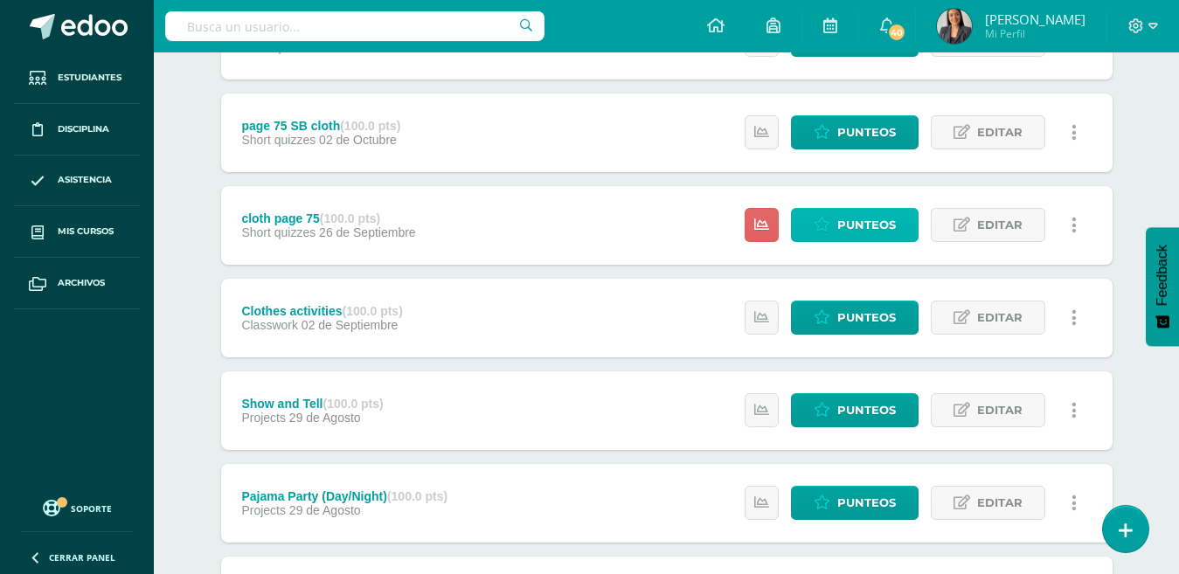
click at [872, 222] on span "Punteos" at bounding box center [866, 225] width 59 height 32
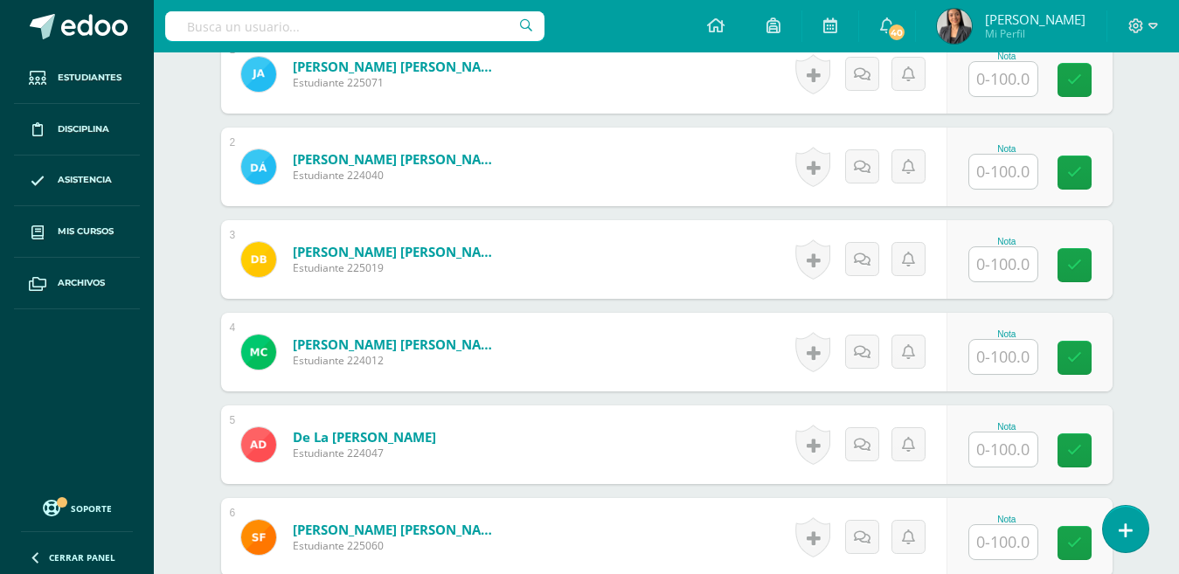
scroll to position [528, 0]
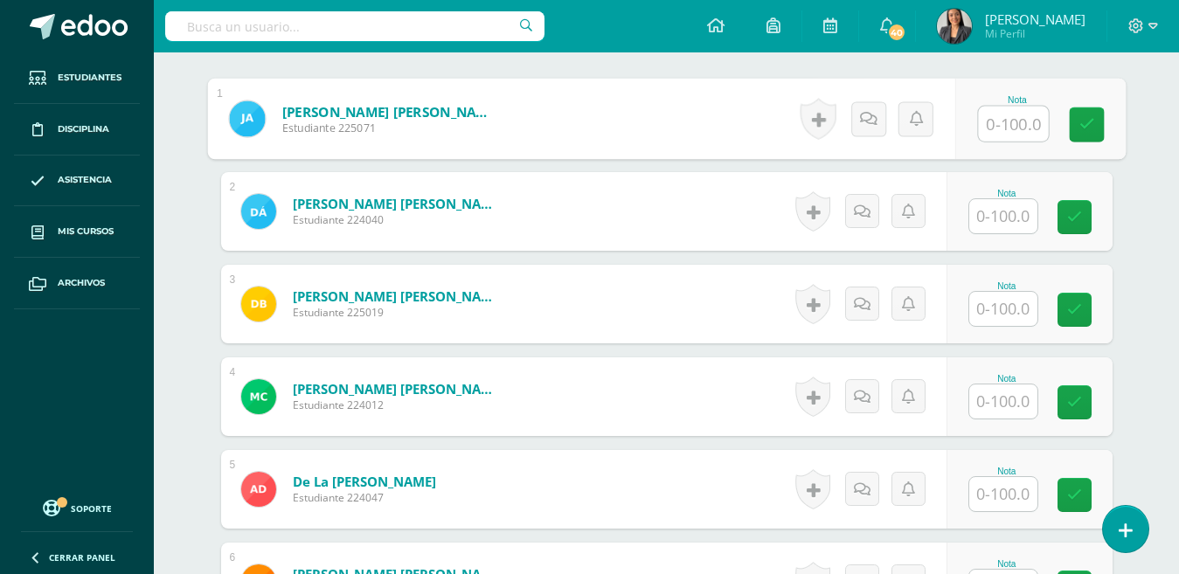
click at [1011, 120] on input "text" at bounding box center [1013, 124] width 70 height 35
type input "100"
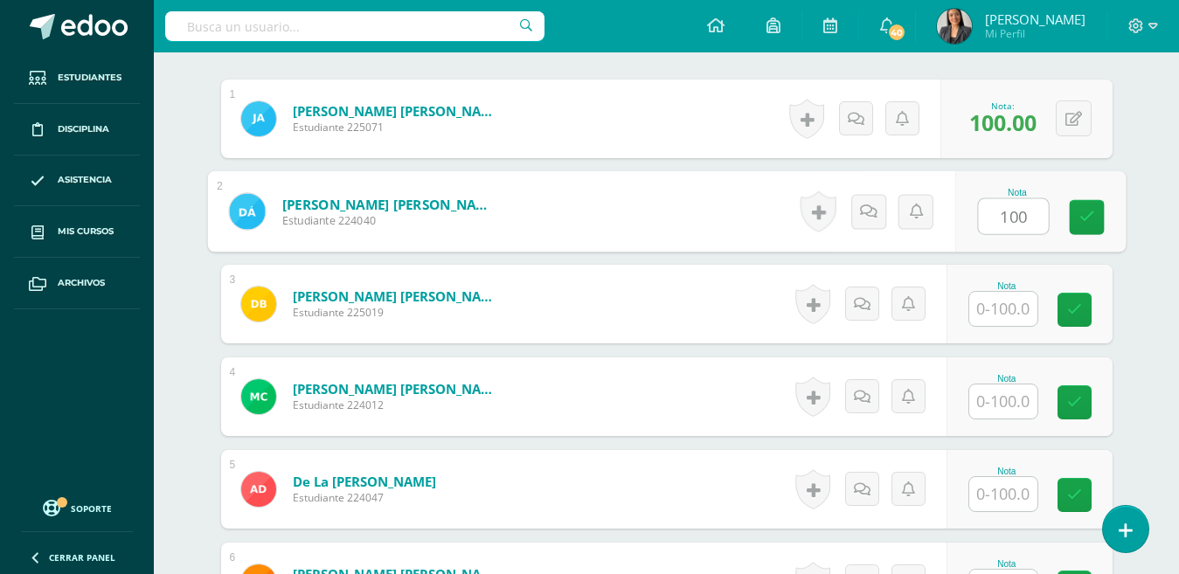
type input "100"
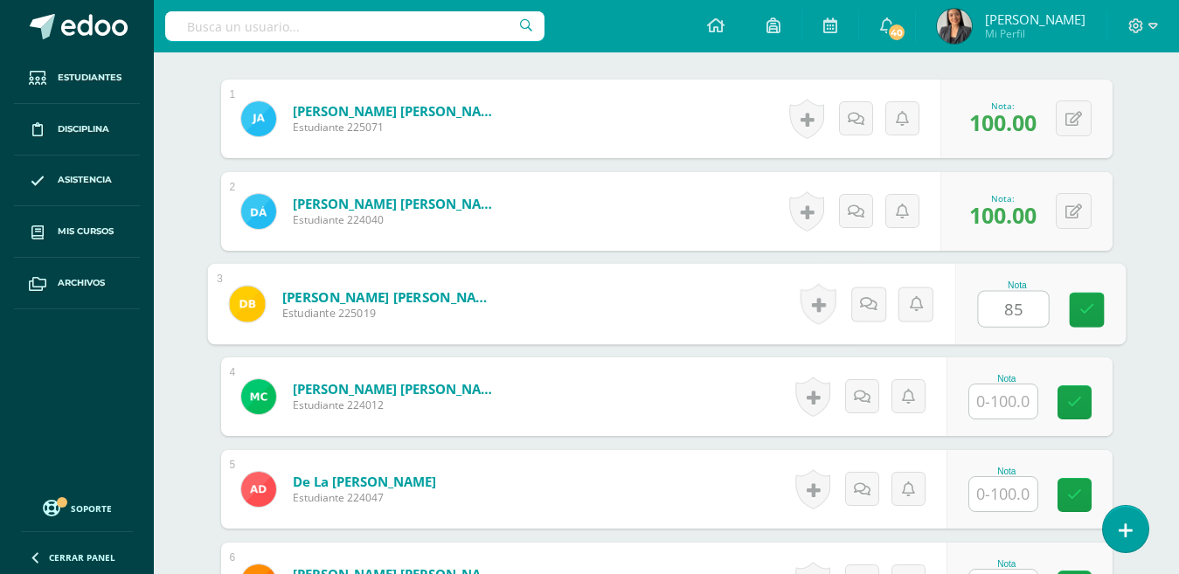
type input "85"
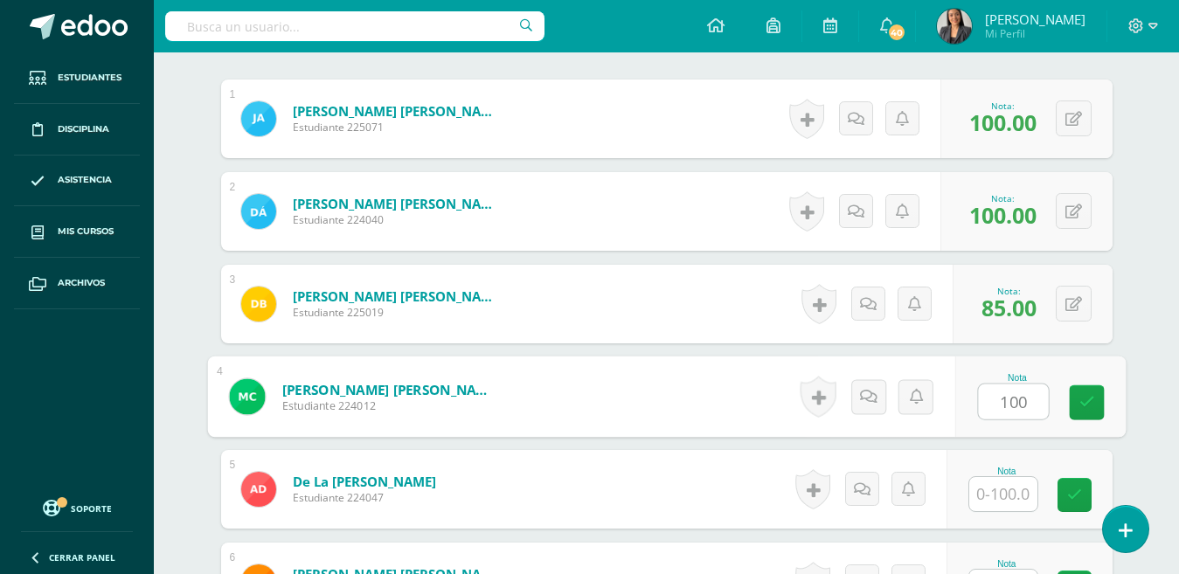
type input "100"
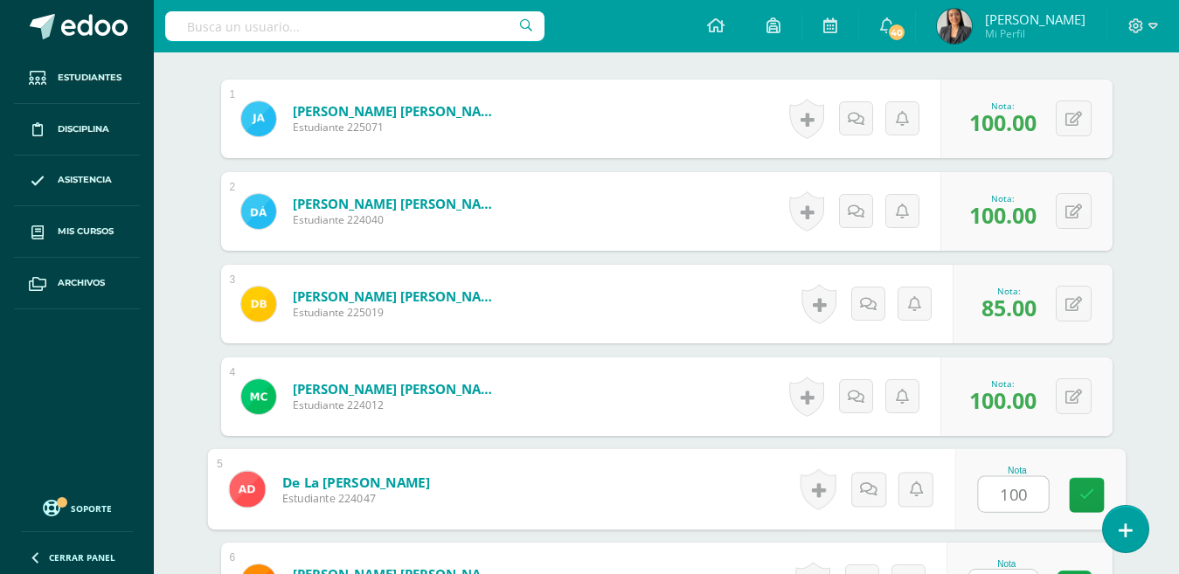
type input "100"
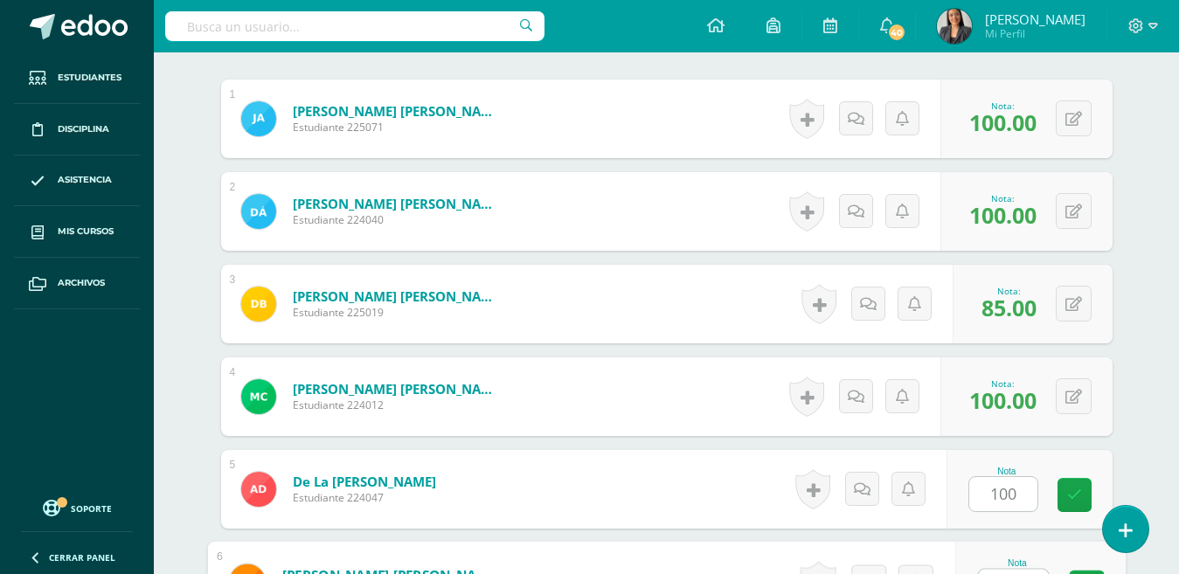
scroll to position [557, 0]
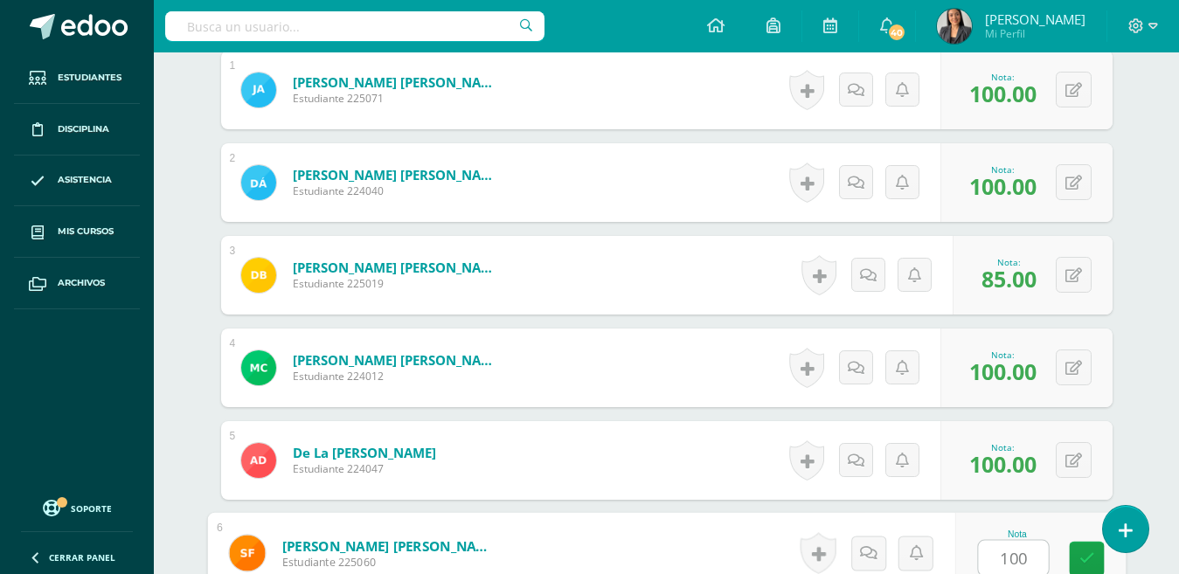
type input "100"
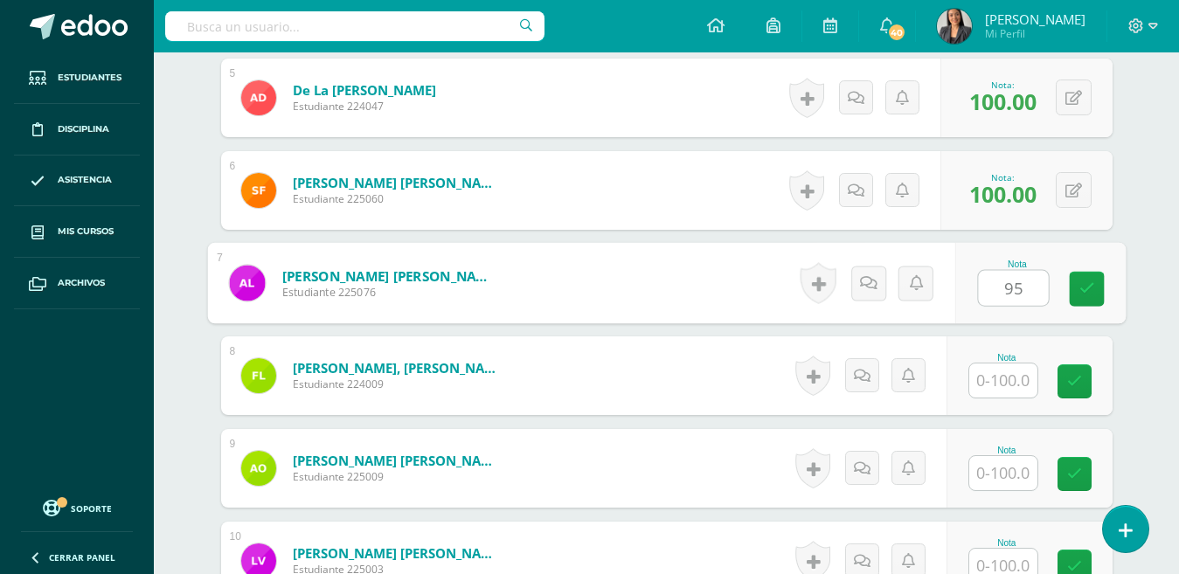
type input "95"
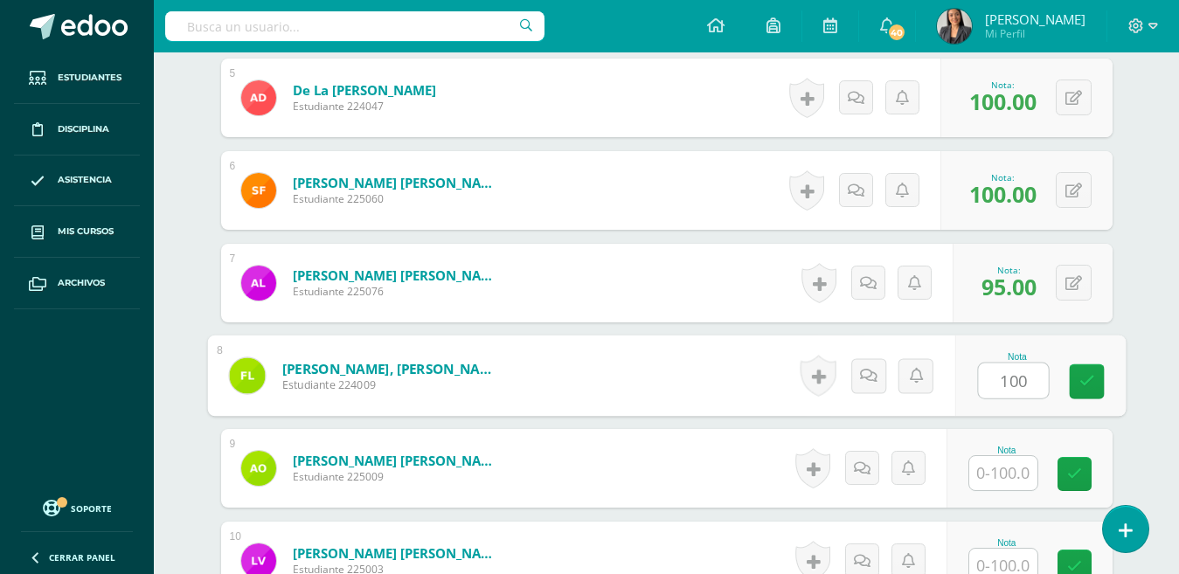
type input "100"
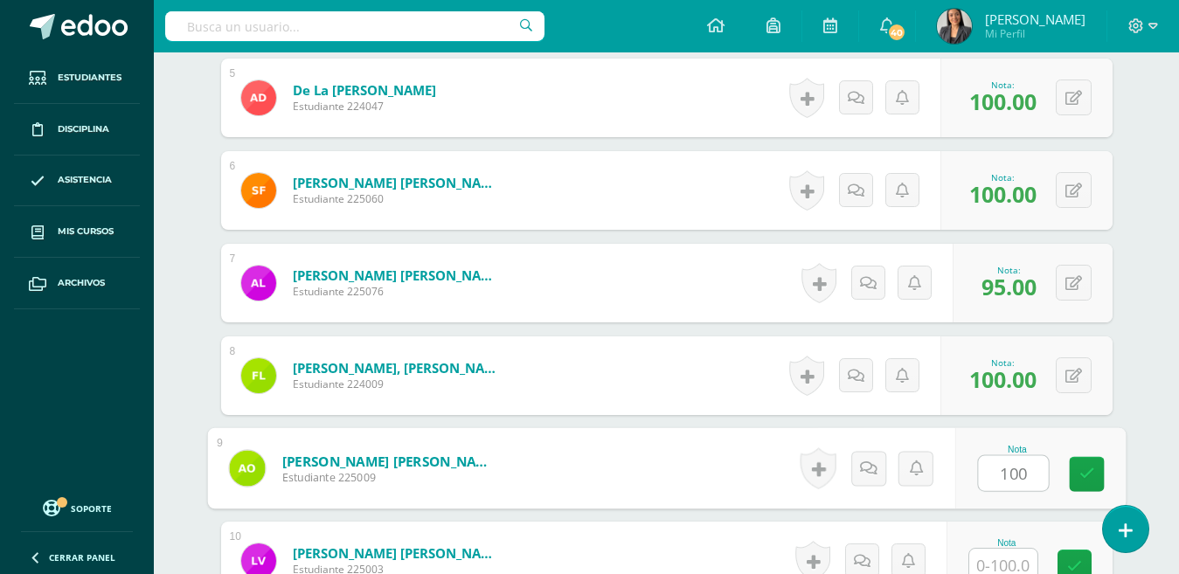
type input "100"
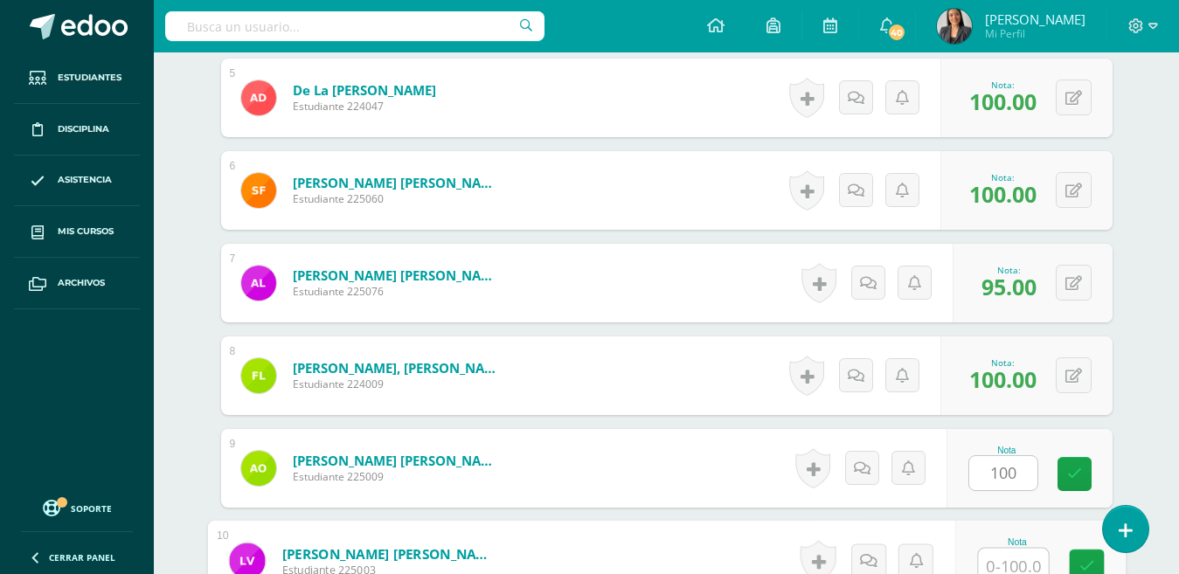
scroll to position [927, 0]
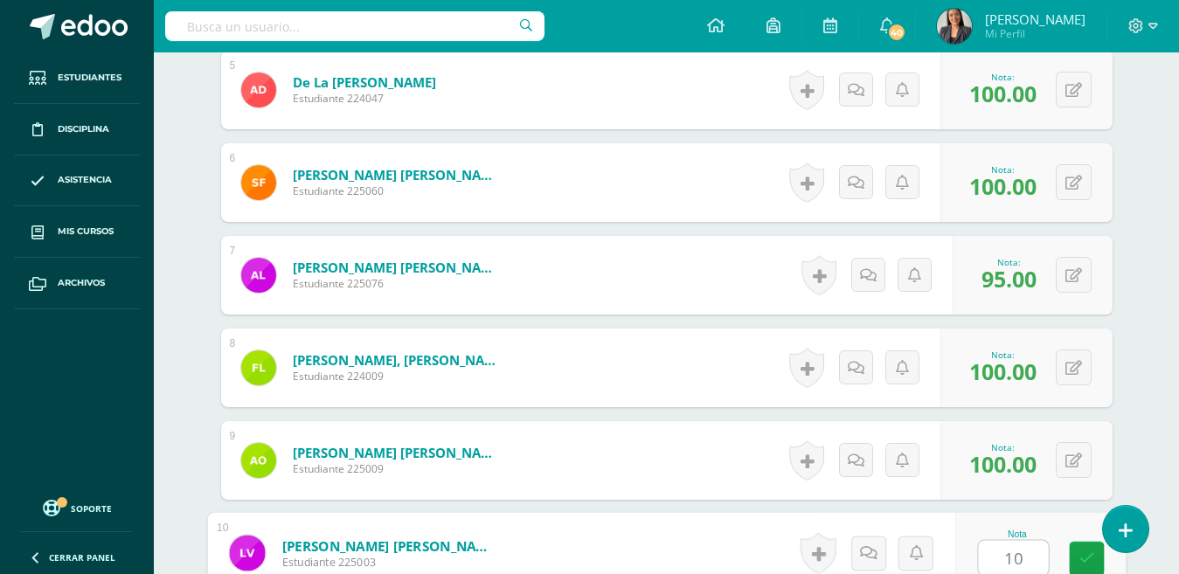
type input "100"
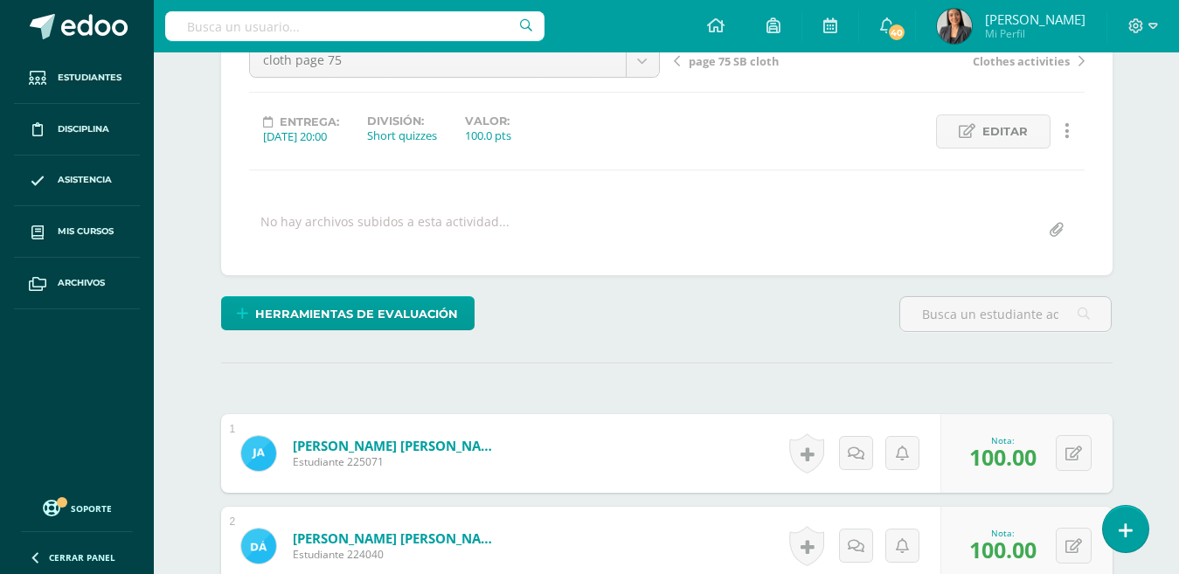
scroll to position [0, 0]
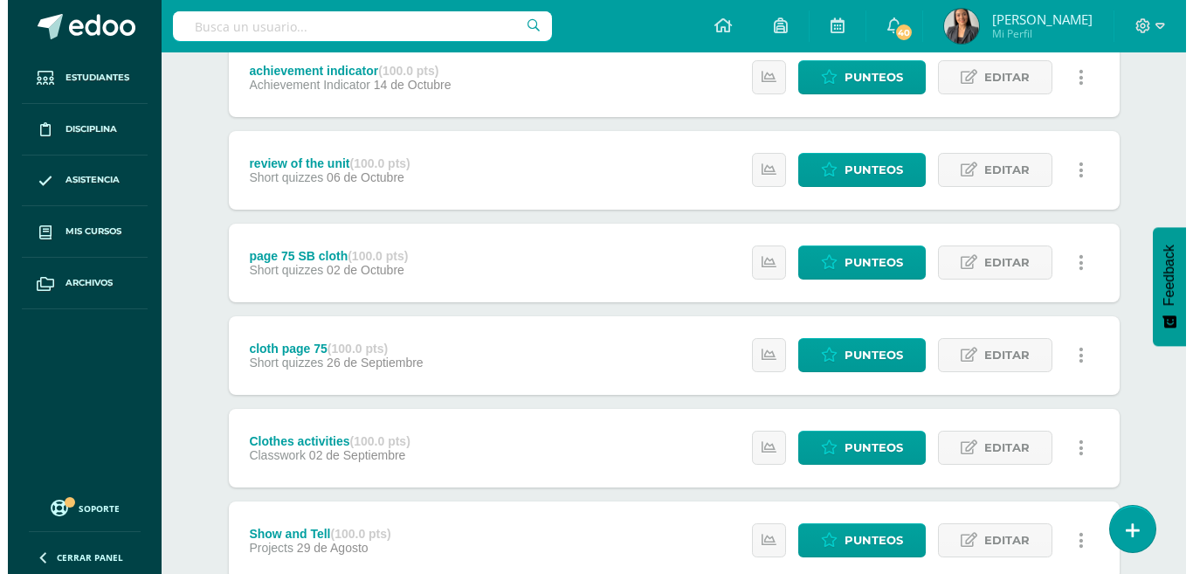
scroll to position [254, 0]
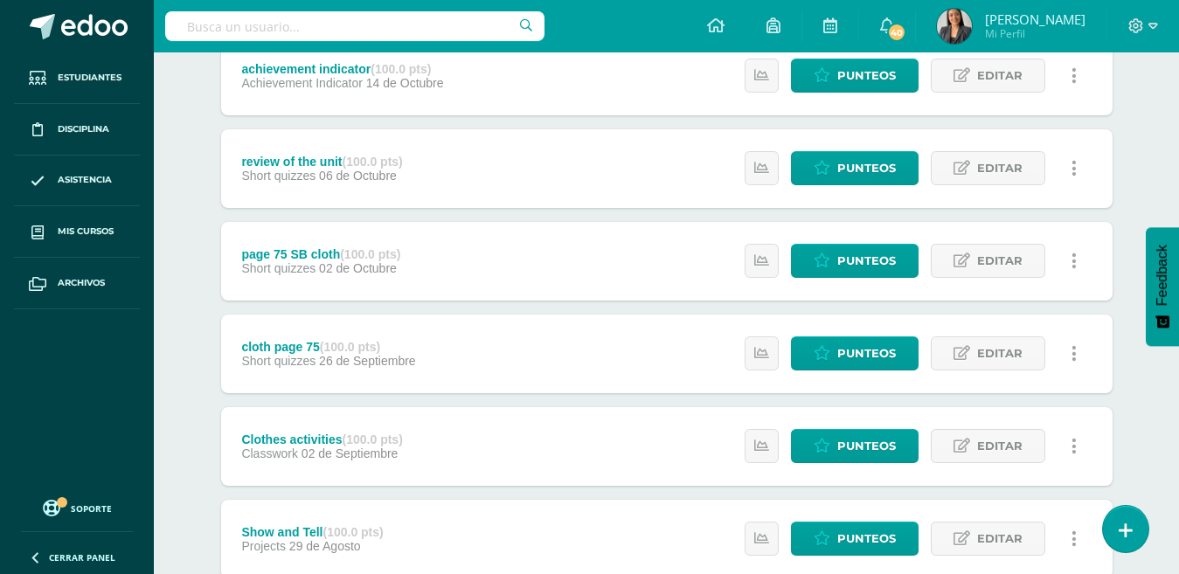
click at [1070, 350] on link at bounding box center [1074, 353] width 34 height 34
click at [1004, 434] on link "Eliminar" at bounding box center [1039, 437] width 179 height 27
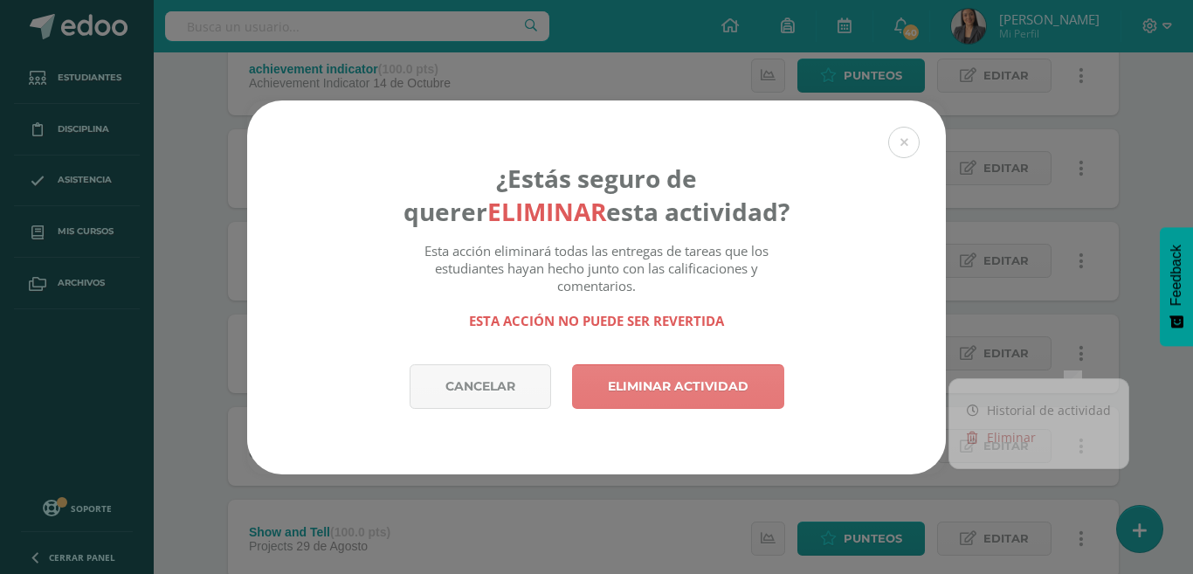
click at [645, 389] on link "Eliminar actividad" at bounding box center [678, 386] width 212 height 45
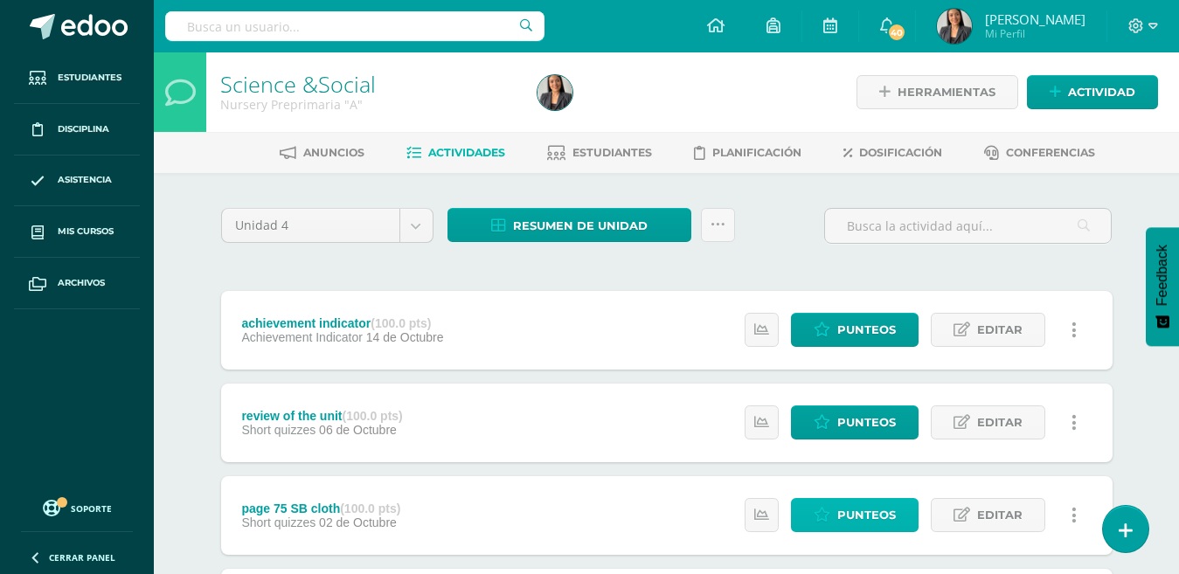
click at [857, 512] on span "Punteos" at bounding box center [866, 515] width 59 height 32
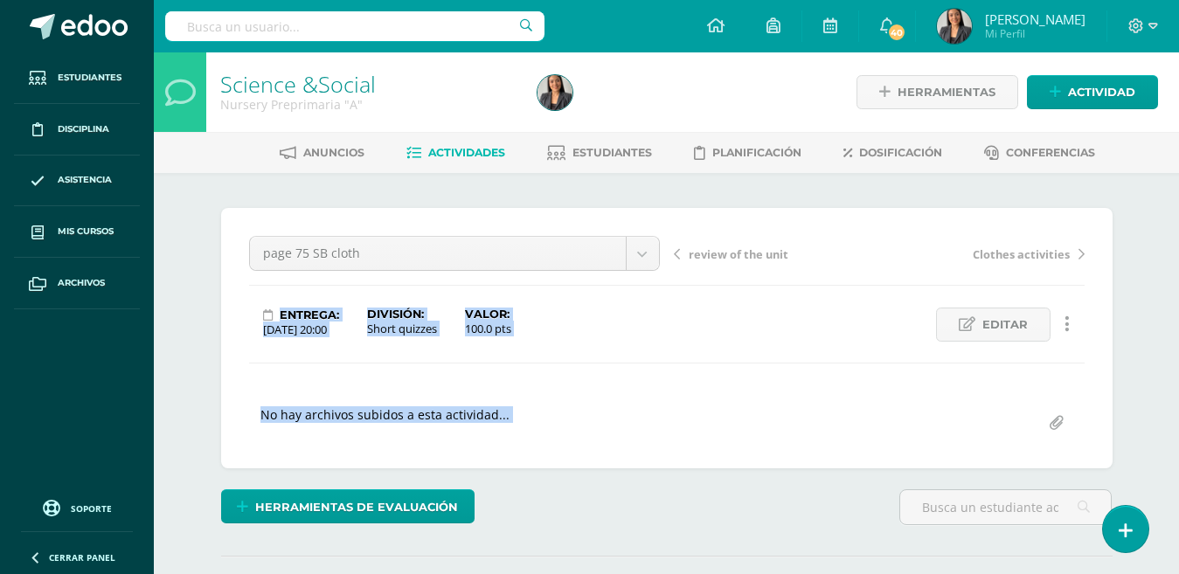
drag, startPoint x: 883, startPoint y: 488, endPoint x: 1193, endPoint y: 333, distance: 345.8
click at [1178, 333] on html "Estudiantes Disciplina Asistencia Mis cursos Archivos Soporte Ayuda Reportar un…" at bounding box center [589, 346] width 1179 height 692
click at [1154, 359] on div "Science &Social Nursery Preprimaria "A" Herramientas Detalle de asistencias Act…" at bounding box center [666, 372] width 1025 height 640
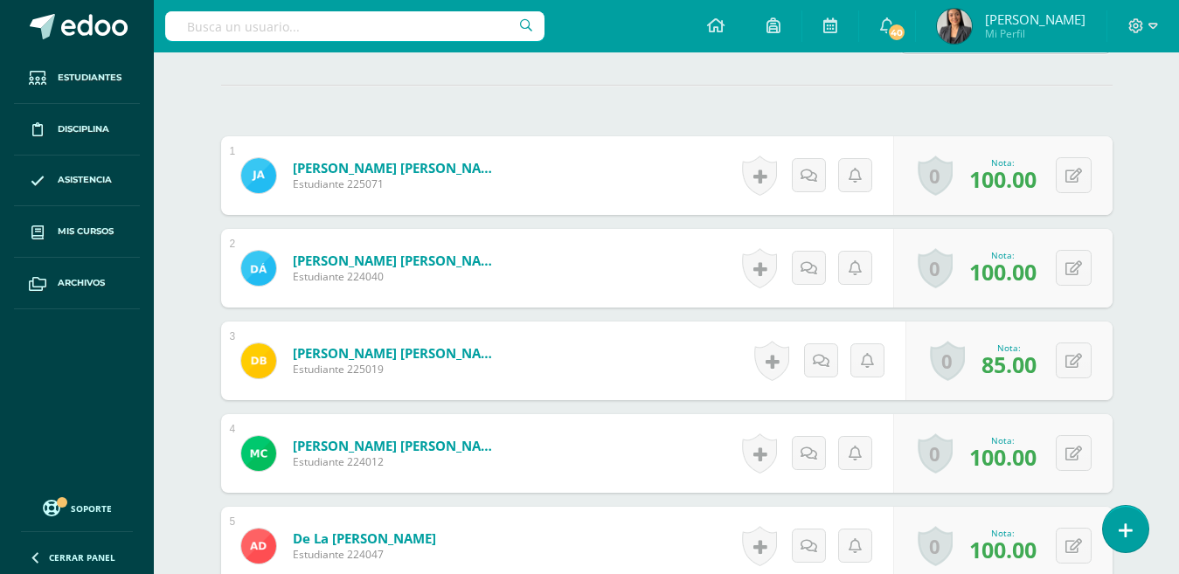
scroll to position [474, 0]
